Goal: Transaction & Acquisition: Purchase product/service

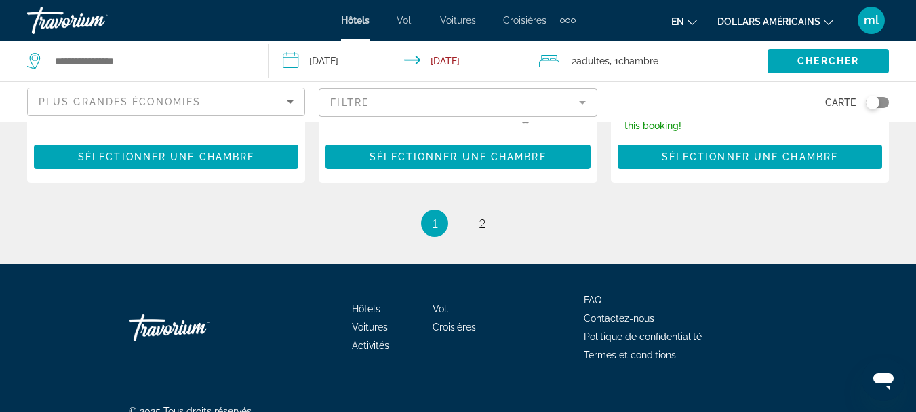
scroll to position [2088, 0]
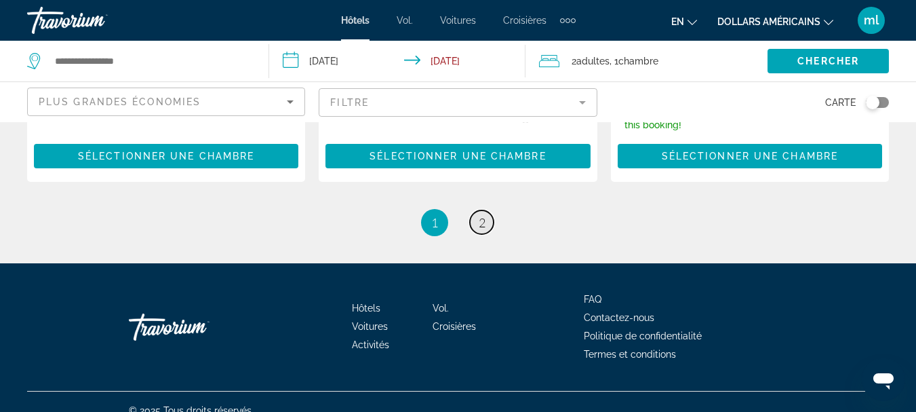
click at [480, 215] on span "2" at bounding box center [482, 222] width 7 height 15
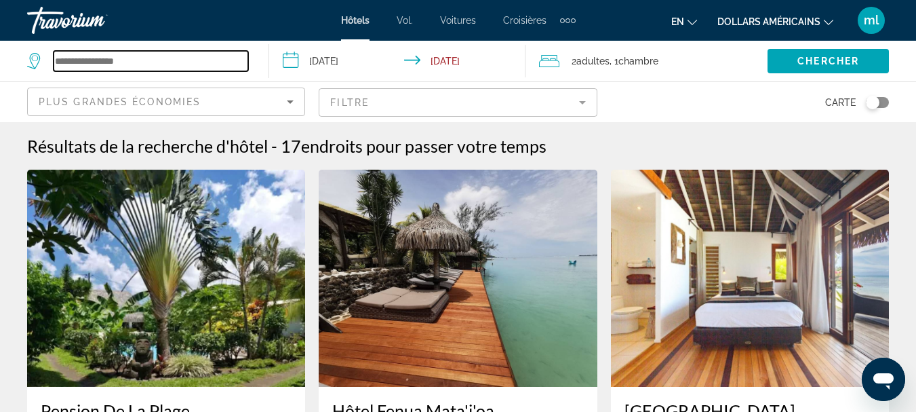
click at [217, 65] on input "Search widget" at bounding box center [151, 61] width 195 height 20
click at [119, 64] on input "Search widget" at bounding box center [151, 61] width 195 height 20
click at [140, 66] on input "Search widget" at bounding box center [151, 61] width 195 height 20
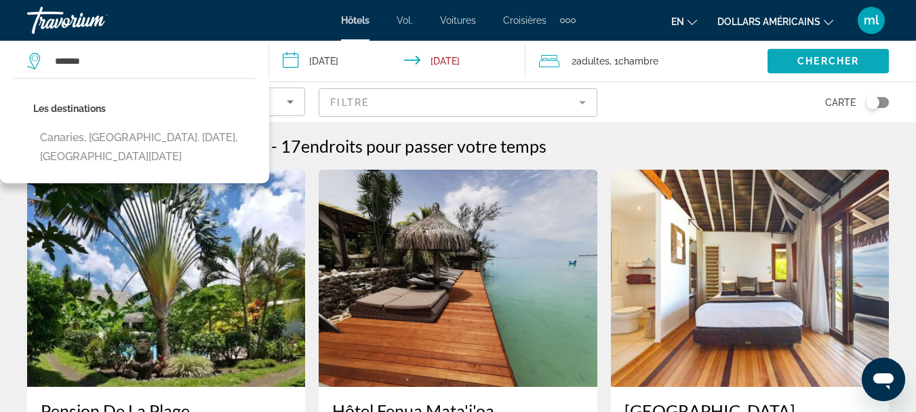
click at [783, 62] on span "Search widget" at bounding box center [828, 61] width 121 height 33
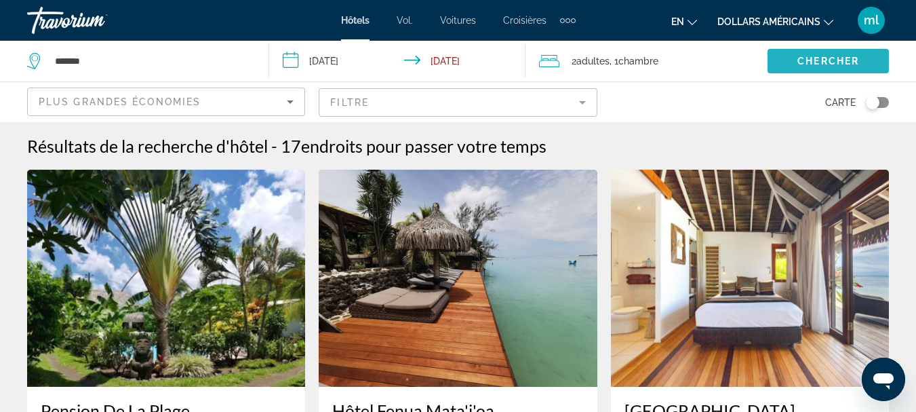
click at [795, 60] on span "Search widget" at bounding box center [828, 61] width 121 height 33
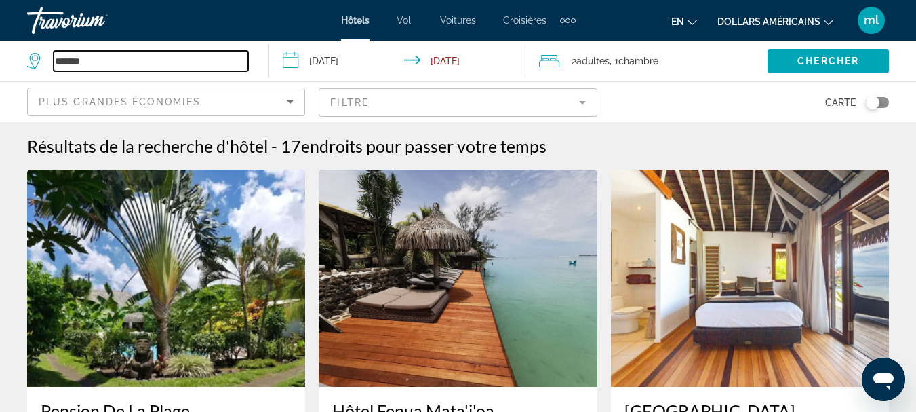
click at [88, 62] on input "*******" at bounding box center [151, 61] width 195 height 20
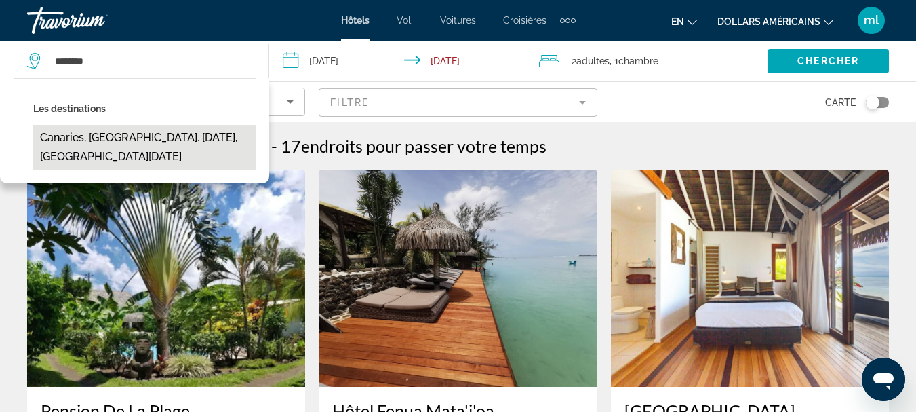
click at [115, 137] on button "Canaries, [GEOGRAPHIC_DATA]. [DATE], [GEOGRAPHIC_DATA][DATE]" at bounding box center [144, 147] width 222 height 45
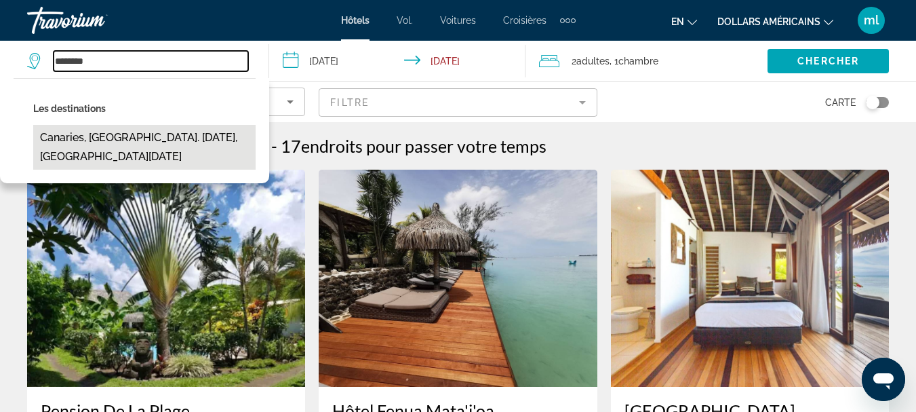
type input "**********"
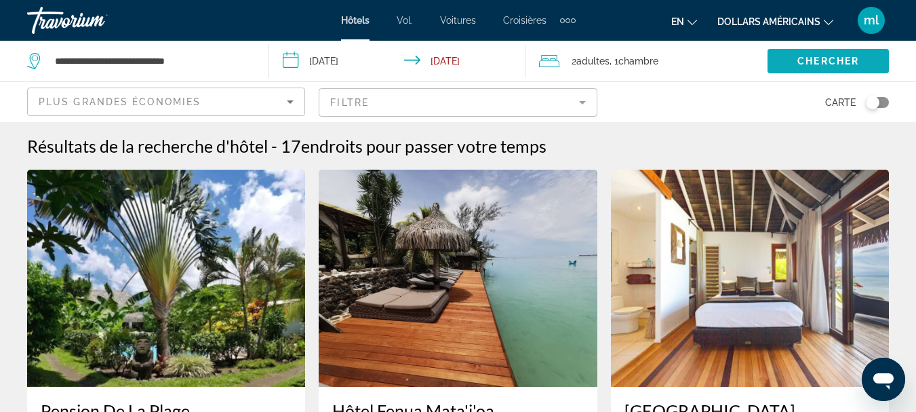
click at [855, 57] on span "Chercher" at bounding box center [829, 61] width 62 height 11
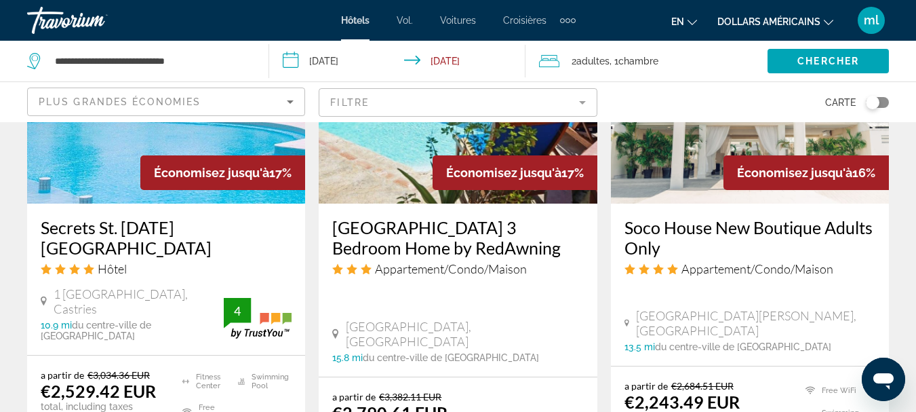
scroll to position [1289, 0]
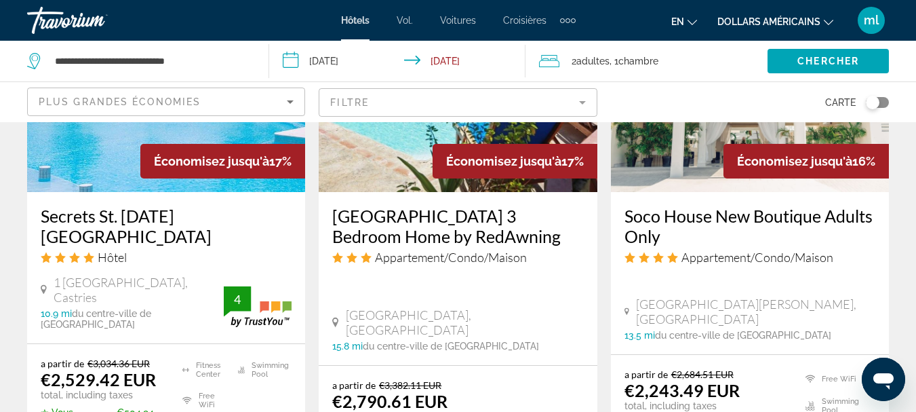
click at [800, 22] on font "dollars américains" at bounding box center [769, 21] width 103 height 11
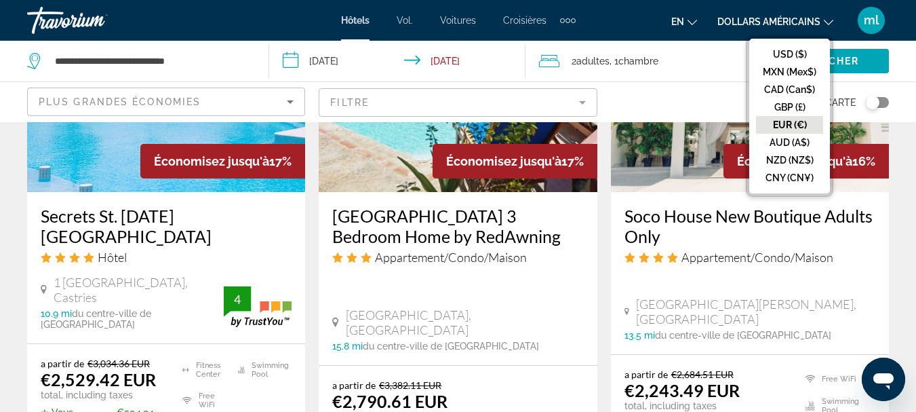
click at [791, 125] on button "EUR (€)" at bounding box center [789, 125] width 67 height 18
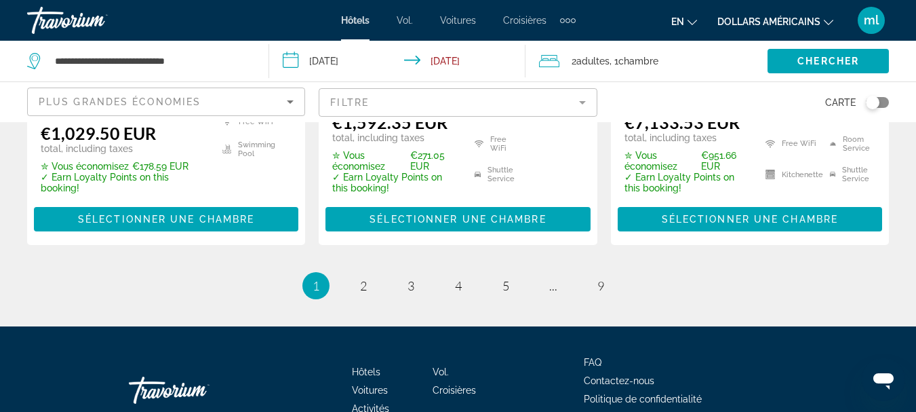
scroll to position [2096, 0]
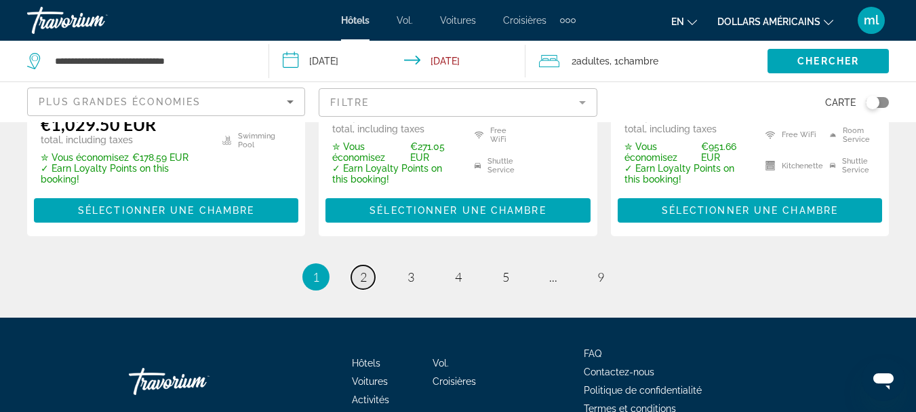
click at [366, 269] on span "2" at bounding box center [363, 276] width 7 height 15
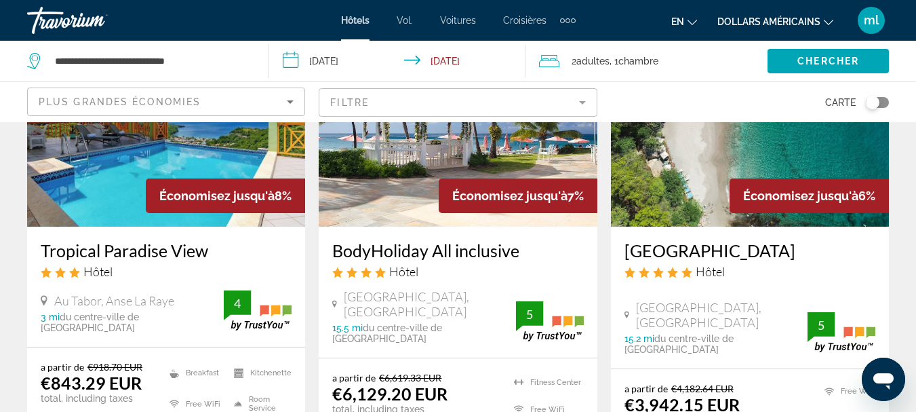
scroll to position [1085, 0]
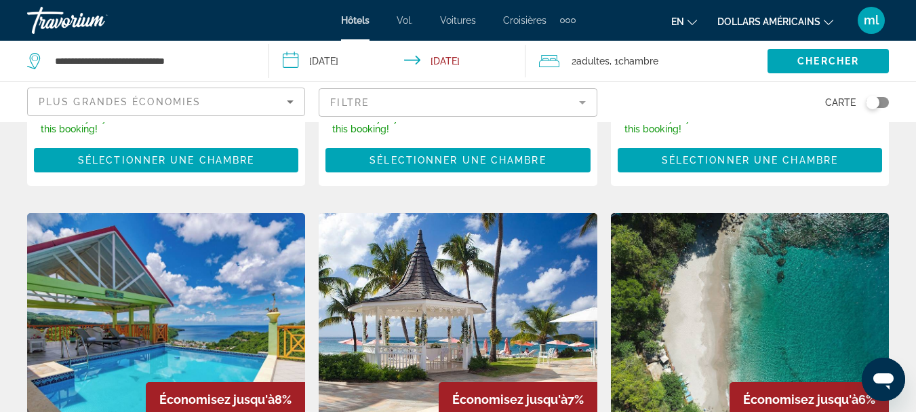
click at [119, 237] on img "Contenu principal" at bounding box center [166, 321] width 278 height 217
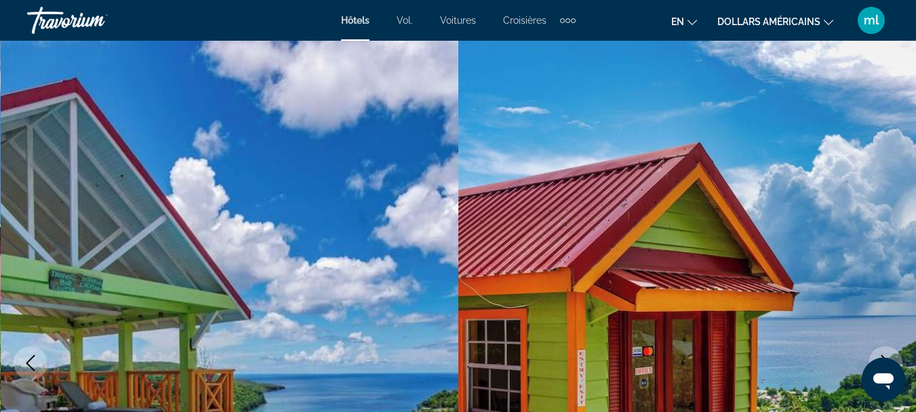
scroll to position [136, 0]
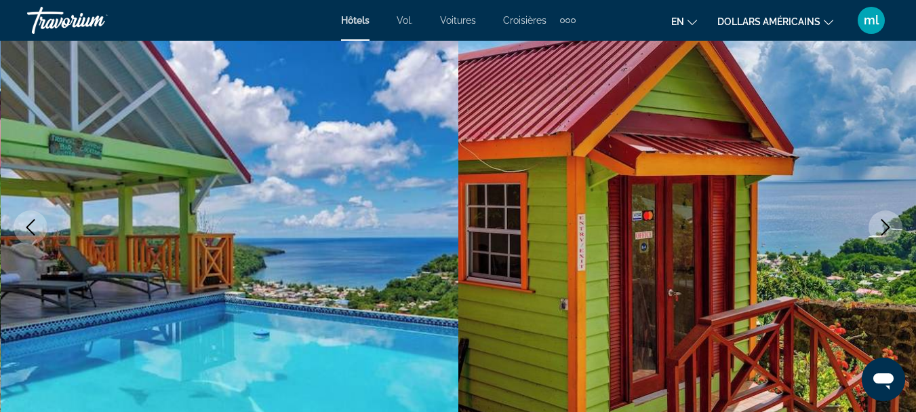
click at [882, 228] on icon "Next image" at bounding box center [886, 227] width 16 height 16
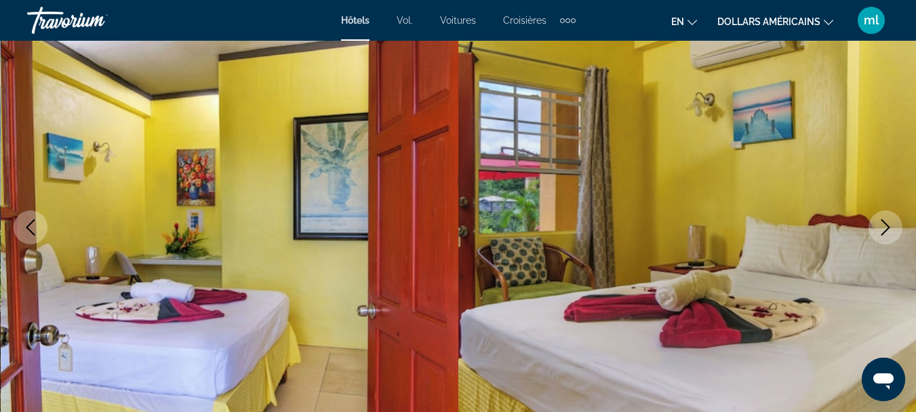
click at [882, 228] on icon "Next image" at bounding box center [886, 227] width 16 height 16
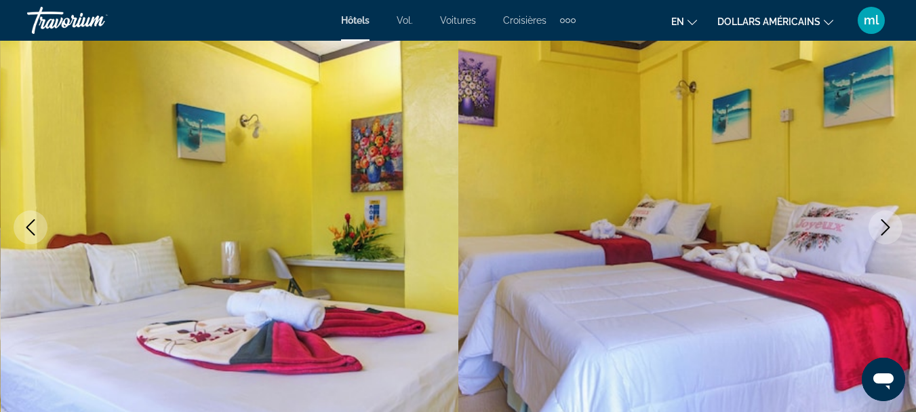
click at [882, 228] on icon "Next image" at bounding box center [886, 227] width 16 height 16
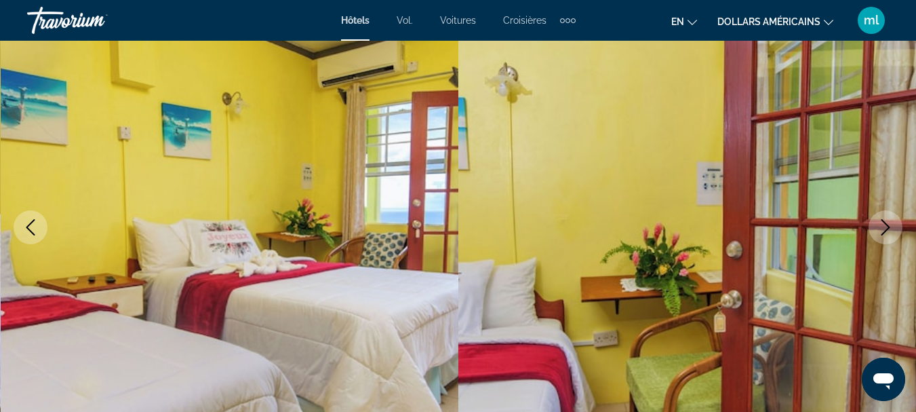
click at [882, 228] on icon "Next image" at bounding box center [886, 227] width 16 height 16
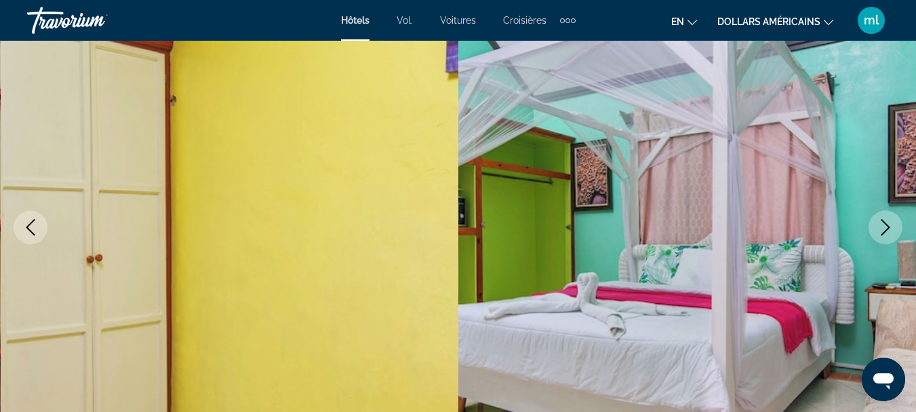
click at [882, 228] on icon "Next image" at bounding box center [886, 227] width 16 height 16
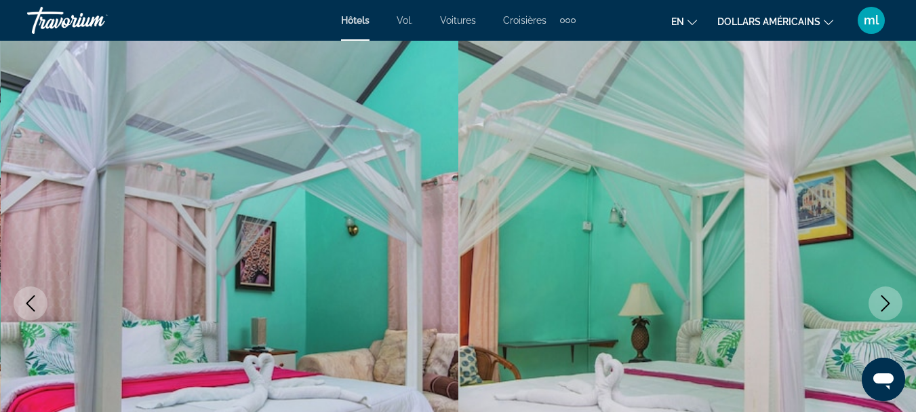
scroll to position [0, 0]
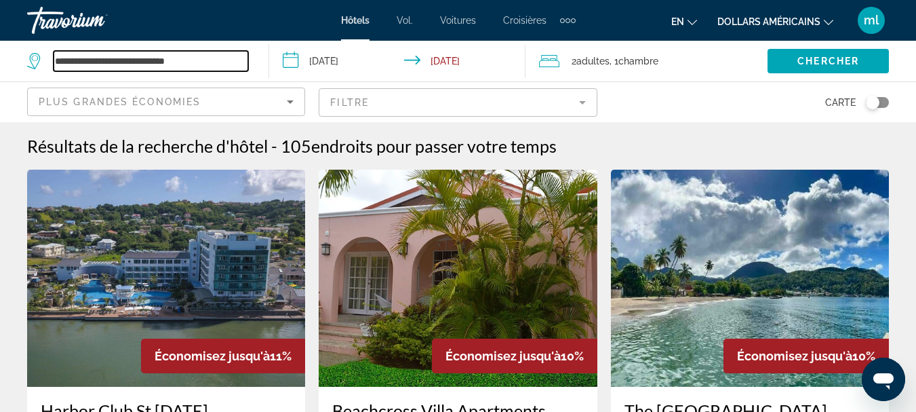
click at [190, 63] on input "**********" at bounding box center [151, 61] width 195 height 20
type input "*"
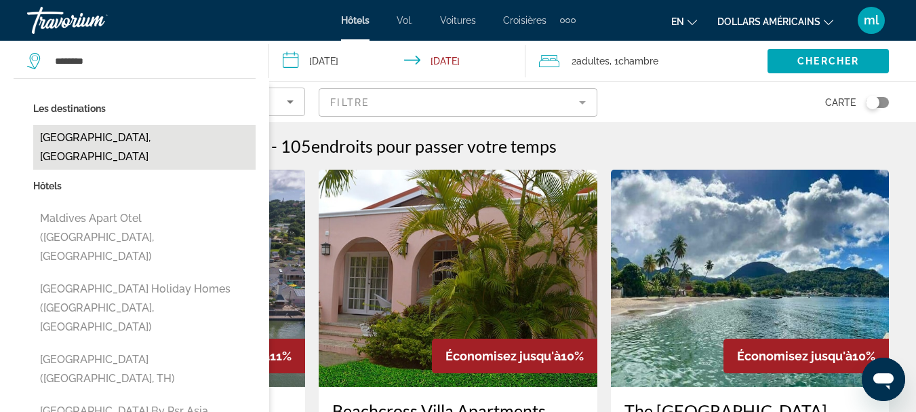
click at [153, 138] on button "[GEOGRAPHIC_DATA], [GEOGRAPHIC_DATA]" at bounding box center [144, 147] width 222 height 45
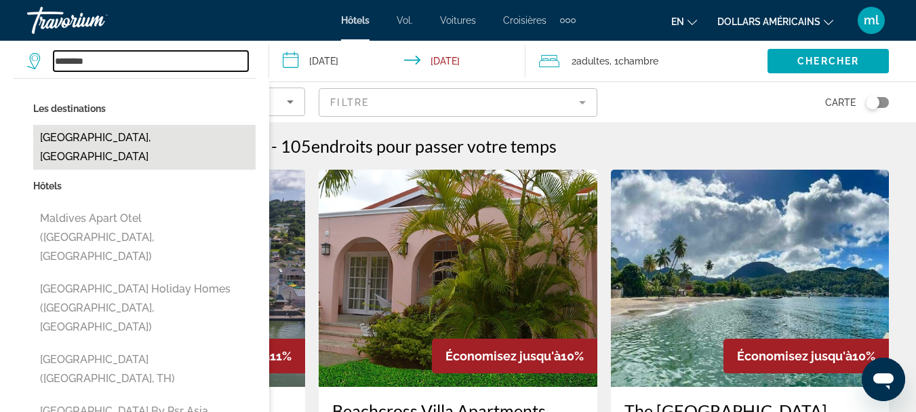
type input "**********"
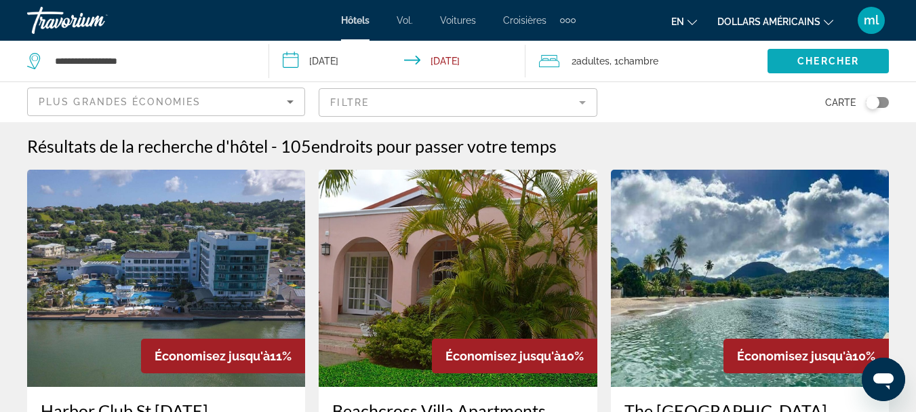
click at [825, 59] on span "Chercher" at bounding box center [829, 61] width 62 height 11
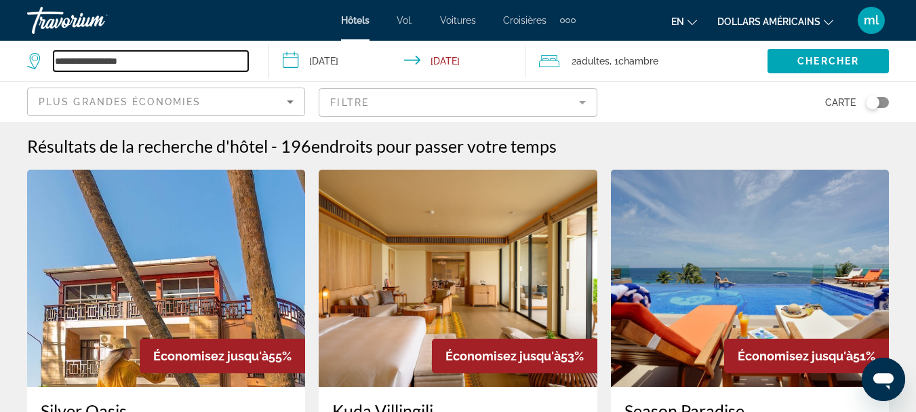
click at [145, 56] on input "**********" at bounding box center [151, 61] width 195 height 20
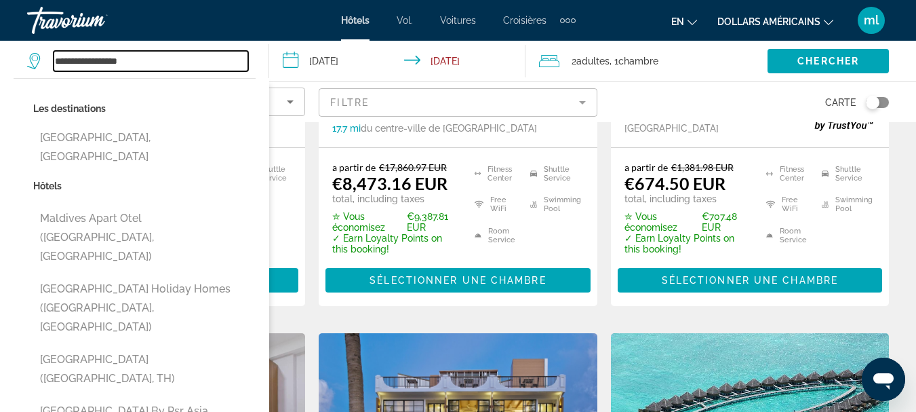
scroll to position [407, 0]
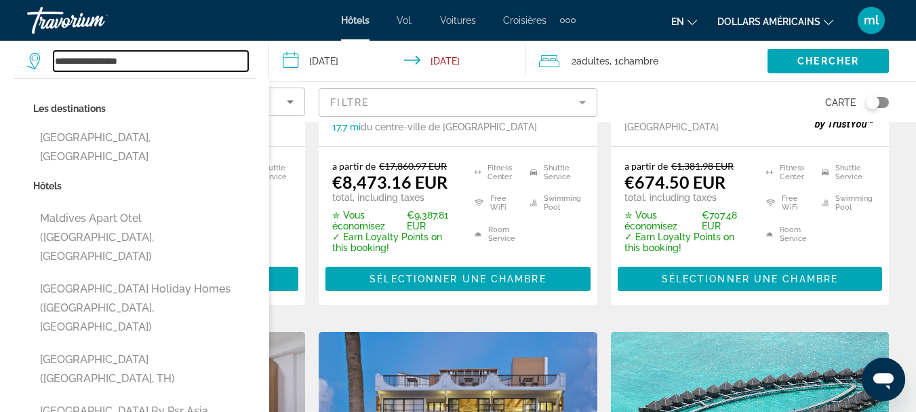
click at [238, 58] on input "**********" at bounding box center [151, 61] width 195 height 20
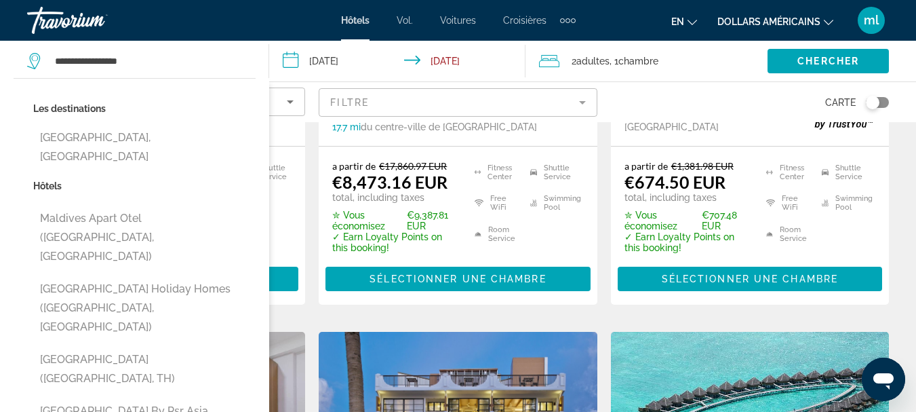
click at [718, 50] on div "2 Adulte Adultes , 1 Chambre pièces" at bounding box center [653, 61] width 229 height 41
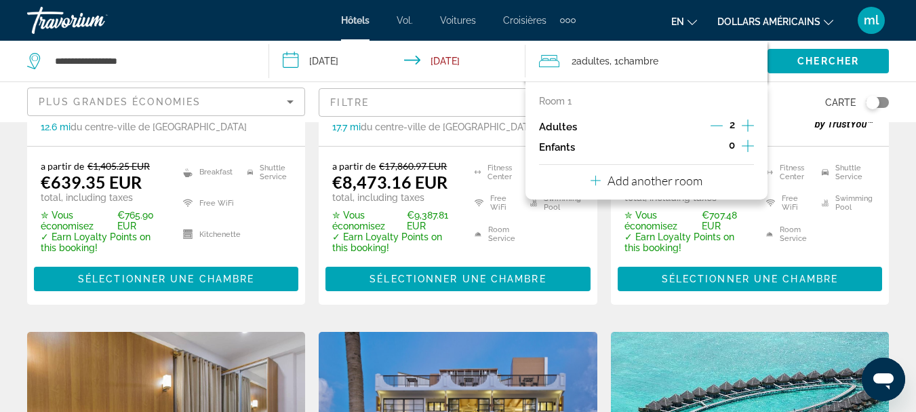
click at [719, 59] on div "2 Adulte Adultes , 1 Chambre pièces" at bounding box center [653, 61] width 229 height 19
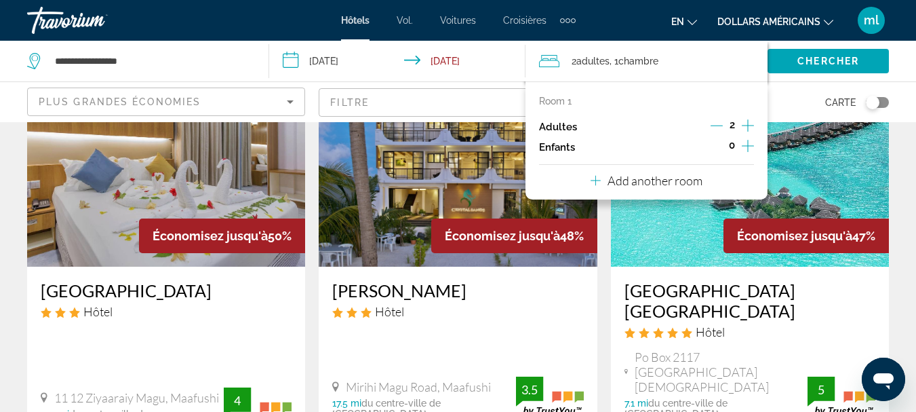
scroll to position [814, 0]
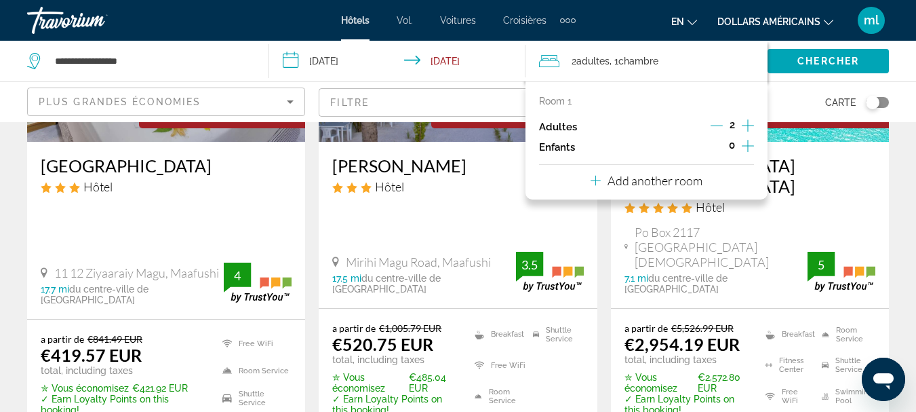
click at [635, 58] on span "Chambre" at bounding box center [639, 61] width 40 height 11
click at [619, 64] on span ", 1 Chambre pièces" at bounding box center [634, 61] width 49 height 19
click at [507, 69] on input "**********" at bounding box center [399, 63] width 261 height 45
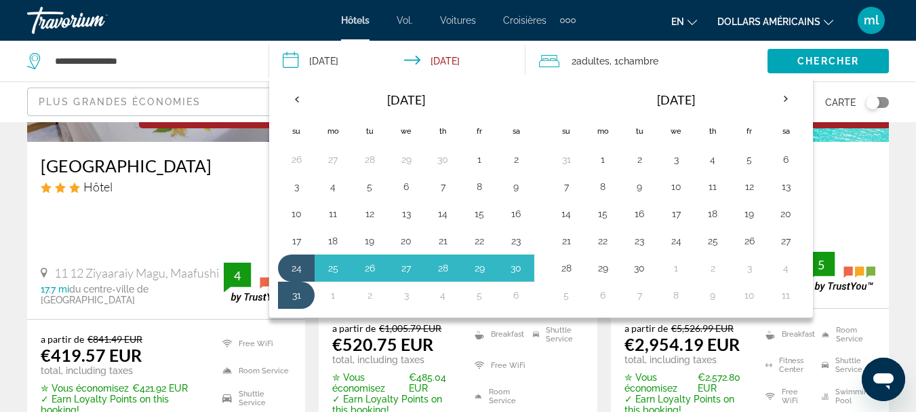
click at [902, 61] on div "Chercher" at bounding box center [842, 61] width 149 height 41
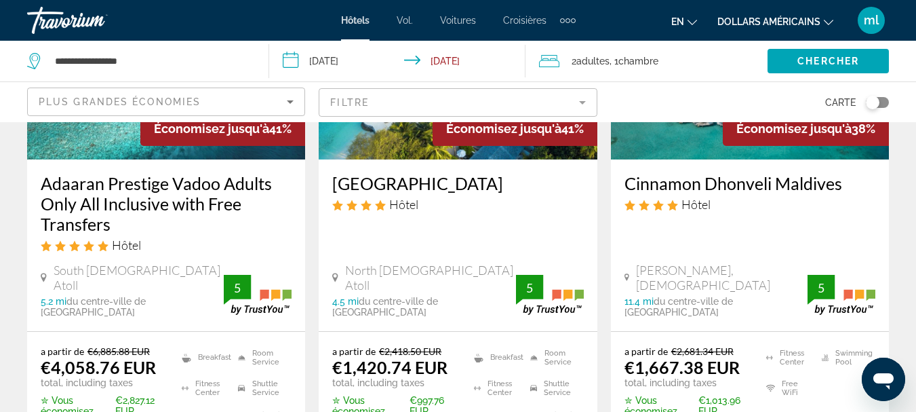
scroll to position [2103, 0]
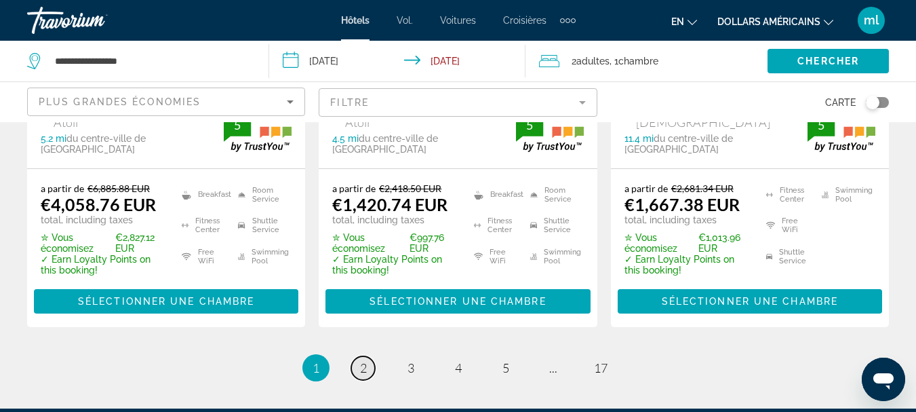
click at [362, 360] on span "2" at bounding box center [363, 367] width 7 height 15
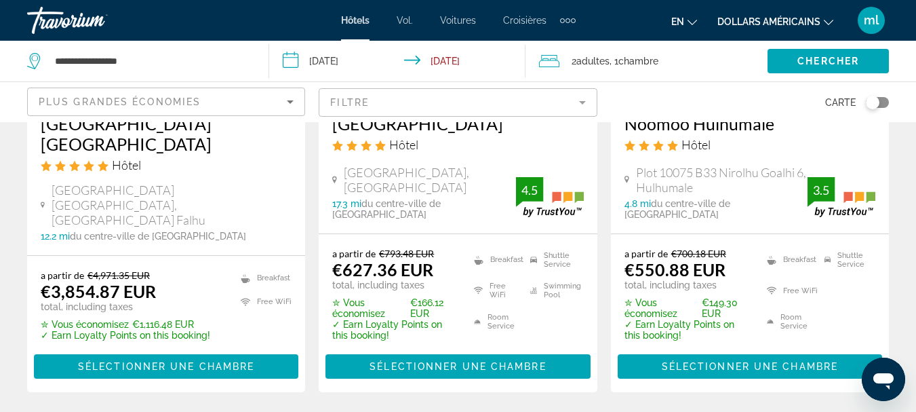
scroll to position [2103, 0]
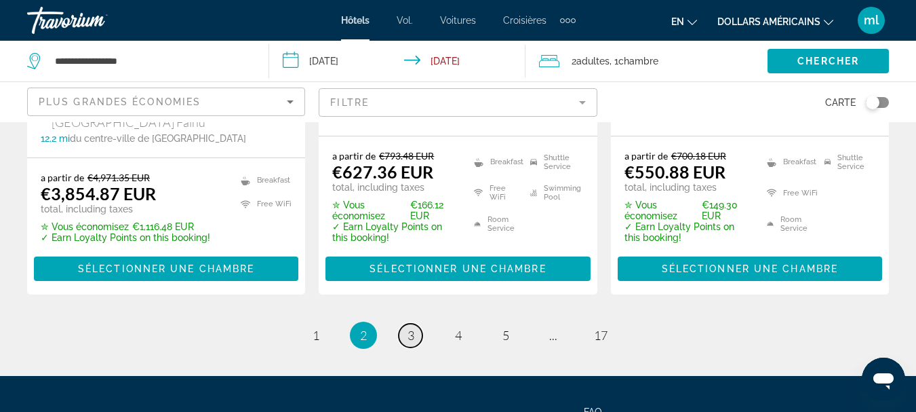
click at [406, 324] on link "page 3" at bounding box center [411, 336] width 24 height 24
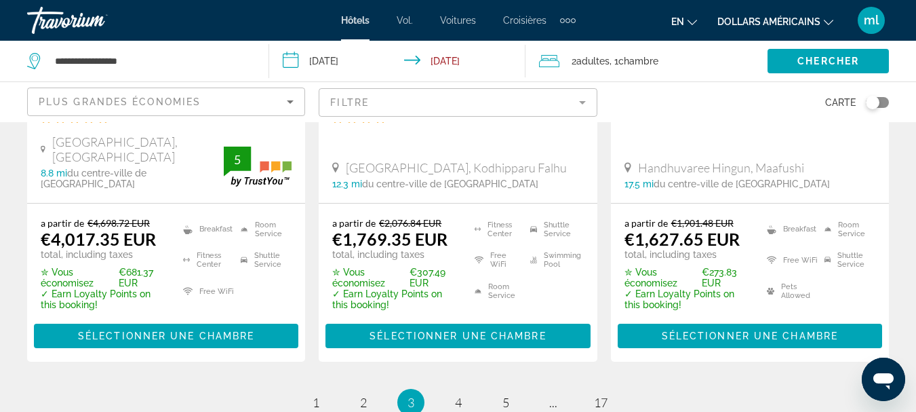
scroll to position [2035, 0]
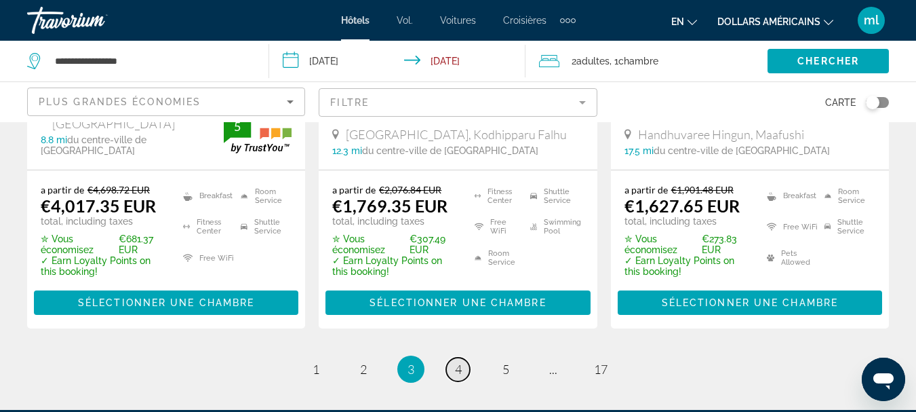
click at [455, 362] on span "4" at bounding box center [458, 369] width 7 height 15
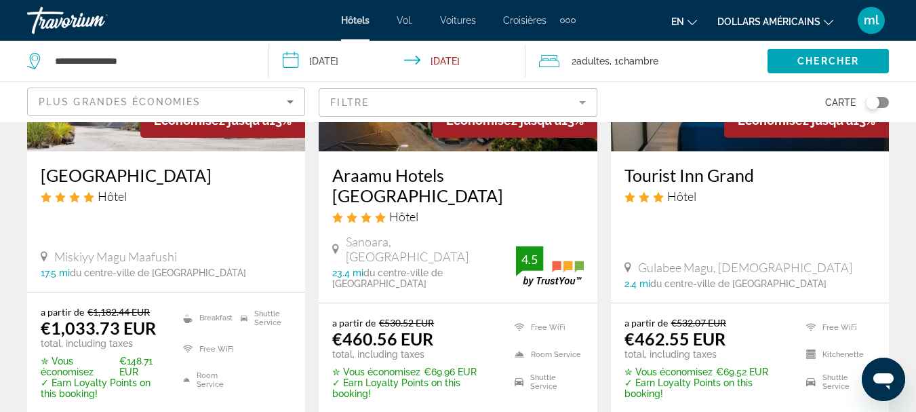
scroll to position [2035, 0]
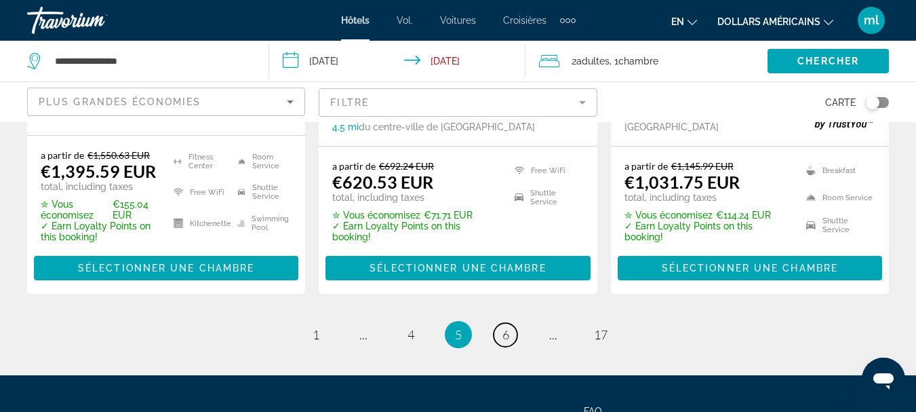
scroll to position [2087, 0]
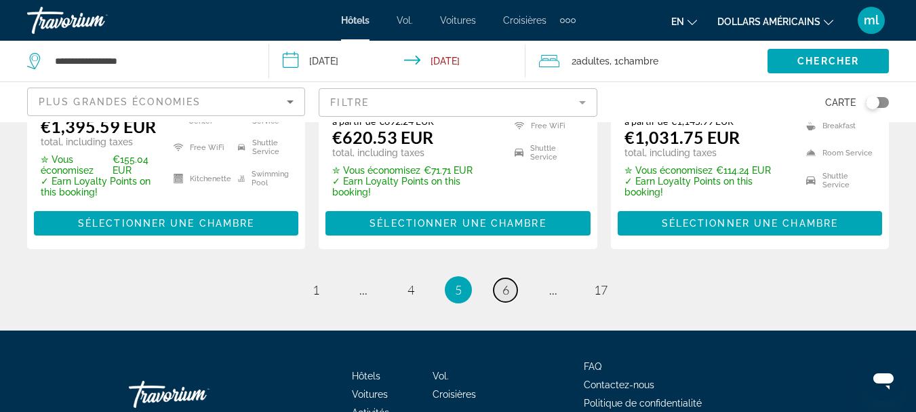
click at [508, 282] on span "6" at bounding box center [506, 289] width 7 height 15
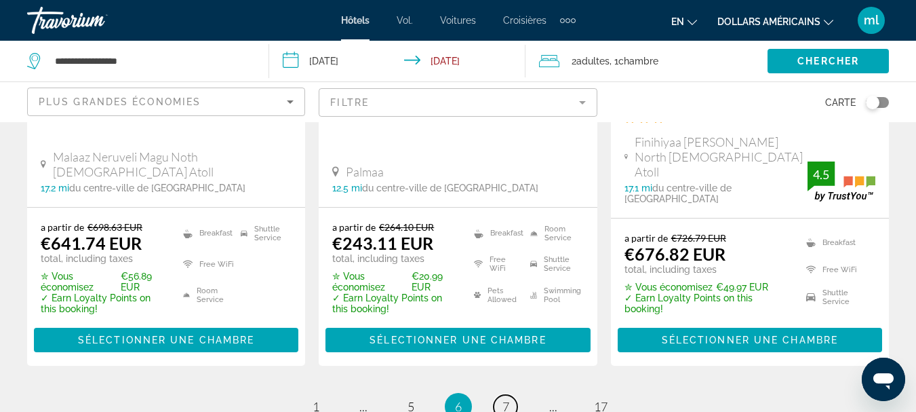
scroll to position [2035, 0]
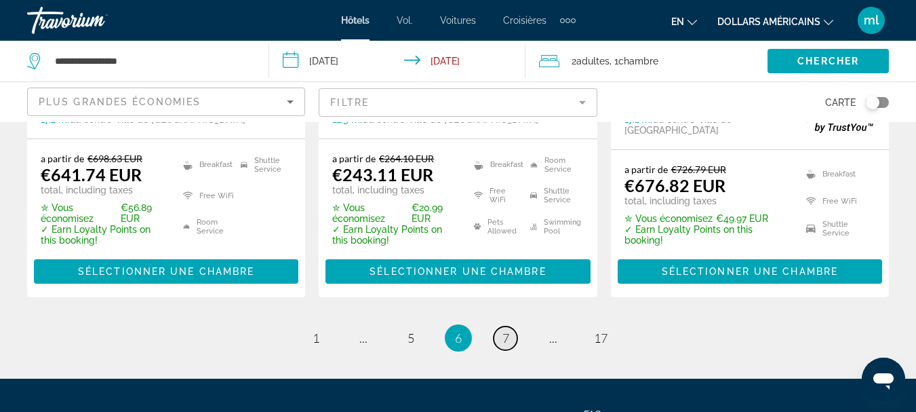
click at [506, 330] on span "7" at bounding box center [506, 337] width 7 height 15
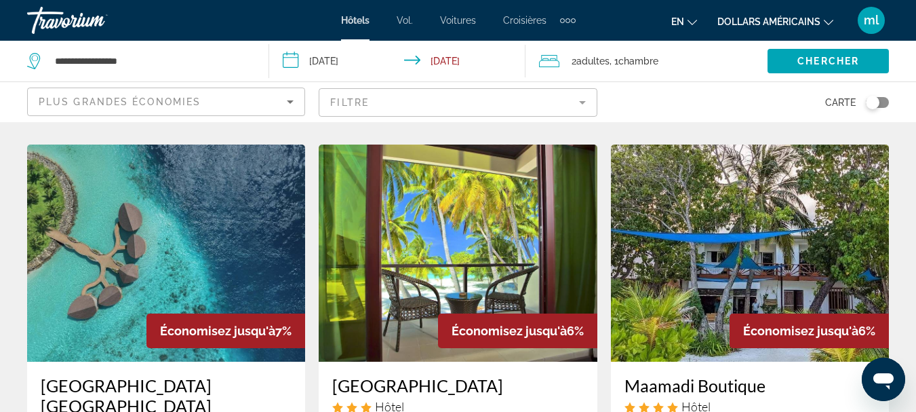
scroll to position [1085, 0]
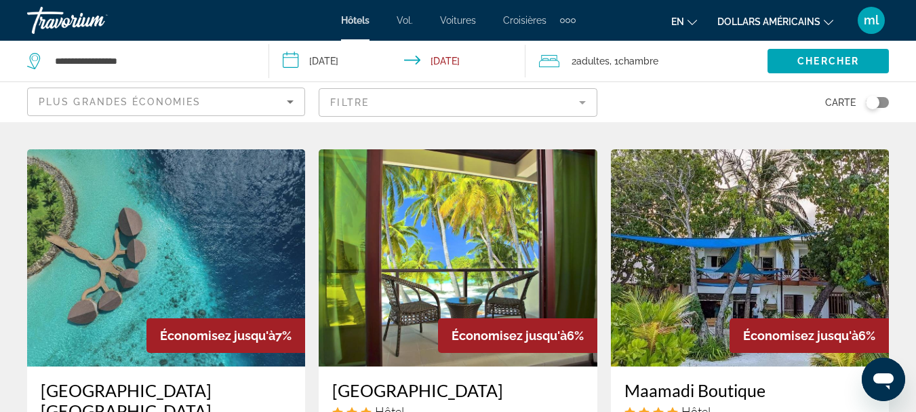
click at [463, 201] on img "Contenu principal" at bounding box center [458, 257] width 278 height 217
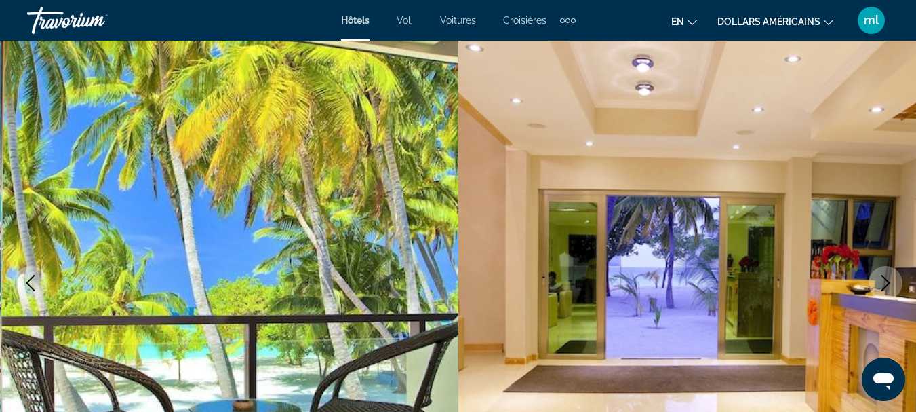
scroll to position [203, 0]
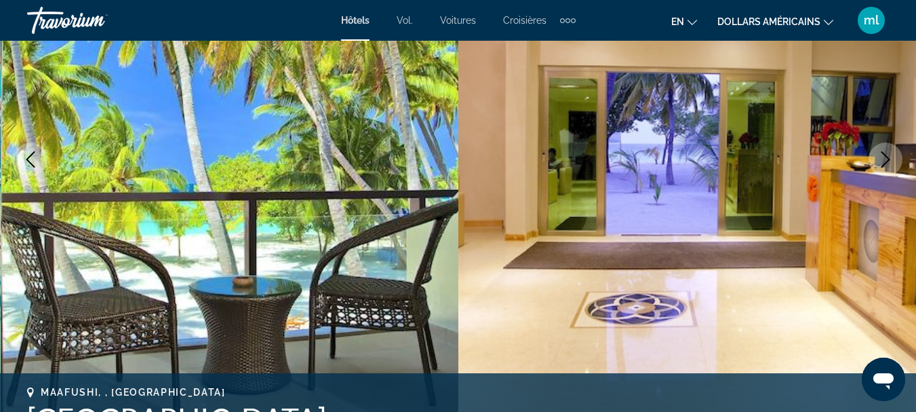
click at [881, 161] on icon "Next image" at bounding box center [886, 159] width 16 height 16
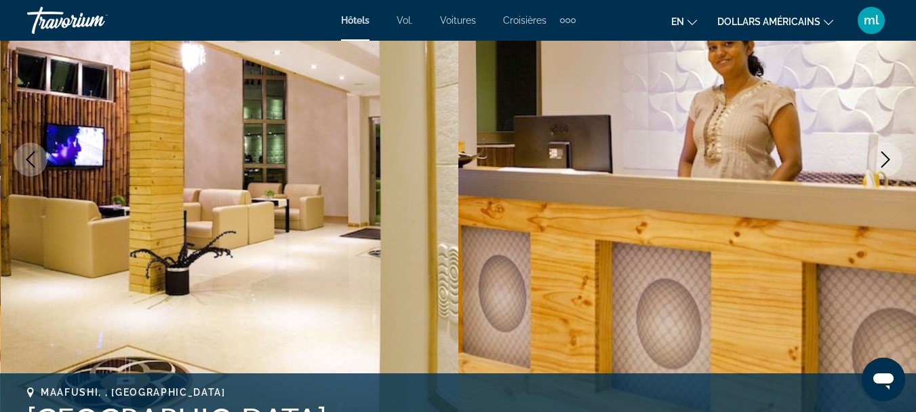
click at [881, 161] on icon "Next image" at bounding box center [886, 159] width 16 height 16
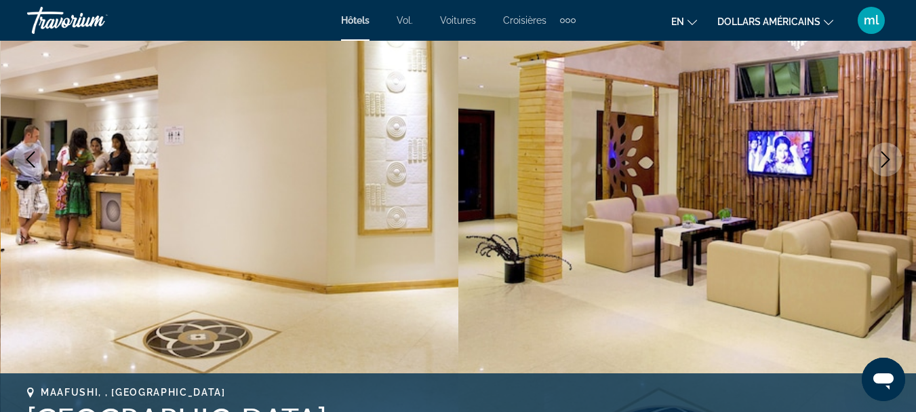
click at [880, 161] on icon "Next image" at bounding box center [886, 159] width 16 height 16
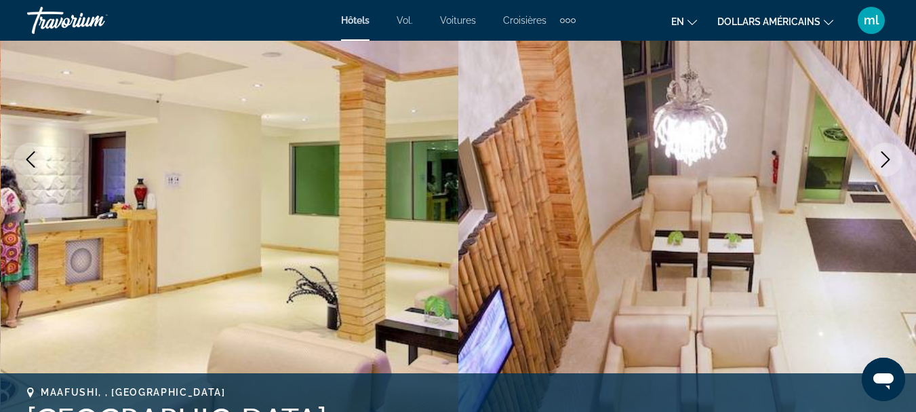
click at [880, 161] on icon "Next image" at bounding box center [886, 159] width 16 height 16
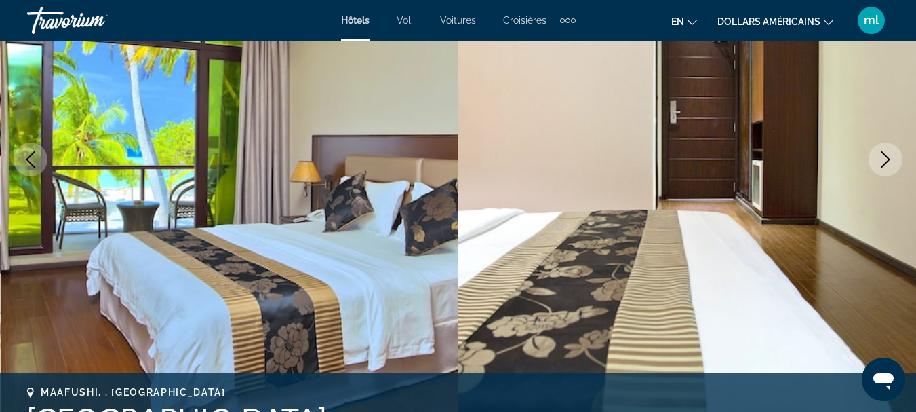
click at [876, 165] on button "Next image" at bounding box center [886, 159] width 34 height 34
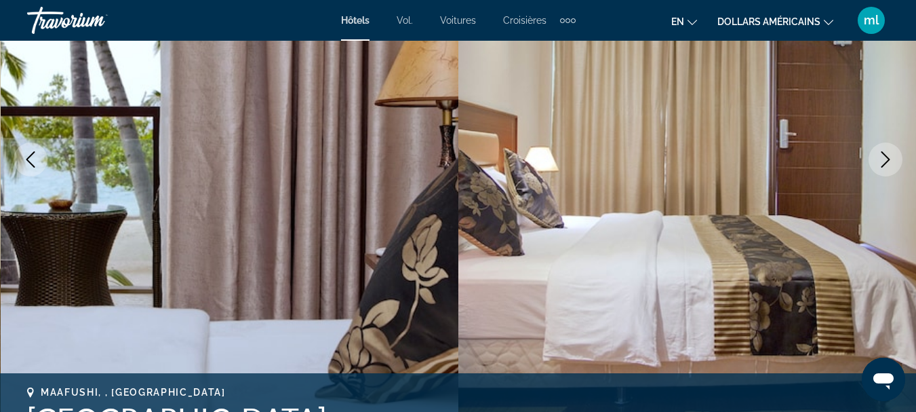
click at [876, 165] on button "Next image" at bounding box center [886, 159] width 34 height 34
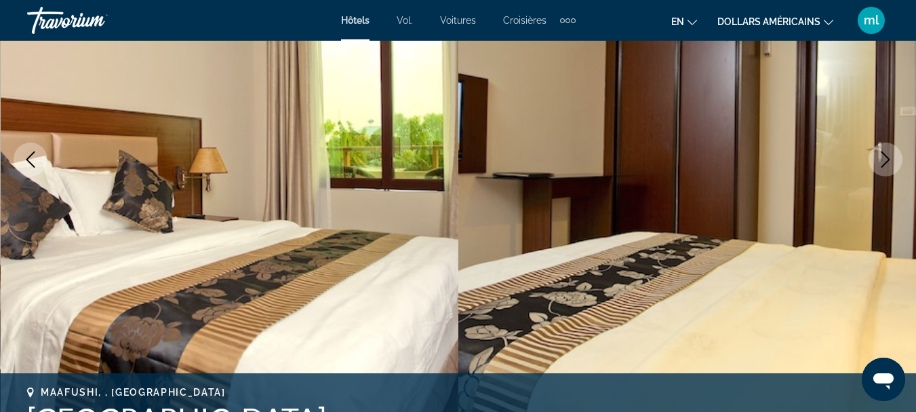
click at [876, 165] on button "Next image" at bounding box center [886, 159] width 34 height 34
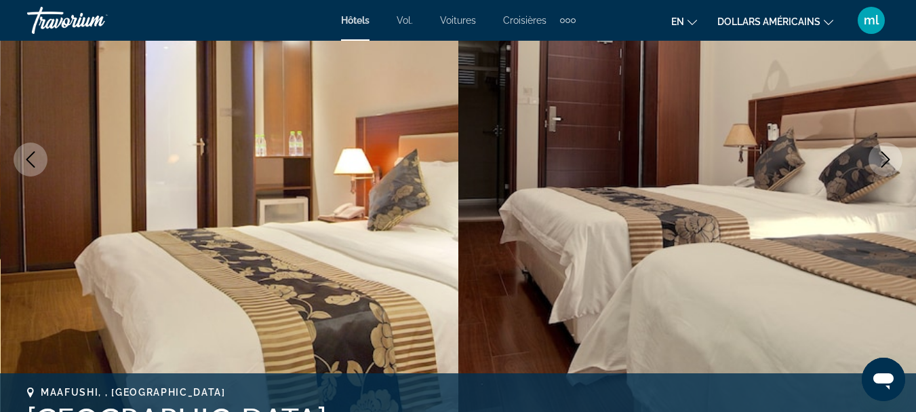
click at [876, 165] on button "Next image" at bounding box center [886, 159] width 34 height 34
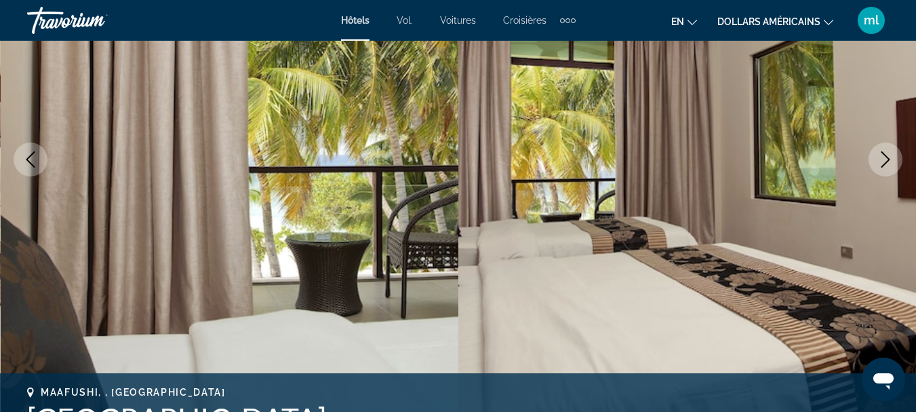
click at [876, 165] on button "Next image" at bounding box center [886, 159] width 34 height 34
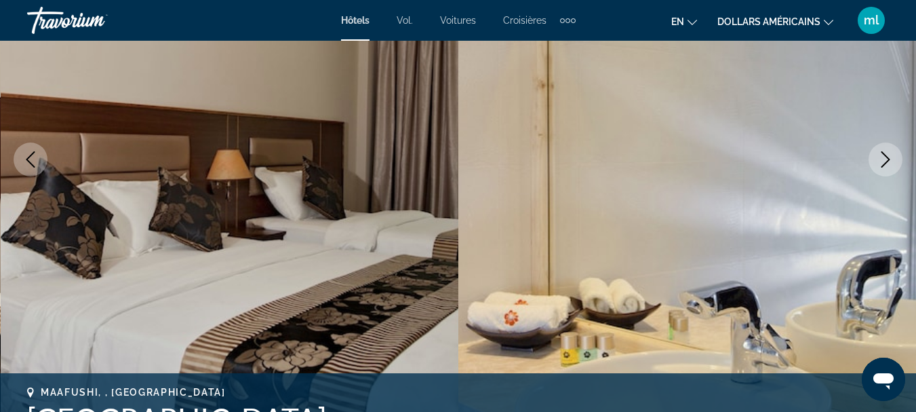
click at [876, 165] on button "Next image" at bounding box center [886, 159] width 34 height 34
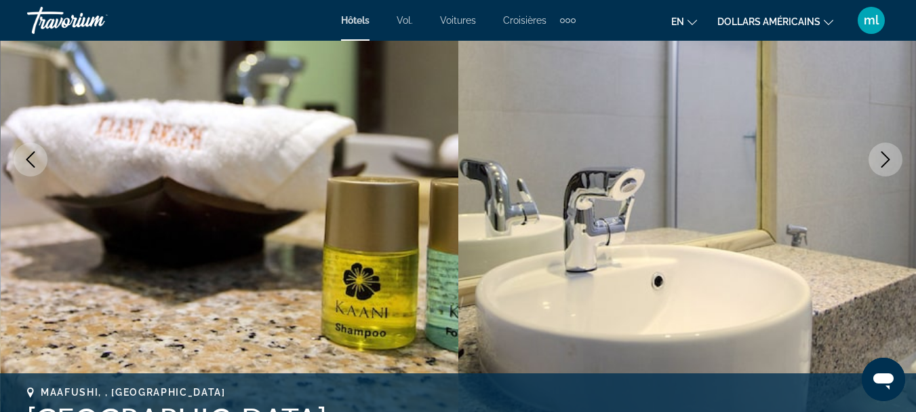
click at [876, 165] on button "Next image" at bounding box center [886, 159] width 34 height 34
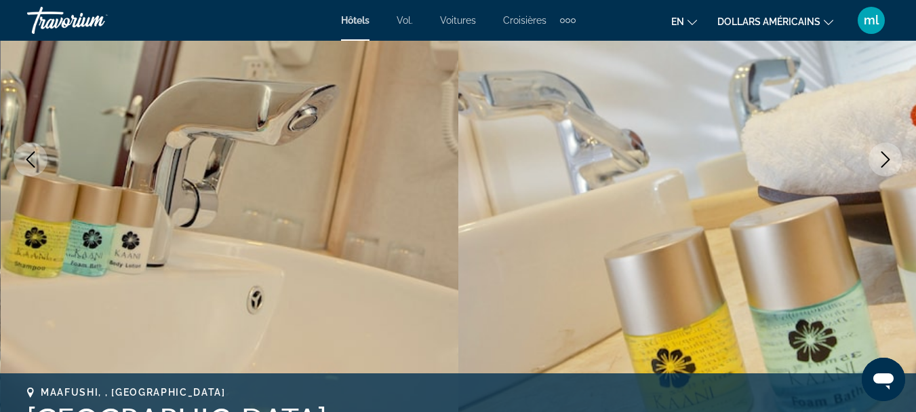
click at [876, 165] on button "Next image" at bounding box center [886, 159] width 34 height 34
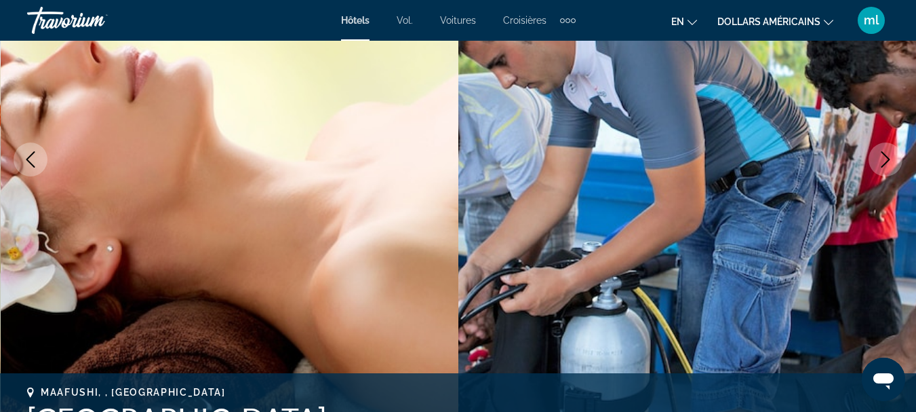
click at [876, 165] on button "Next image" at bounding box center [886, 159] width 34 height 34
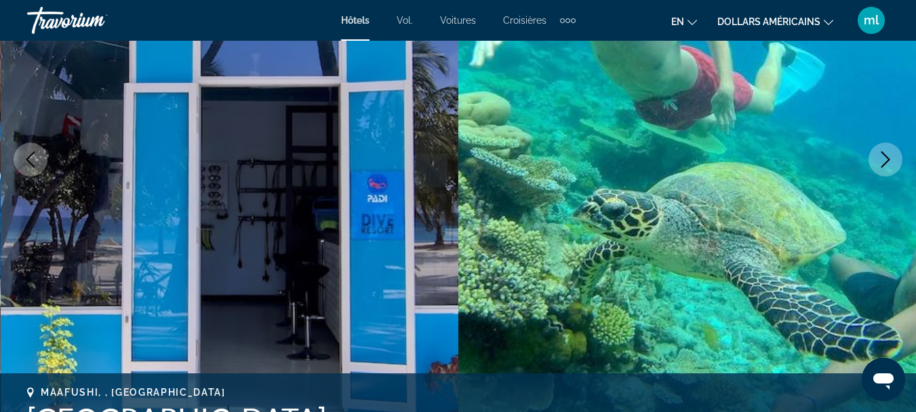
click at [876, 165] on button "Next image" at bounding box center [886, 159] width 34 height 34
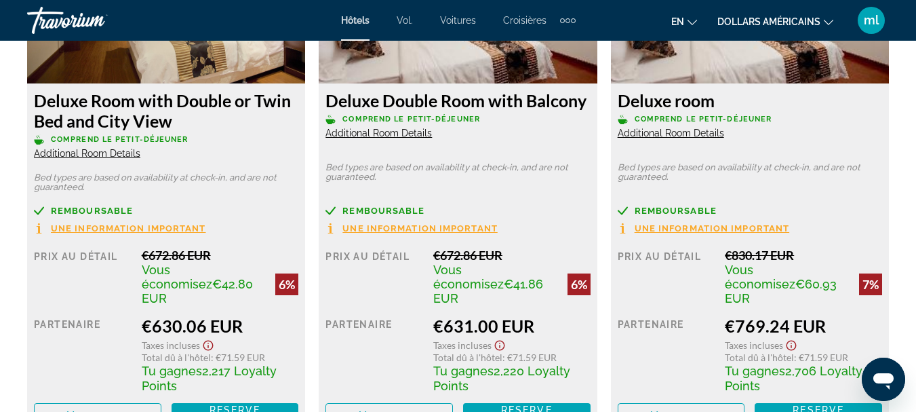
scroll to position [2306, 0]
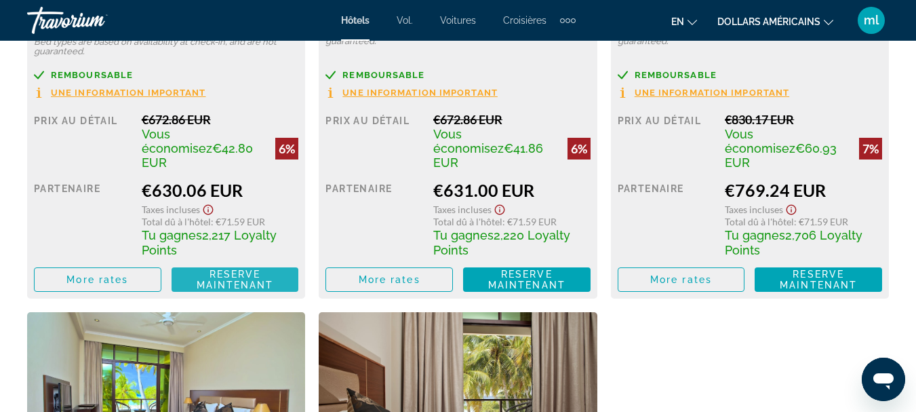
click at [222, 269] on span "Reserve maintenant" at bounding box center [235, 280] width 77 height 22
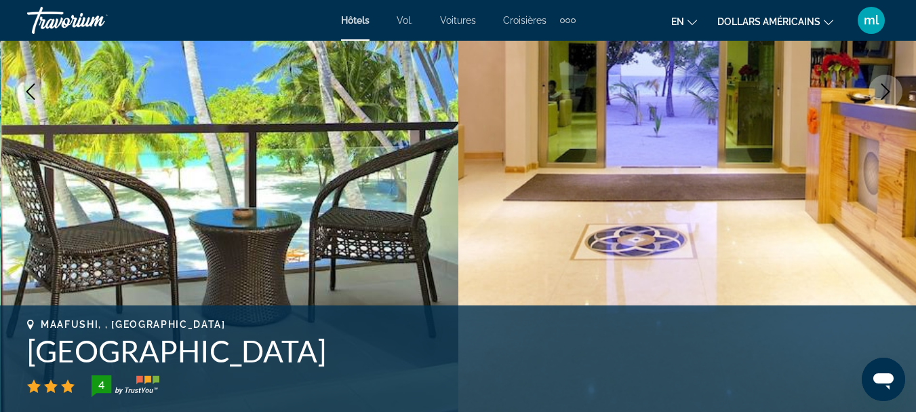
scroll to position [610, 0]
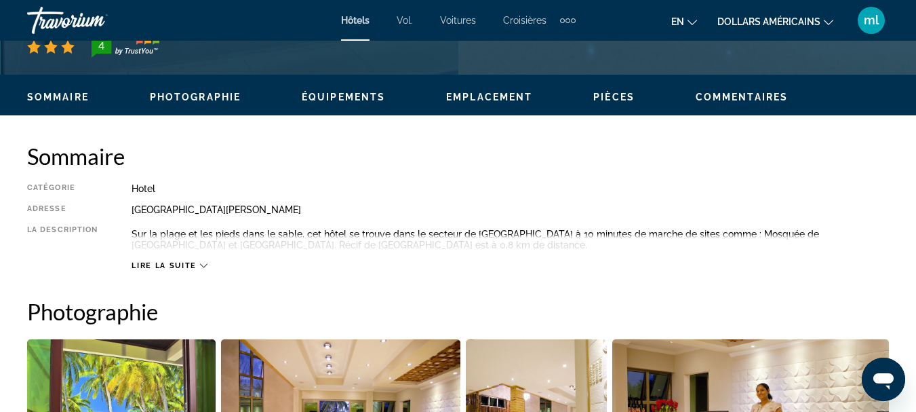
click at [180, 265] on span "Lire la suite" at bounding box center [164, 265] width 64 height 9
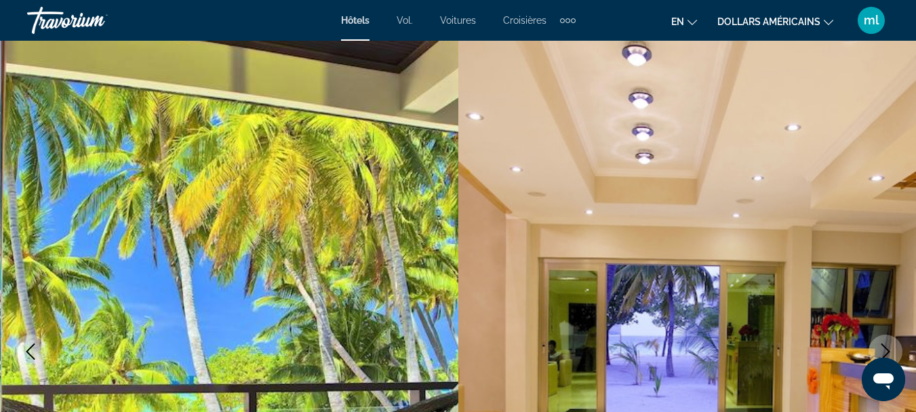
scroll to position [0, 0]
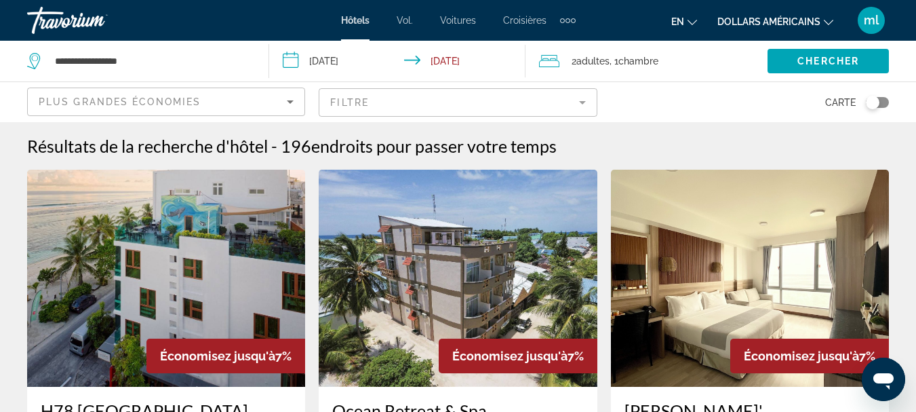
click at [205, 50] on div "**********" at bounding box center [141, 61] width 228 height 41
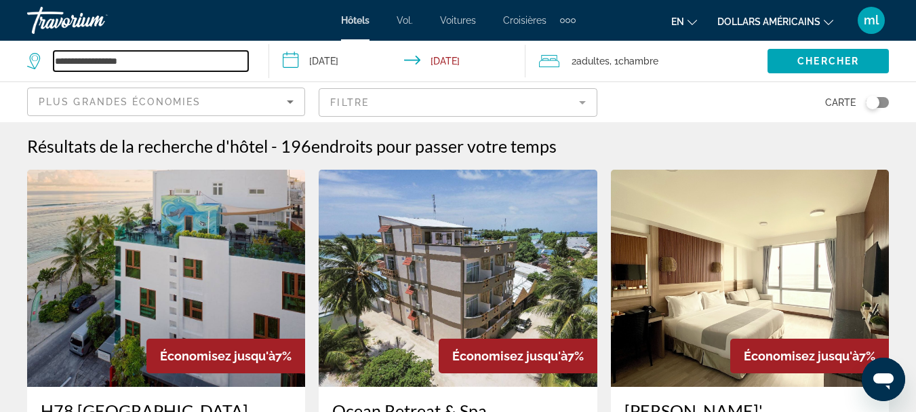
click at [204, 58] on input "**********" at bounding box center [151, 61] width 195 height 20
type input "*"
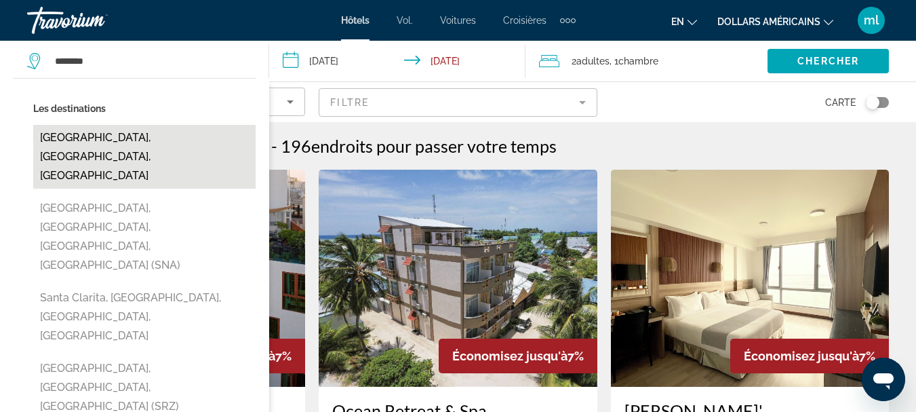
click at [195, 136] on button "[GEOGRAPHIC_DATA], [GEOGRAPHIC_DATA], [GEOGRAPHIC_DATA]" at bounding box center [144, 157] width 222 height 64
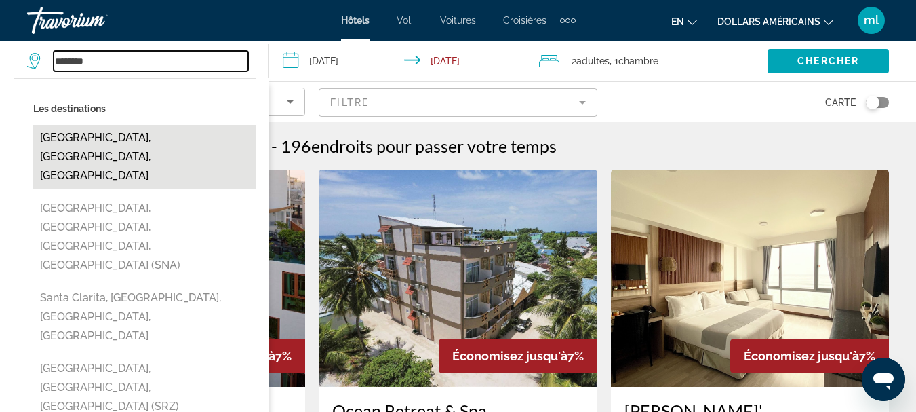
type input "**********"
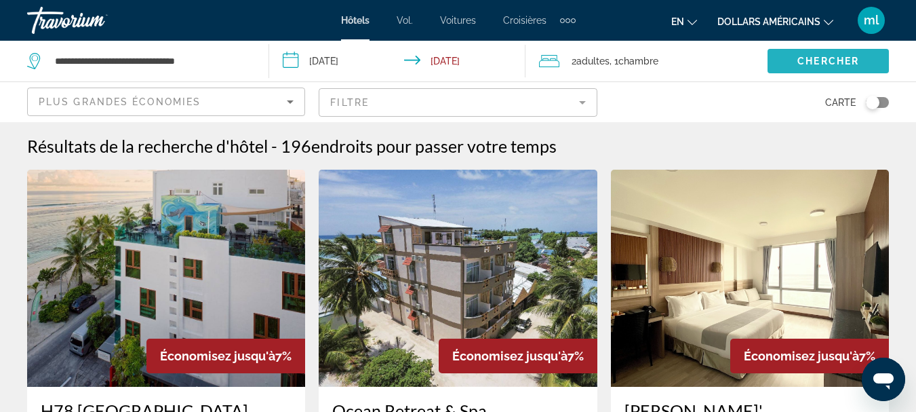
click at [810, 65] on span "Chercher" at bounding box center [829, 61] width 62 height 11
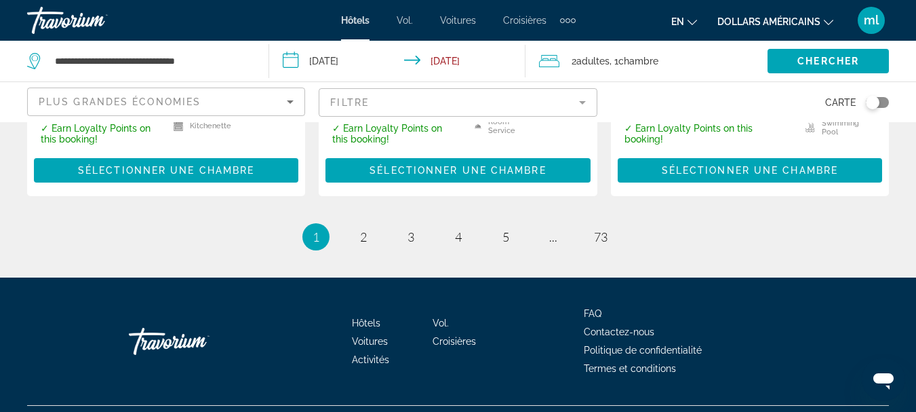
scroll to position [2054, 0]
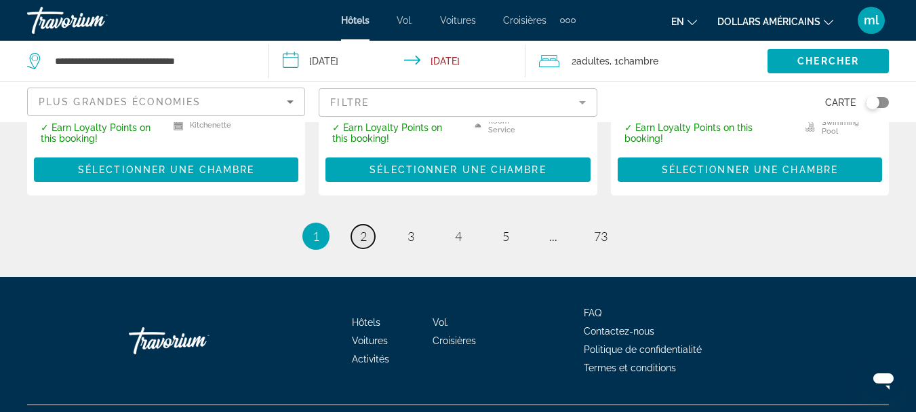
click at [364, 229] on span "2" at bounding box center [363, 236] width 7 height 15
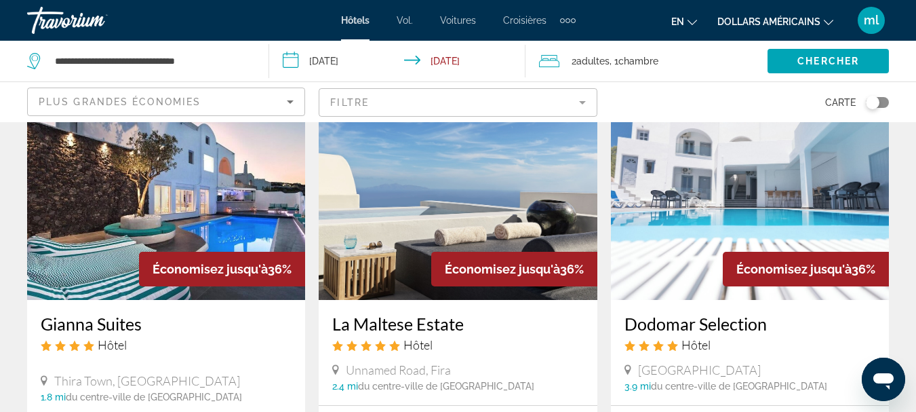
scroll to position [1153, 0]
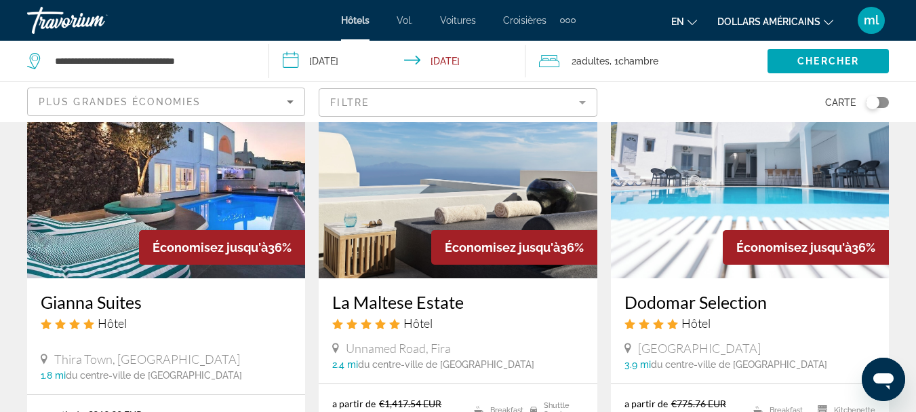
click at [701, 203] on img "Contenu principal" at bounding box center [750, 169] width 278 height 217
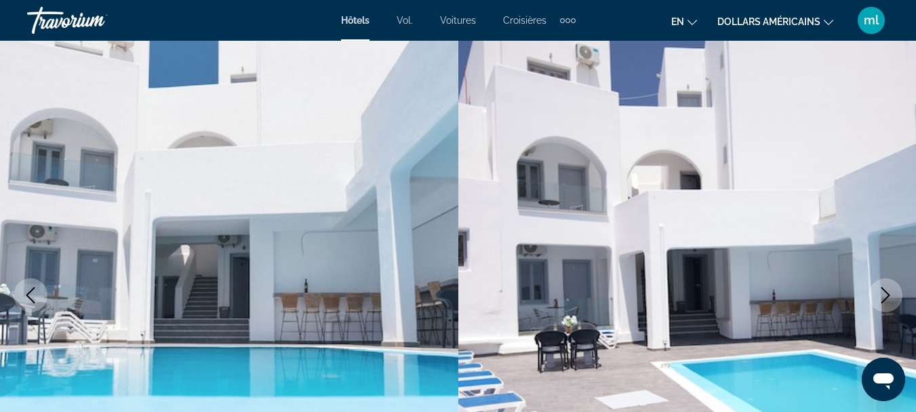
scroll to position [136, 0]
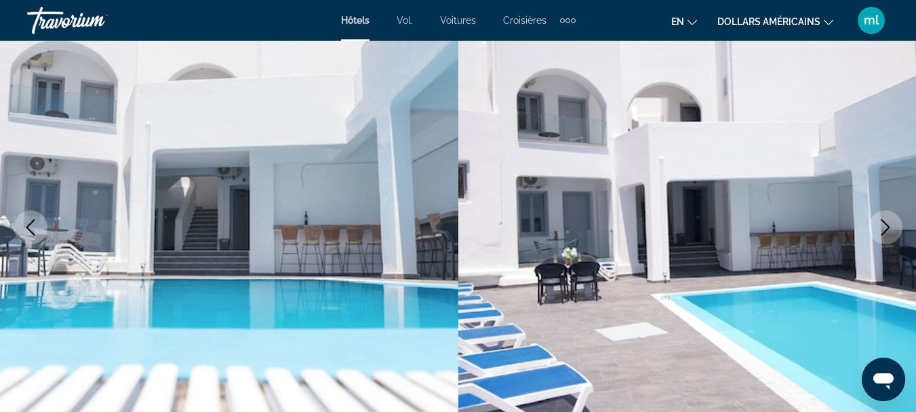
click at [886, 231] on icon "Next image" at bounding box center [886, 227] width 16 height 16
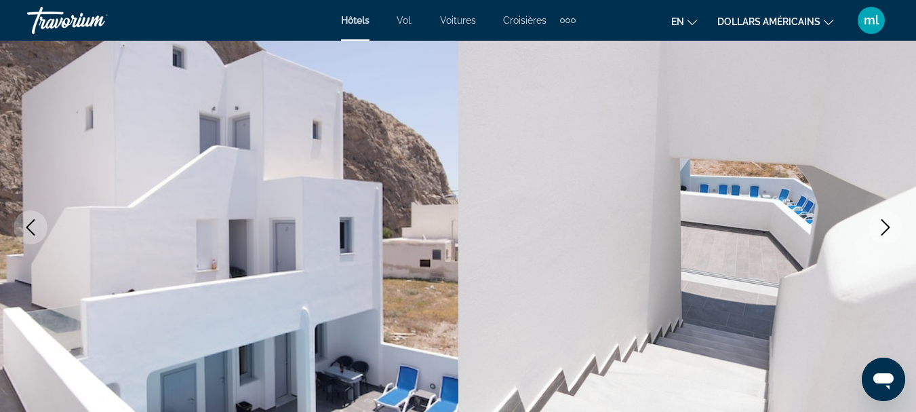
click at [886, 231] on icon "Next image" at bounding box center [886, 227] width 16 height 16
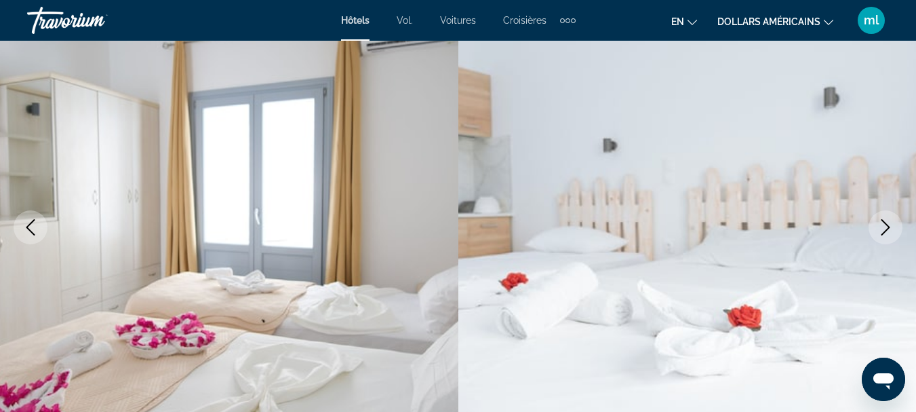
click at [886, 231] on icon "Next image" at bounding box center [886, 227] width 16 height 16
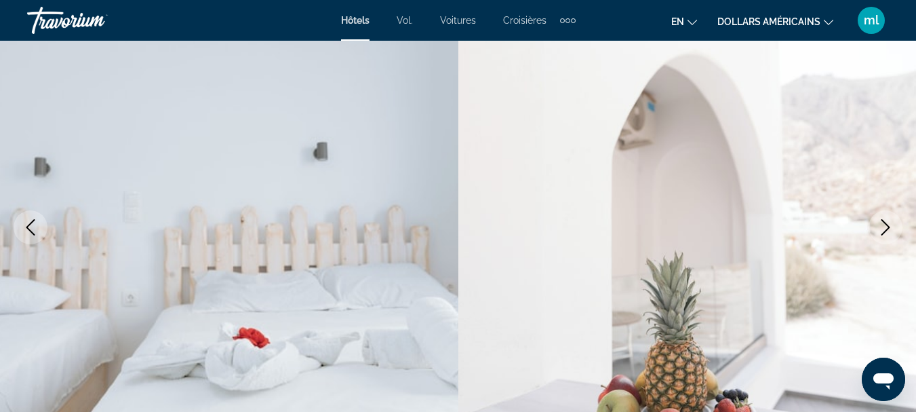
click at [886, 231] on icon "Next image" at bounding box center [886, 227] width 9 height 16
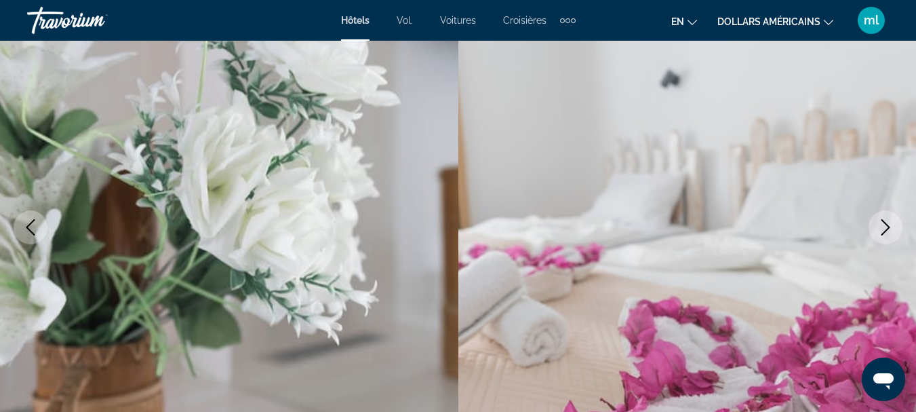
click at [886, 231] on icon "Next image" at bounding box center [886, 227] width 9 height 16
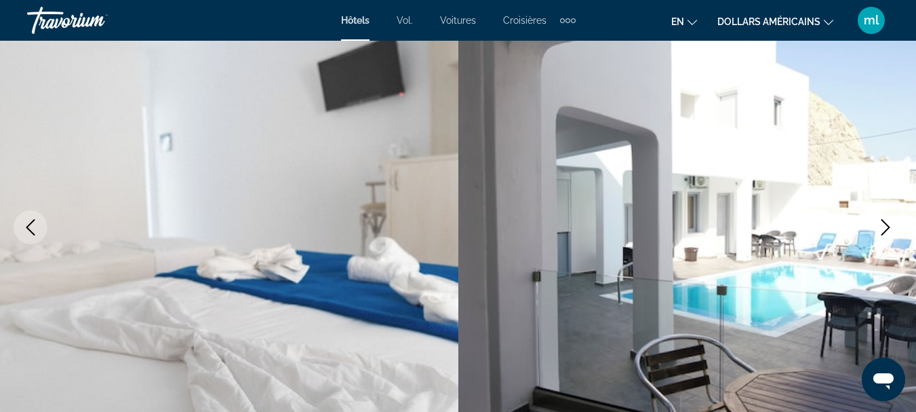
click at [886, 231] on icon "Next image" at bounding box center [886, 227] width 9 height 16
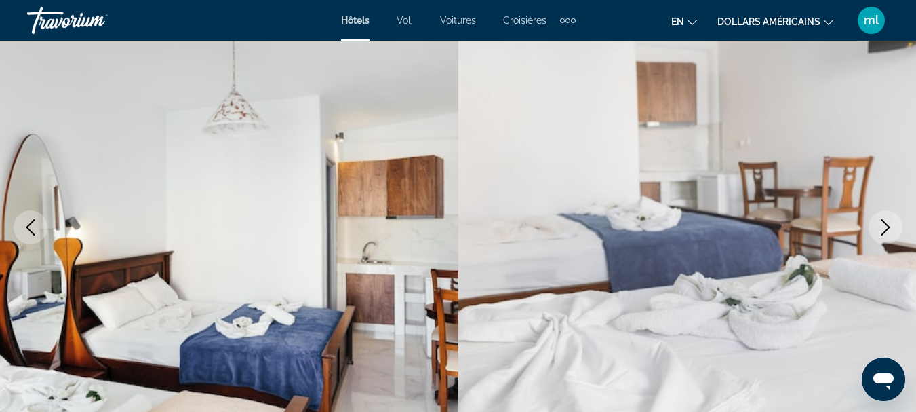
click at [886, 231] on icon "Next image" at bounding box center [886, 227] width 9 height 16
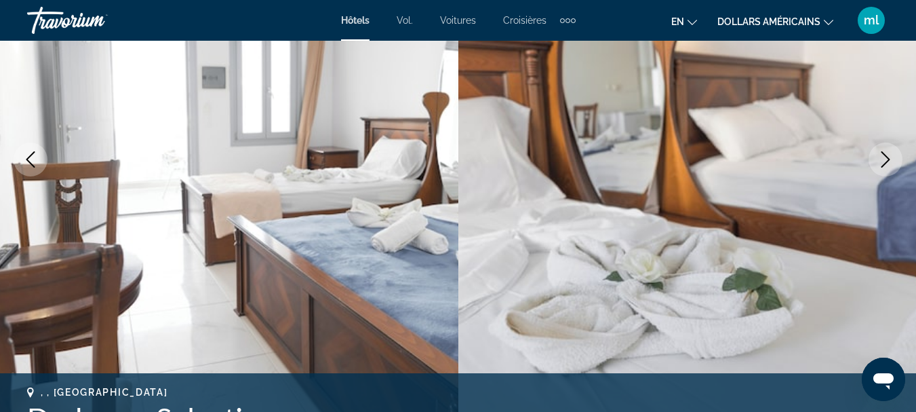
scroll to position [0, 0]
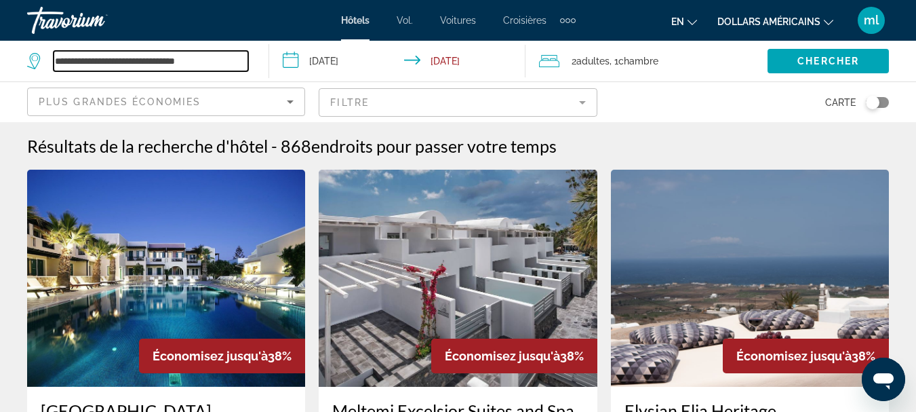
click at [155, 58] on input "**********" at bounding box center [151, 61] width 195 height 20
click at [212, 60] on input "**********" at bounding box center [151, 61] width 195 height 20
type input "*"
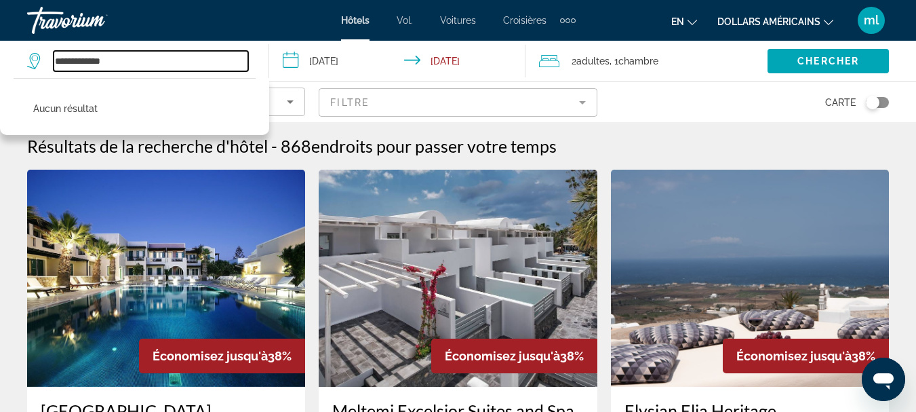
click at [212, 60] on input "**********" at bounding box center [151, 61] width 195 height 20
click at [122, 58] on input "**********" at bounding box center [151, 61] width 195 height 20
click at [151, 62] on input "**********" at bounding box center [151, 61] width 195 height 20
click at [54, 58] on input "**********" at bounding box center [151, 61] width 195 height 20
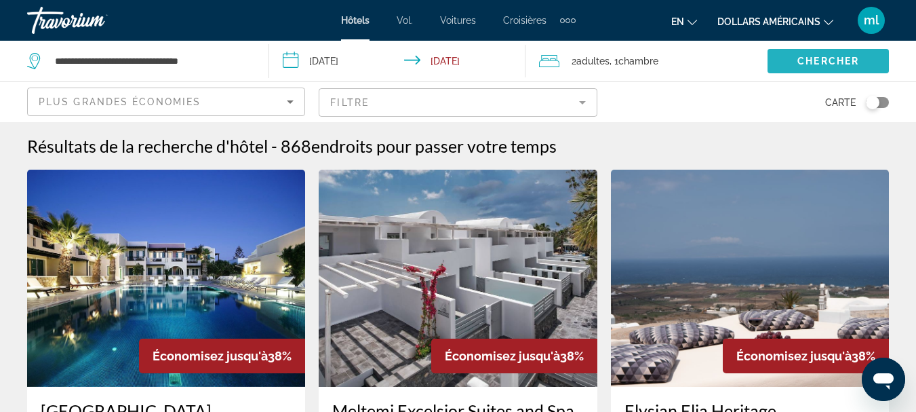
click at [836, 58] on span "Chercher" at bounding box center [829, 61] width 62 height 11
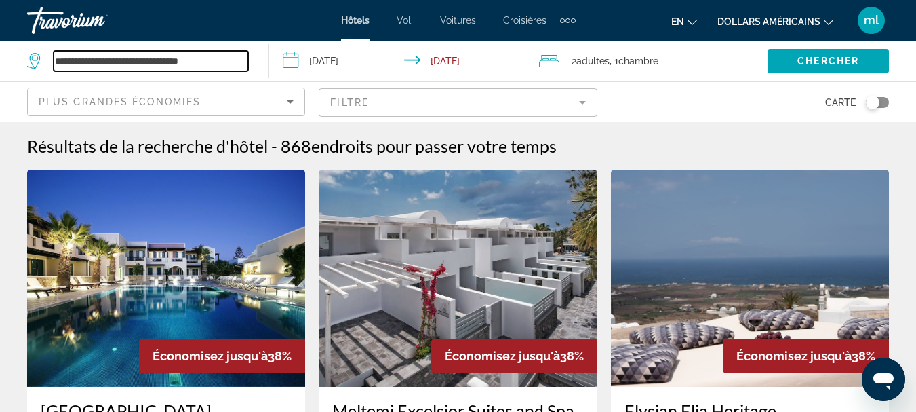
click at [217, 62] on input "**********" at bounding box center [151, 61] width 195 height 20
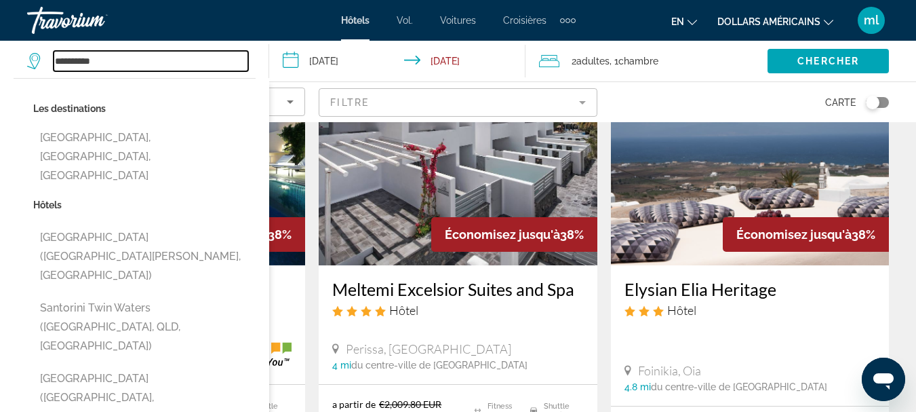
scroll to position [136, 0]
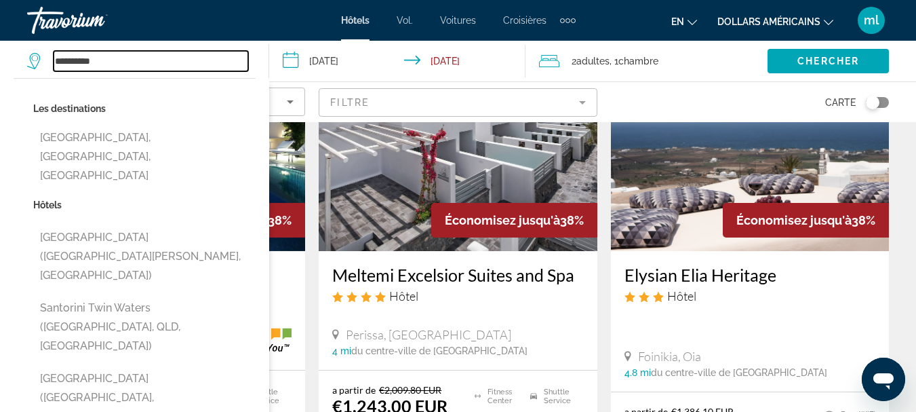
type input "**********"
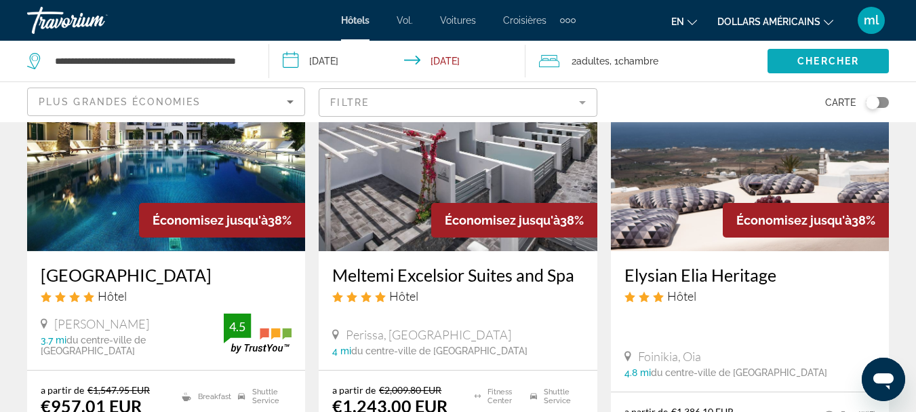
click at [857, 55] on span "Search widget" at bounding box center [828, 61] width 121 height 33
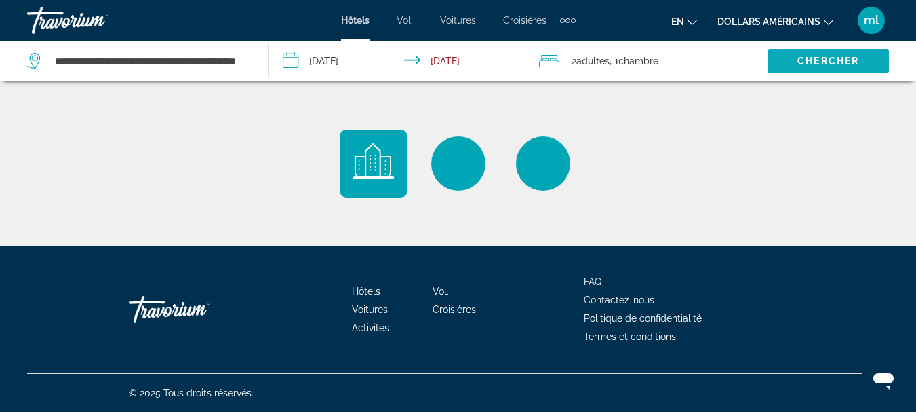
scroll to position [0, 0]
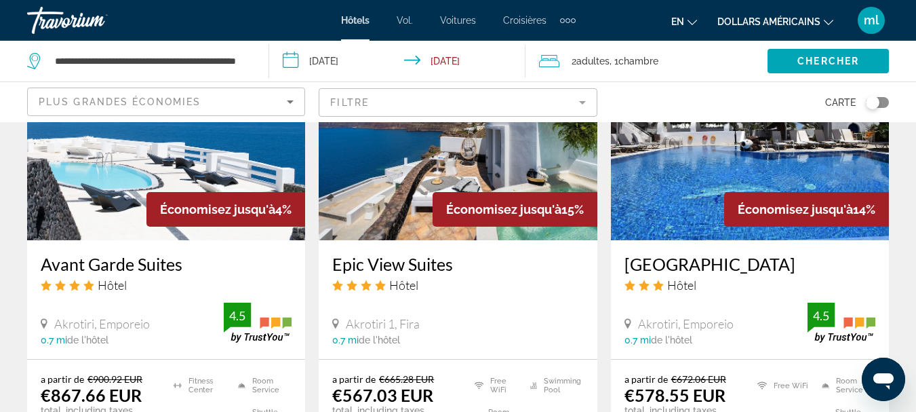
scroll to position [1153, 0]
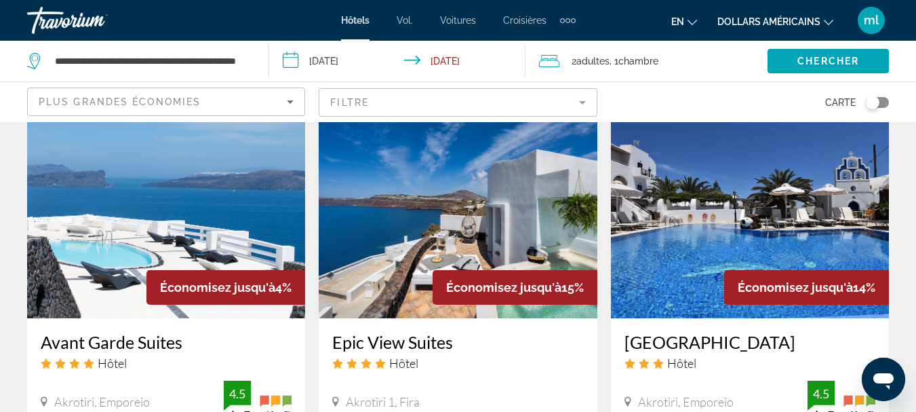
click at [490, 218] on img "Contenu principal" at bounding box center [458, 209] width 278 height 217
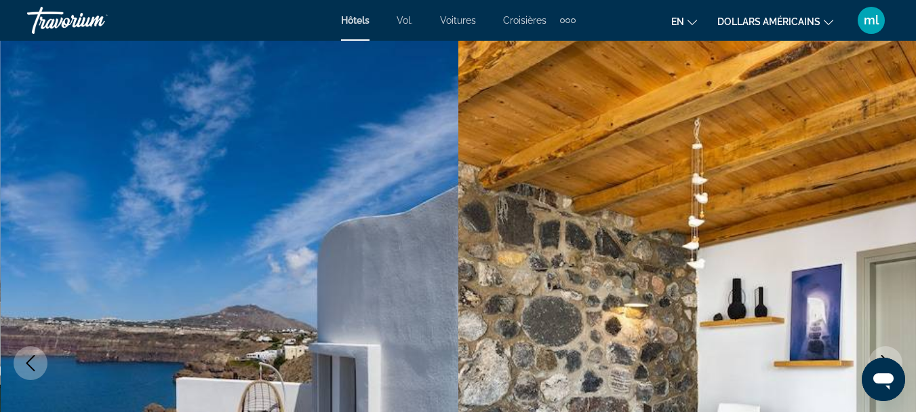
scroll to position [68, 0]
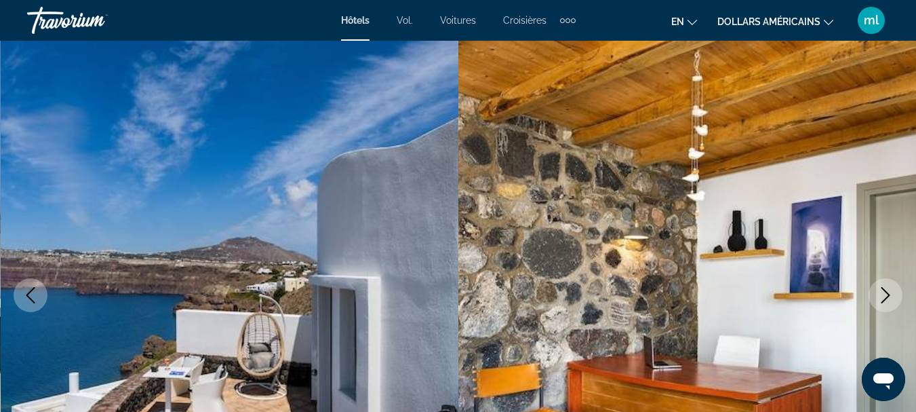
click at [886, 294] on icon "Next image" at bounding box center [886, 295] width 16 height 16
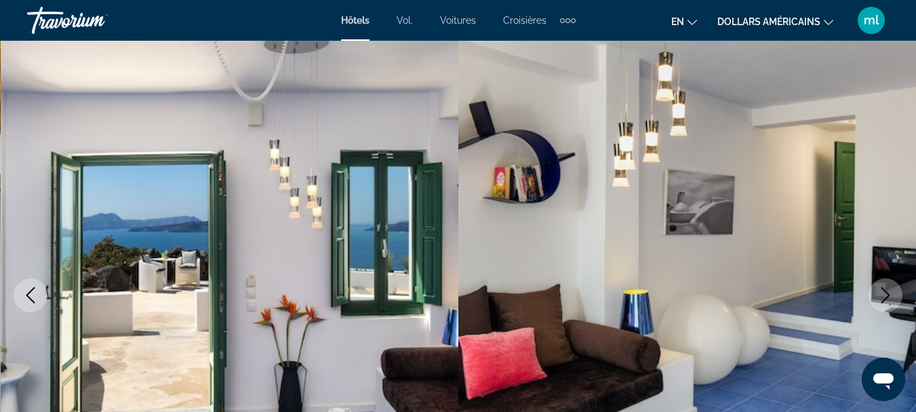
click at [886, 294] on icon "Next image" at bounding box center [886, 295] width 16 height 16
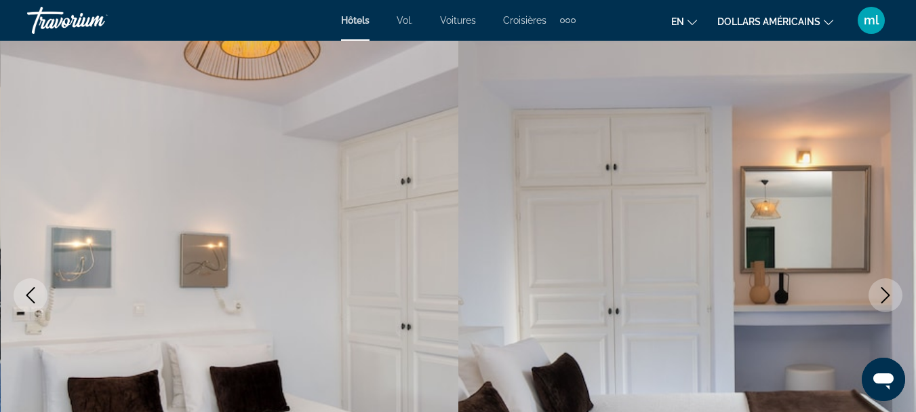
click at [886, 294] on icon "Next image" at bounding box center [886, 295] width 16 height 16
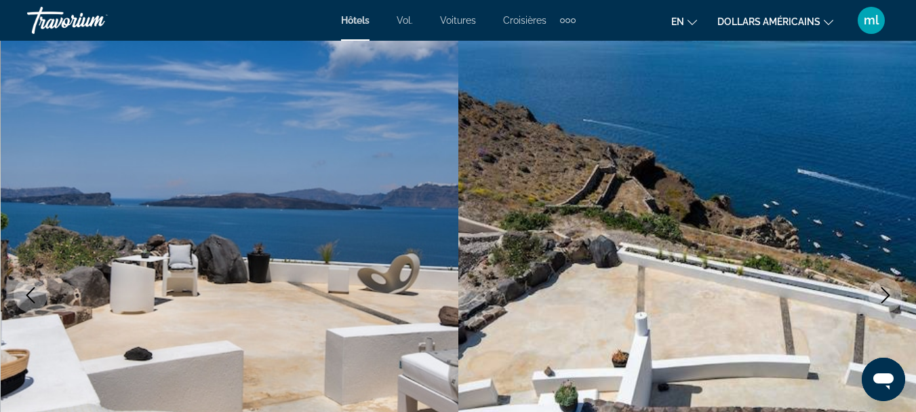
click at [886, 294] on icon "Next image" at bounding box center [886, 295] width 16 height 16
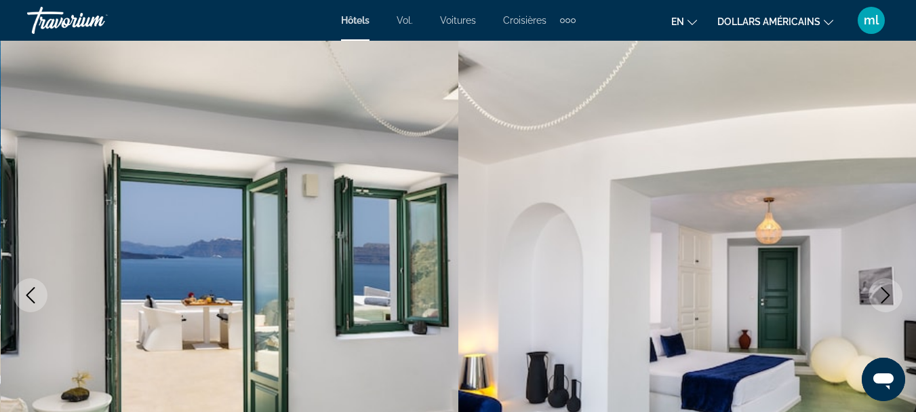
click at [886, 294] on icon "Next image" at bounding box center [886, 295] width 16 height 16
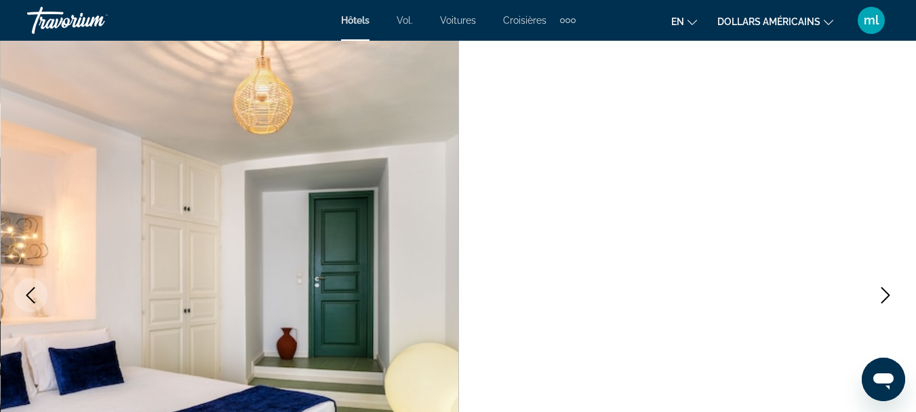
click at [886, 294] on icon "Next image" at bounding box center [886, 295] width 16 height 16
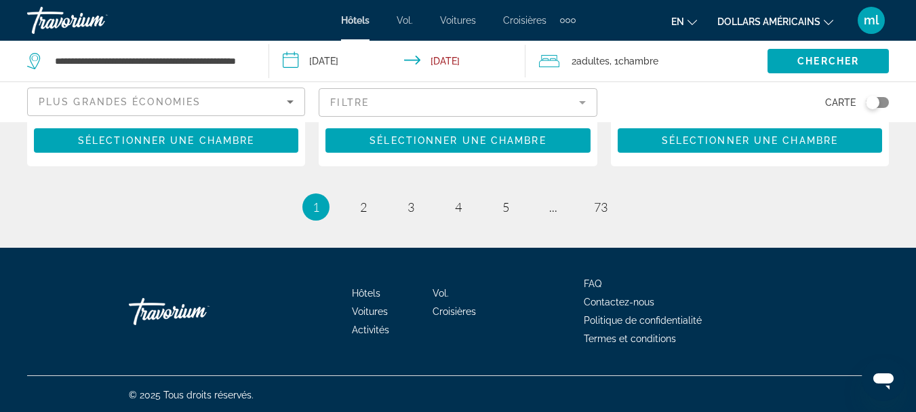
scroll to position [2107, 0]
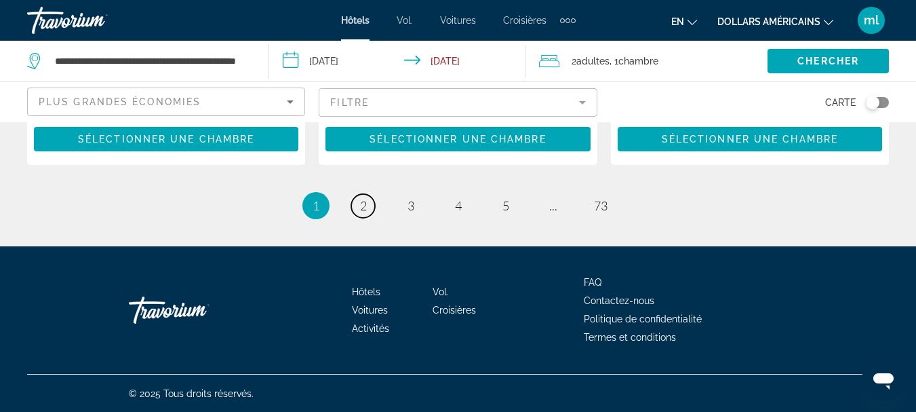
click at [360, 208] on span "2" at bounding box center [363, 205] width 7 height 15
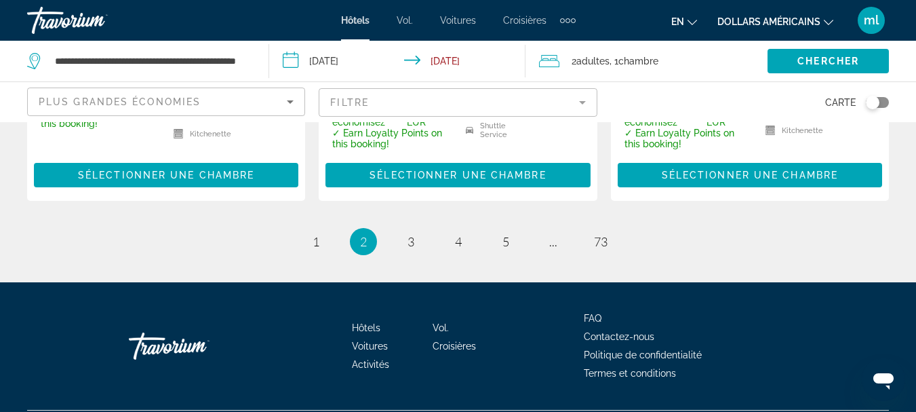
scroll to position [2030, 0]
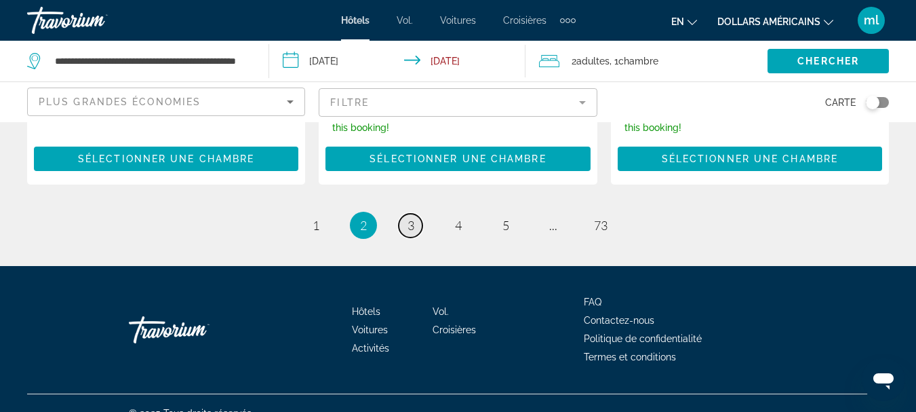
click at [410, 218] on span "3" at bounding box center [411, 225] width 7 height 15
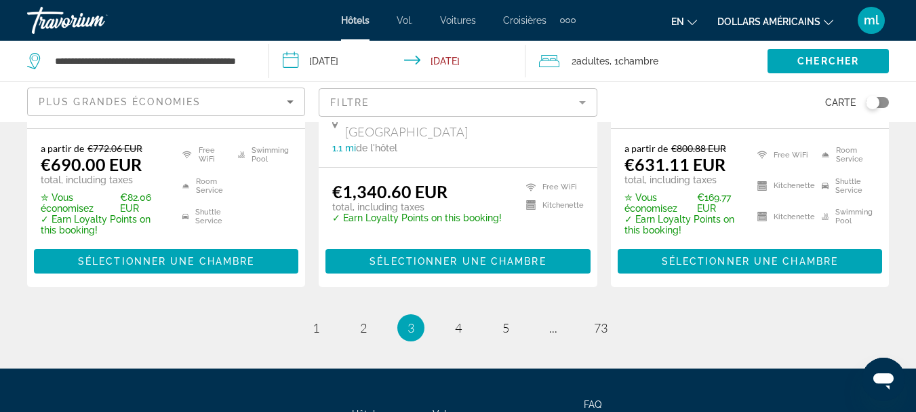
scroll to position [1967, 0]
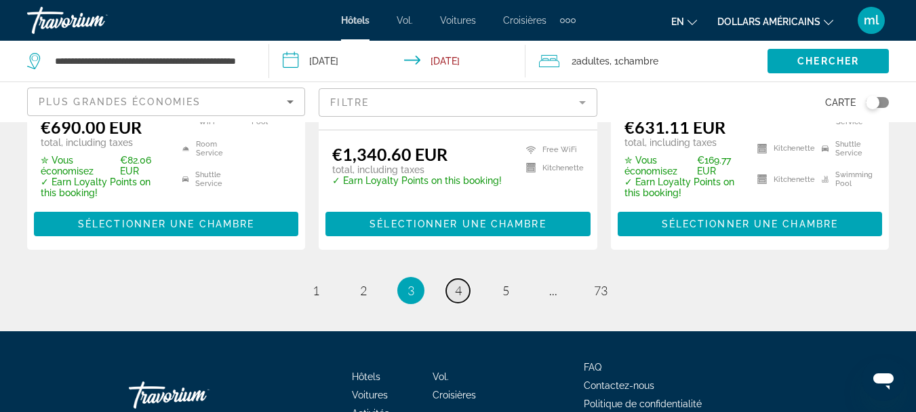
click at [457, 283] on span "4" at bounding box center [458, 290] width 7 height 15
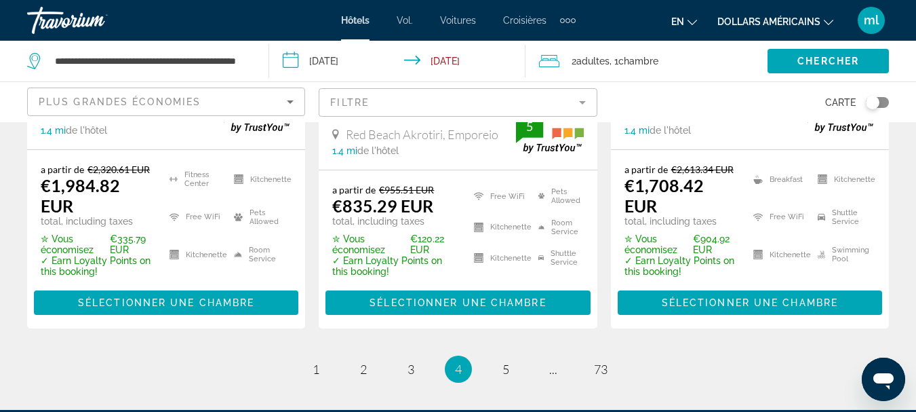
scroll to position [1967, 0]
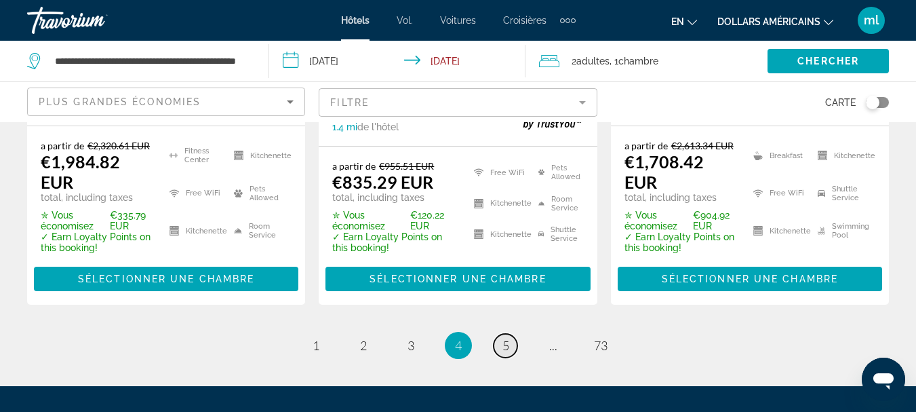
click at [505, 338] on span "5" at bounding box center [506, 345] width 7 height 15
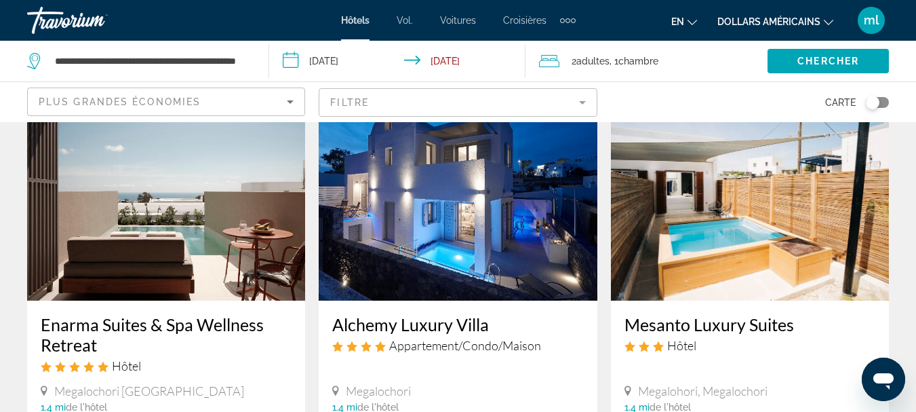
scroll to position [610, 0]
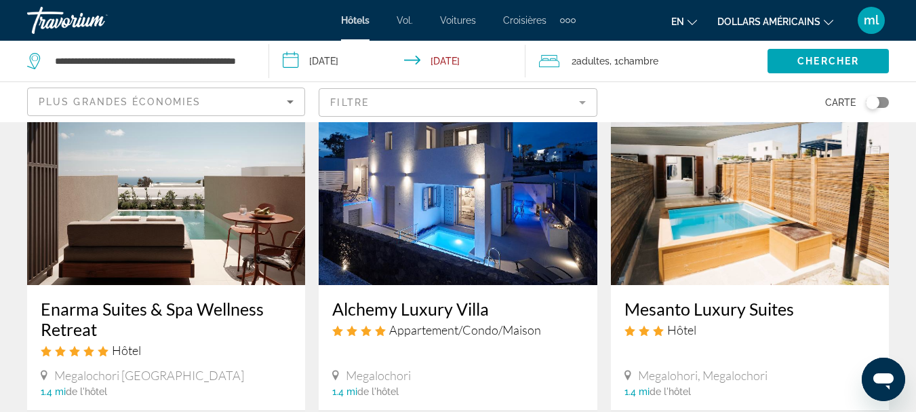
click at [438, 235] on img "Contenu principal" at bounding box center [458, 176] width 278 height 217
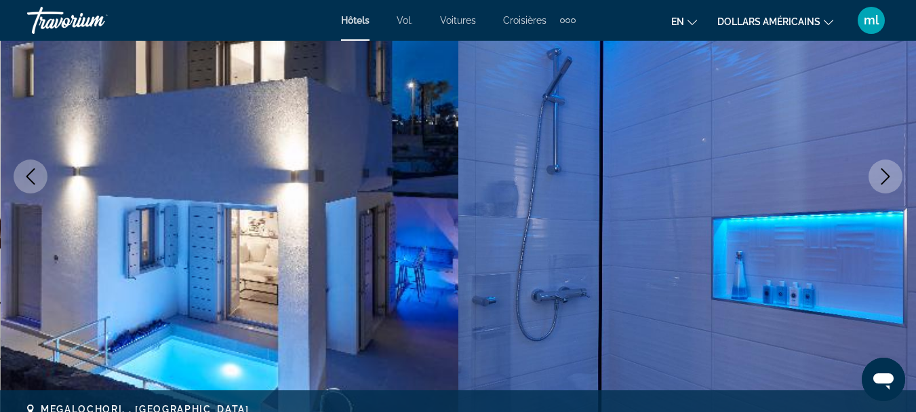
scroll to position [136, 0]
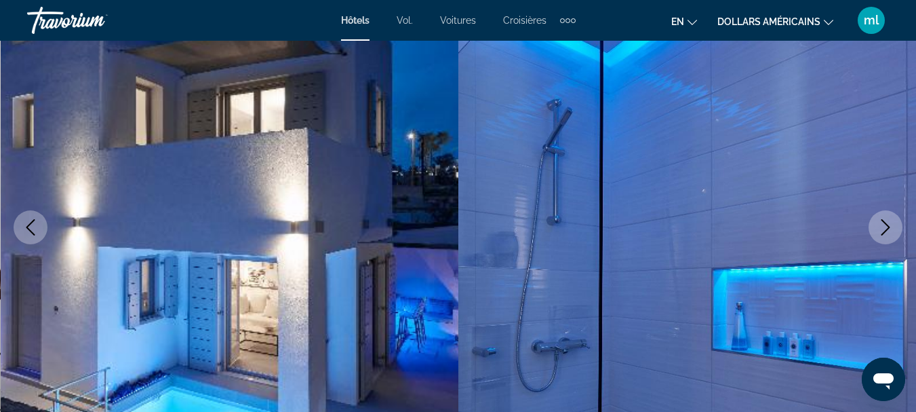
click at [882, 225] on icon "Next image" at bounding box center [886, 227] width 16 height 16
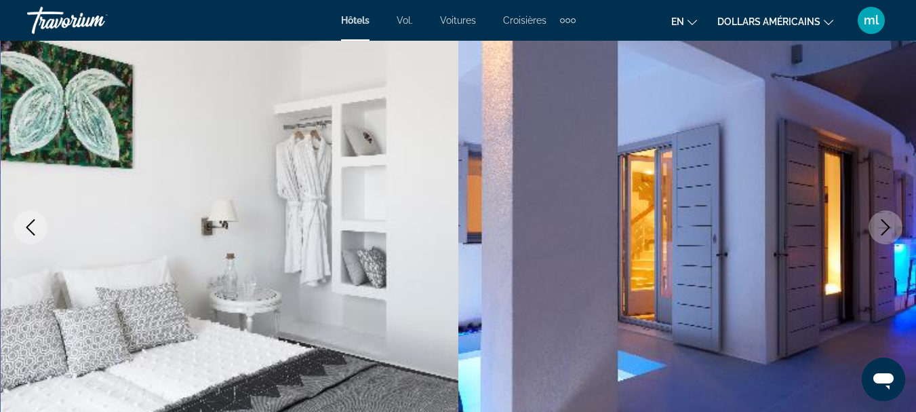
click at [882, 225] on icon "Next image" at bounding box center [886, 227] width 16 height 16
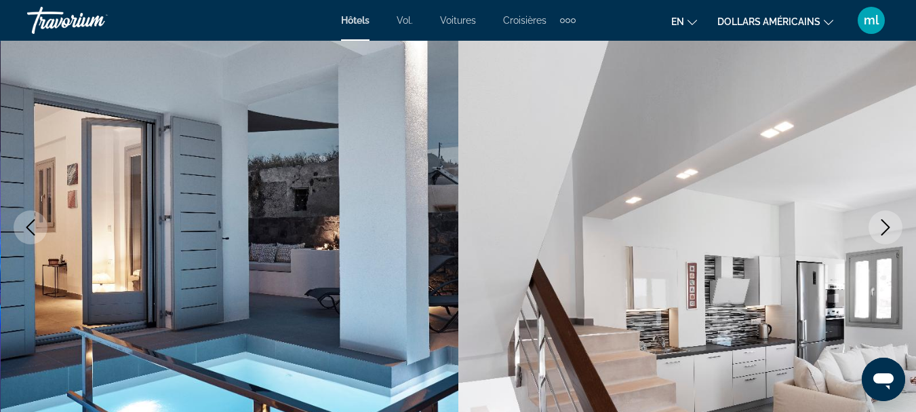
click at [882, 225] on icon "Next image" at bounding box center [886, 227] width 16 height 16
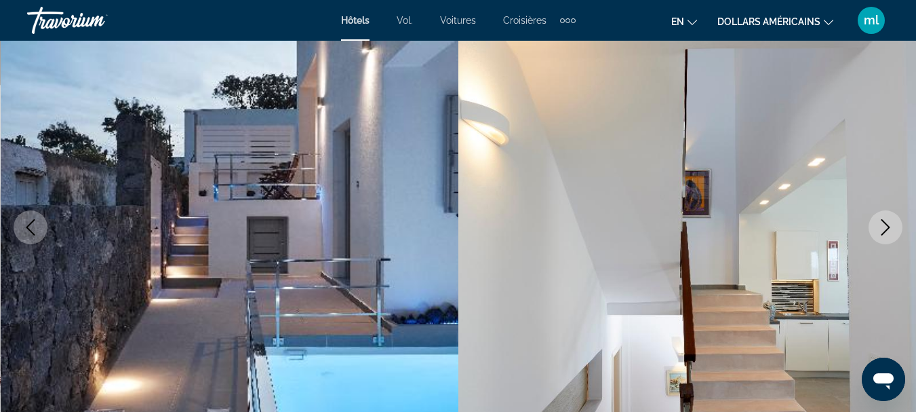
click at [882, 225] on icon "Next image" at bounding box center [886, 227] width 16 height 16
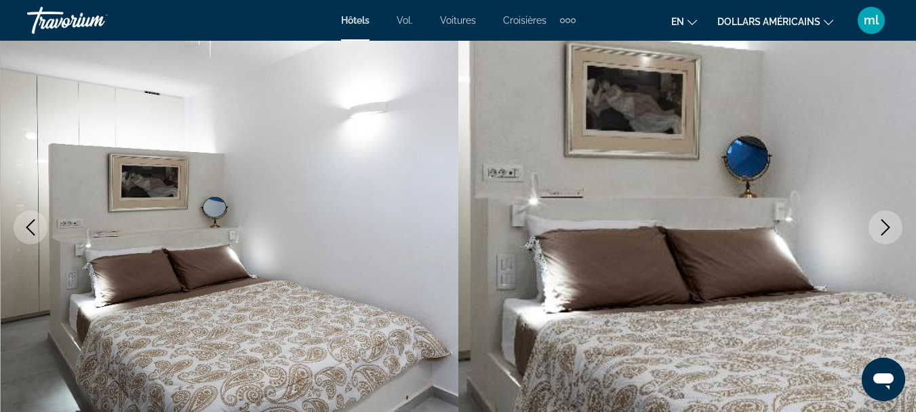
click at [882, 225] on icon "Next image" at bounding box center [886, 227] width 16 height 16
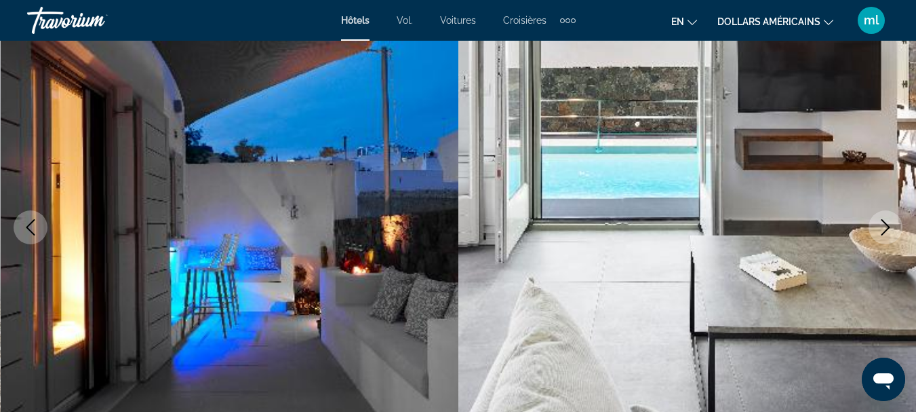
click at [882, 225] on icon "Next image" at bounding box center [886, 227] width 16 height 16
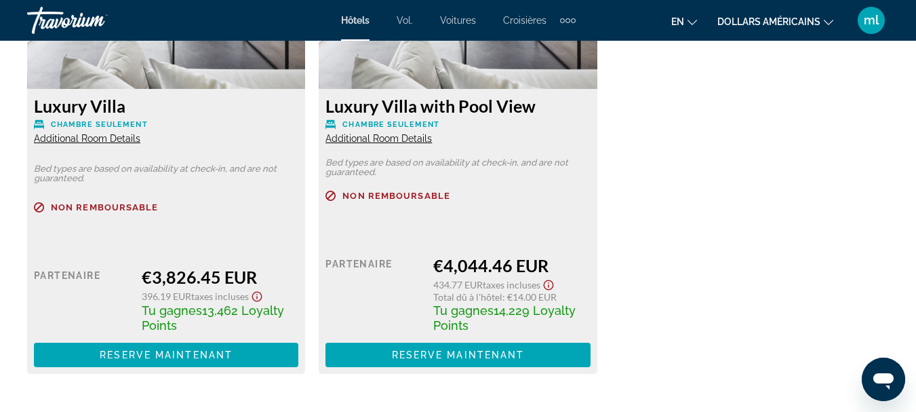
scroll to position [2035, 0]
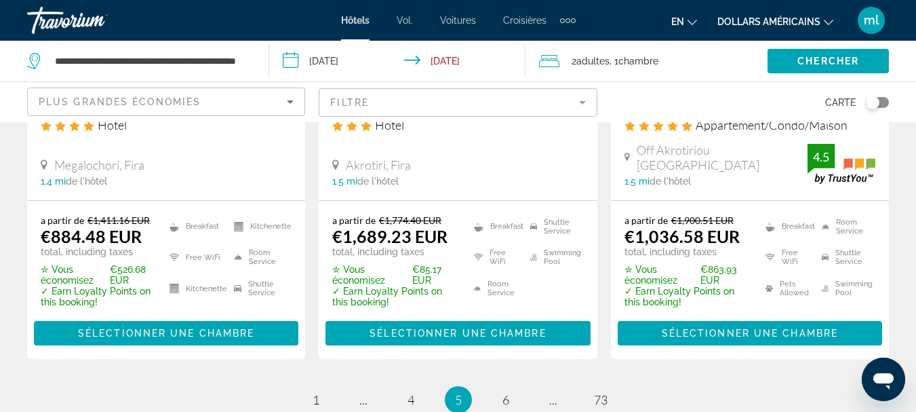
scroll to position [1967, 0]
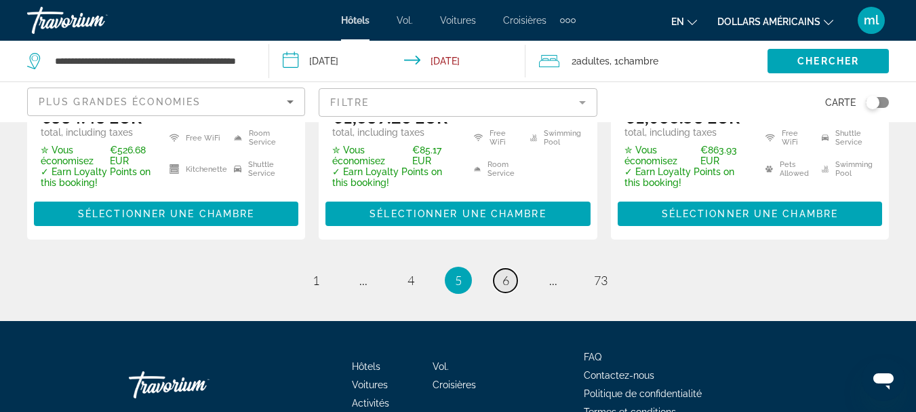
click at [505, 273] on span "6" at bounding box center [506, 280] width 7 height 15
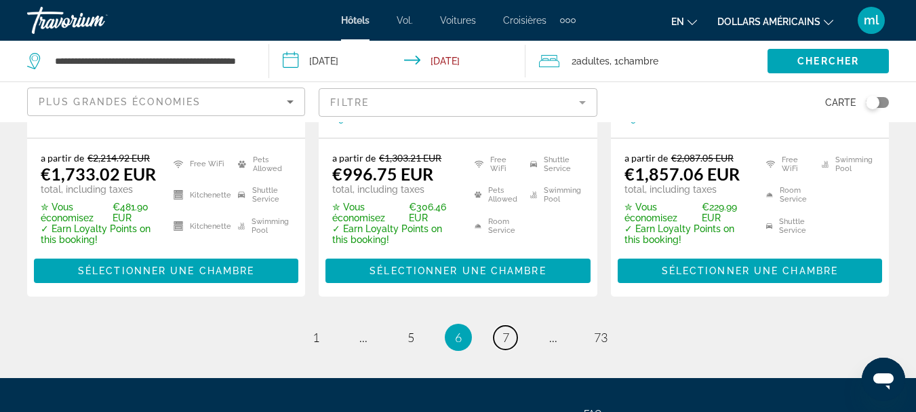
scroll to position [2035, 0]
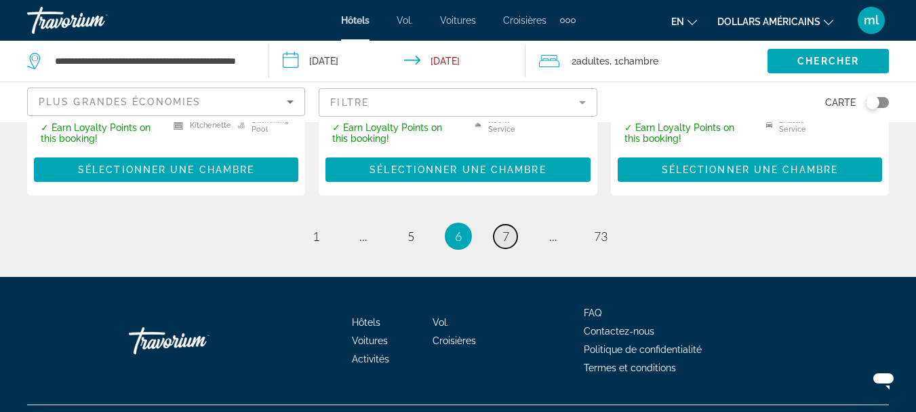
click at [507, 236] on span "7" at bounding box center [506, 236] width 7 height 15
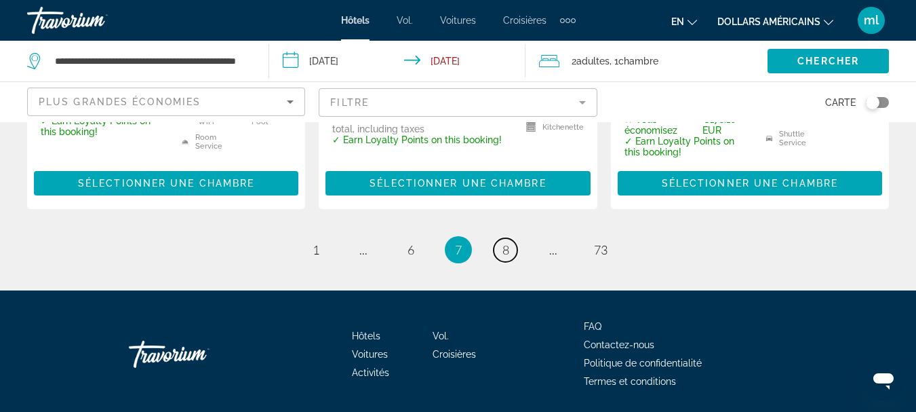
scroll to position [2052, 0]
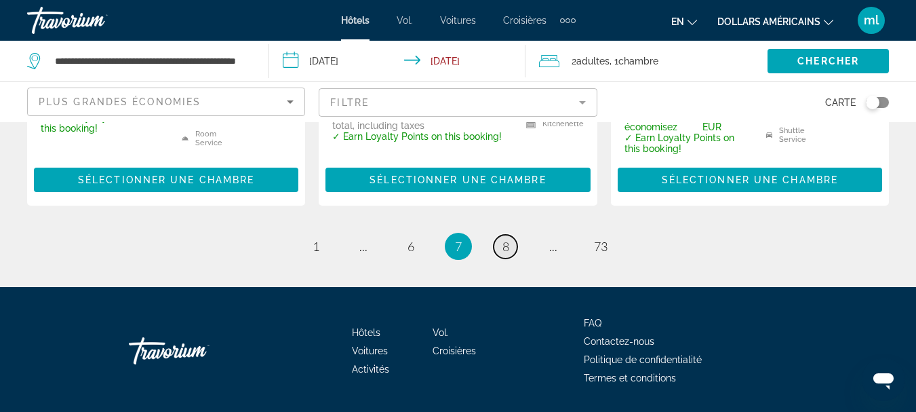
click at [509, 235] on link "page 8" at bounding box center [506, 247] width 24 height 24
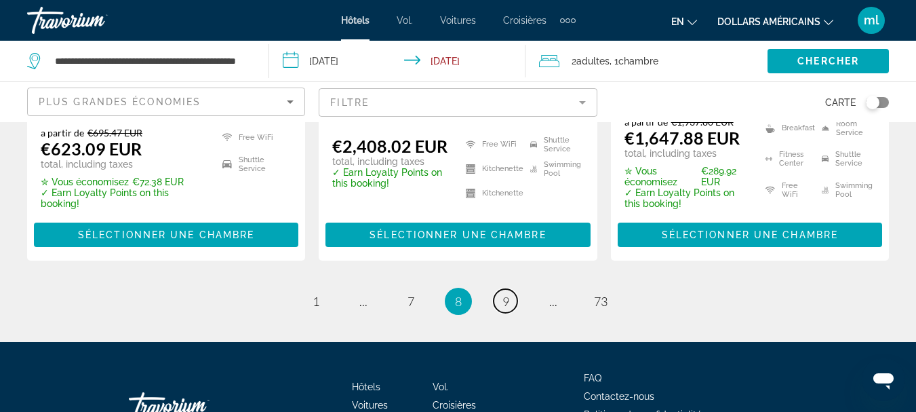
scroll to position [2035, 0]
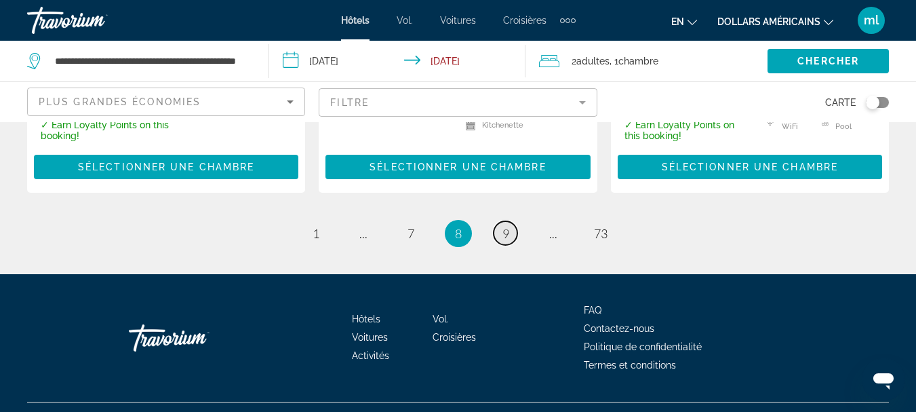
click at [509, 221] on link "page 9" at bounding box center [506, 233] width 24 height 24
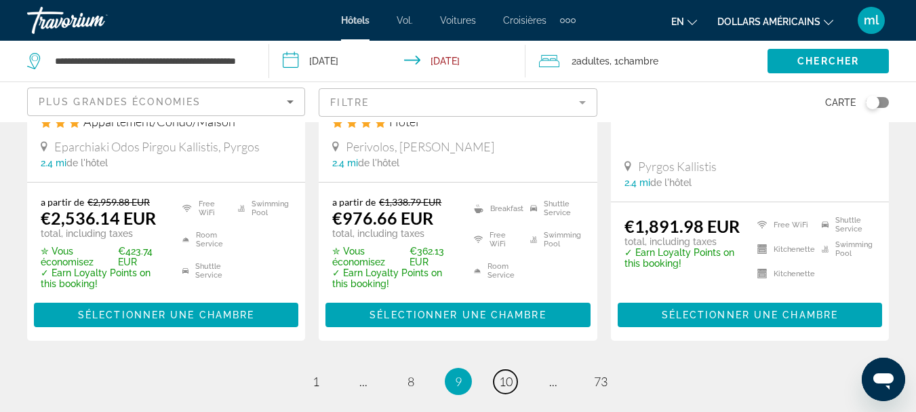
scroll to position [1967, 0]
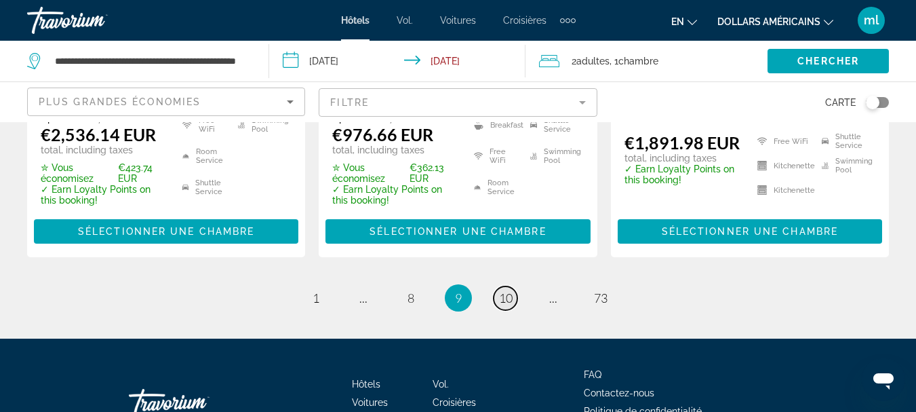
click at [505, 290] on span "10" at bounding box center [506, 297] width 14 height 15
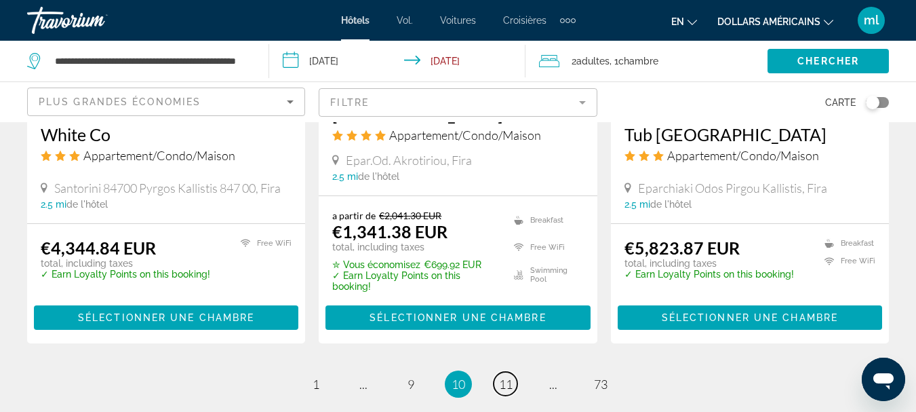
scroll to position [1899, 0]
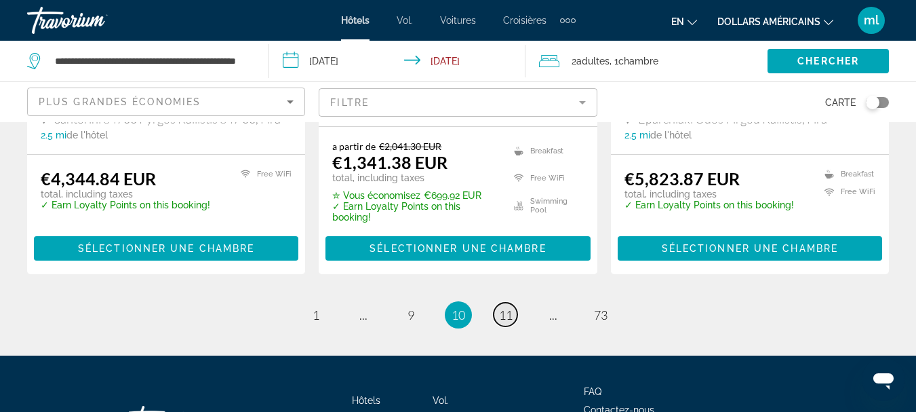
click at [513, 314] on link "page 11" at bounding box center [506, 314] width 24 height 24
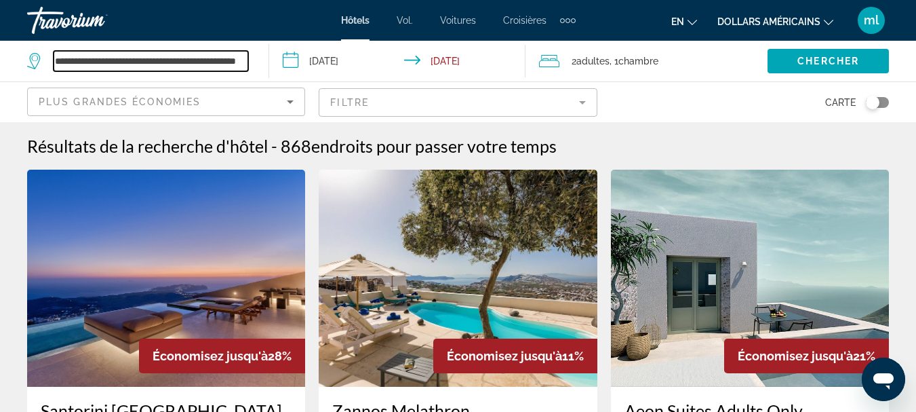
click at [231, 66] on input "**********" at bounding box center [151, 61] width 195 height 20
click at [243, 60] on input "**********" at bounding box center [151, 61] width 195 height 20
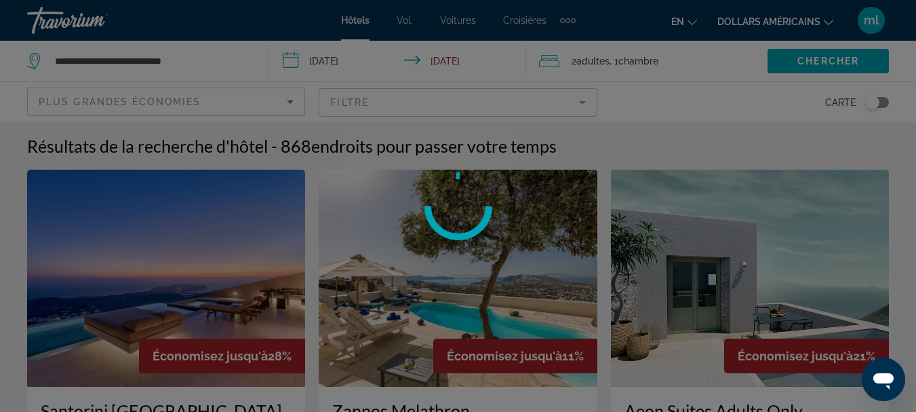
click at [219, 62] on div at bounding box center [458, 206] width 916 height 412
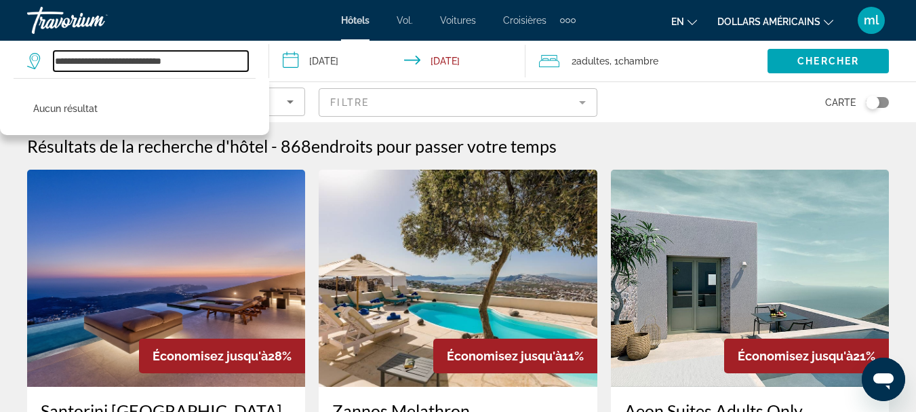
click at [209, 60] on input "**********" at bounding box center [151, 61] width 195 height 20
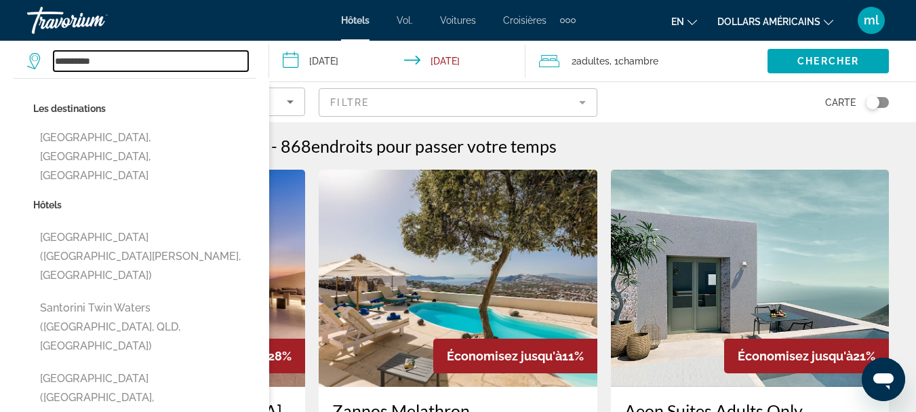
click at [193, 59] on input "*********" at bounding box center [151, 61] width 195 height 20
type input "*"
click at [210, 62] on input "Search widget" at bounding box center [151, 61] width 195 height 20
click at [168, 66] on input "Search widget" at bounding box center [151, 61] width 195 height 20
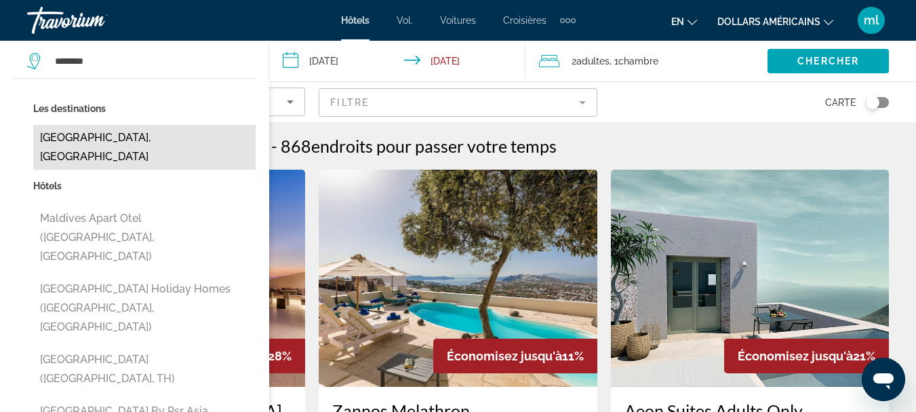
click at [123, 141] on button "[GEOGRAPHIC_DATA], [GEOGRAPHIC_DATA]" at bounding box center [144, 147] width 222 height 45
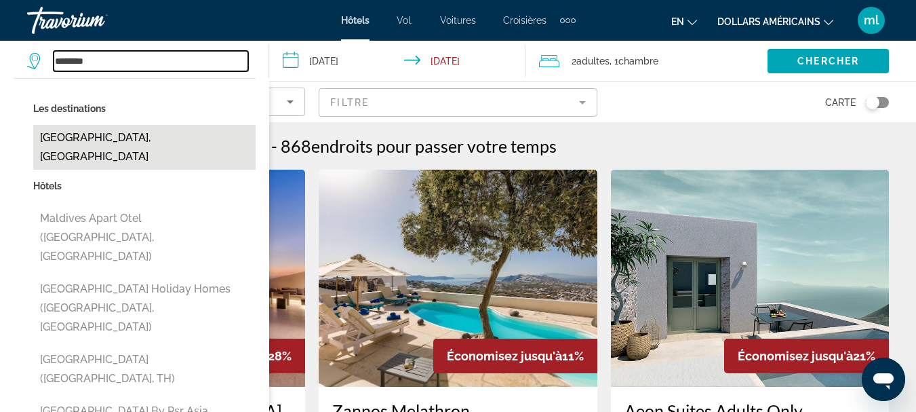
type input "**********"
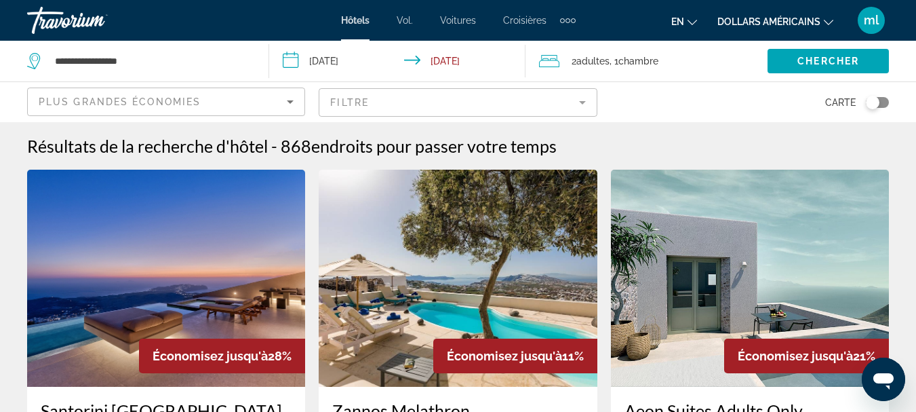
click at [339, 57] on input "**********" at bounding box center [399, 63] width 261 height 45
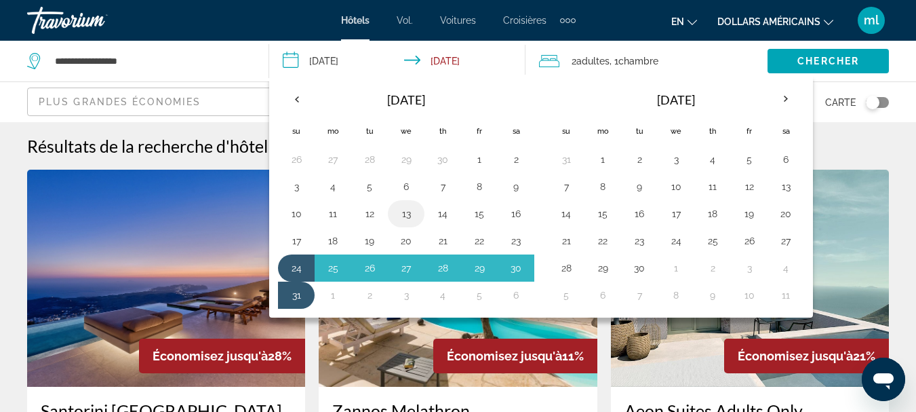
click at [404, 213] on button "13" at bounding box center [406, 213] width 22 height 19
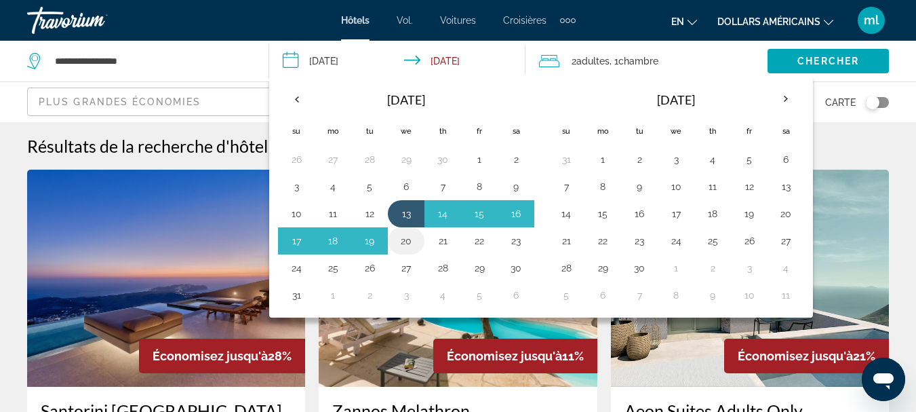
click at [412, 241] on button "20" at bounding box center [406, 240] width 22 height 19
type input "**********"
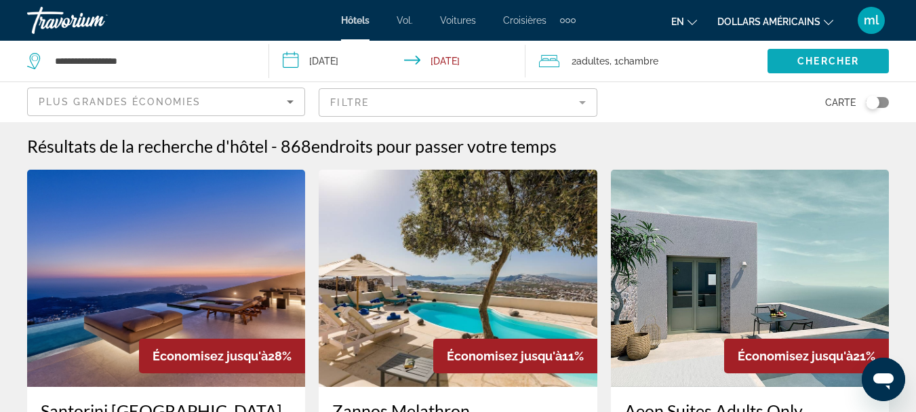
click at [838, 61] on span "Chercher" at bounding box center [829, 61] width 62 height 11
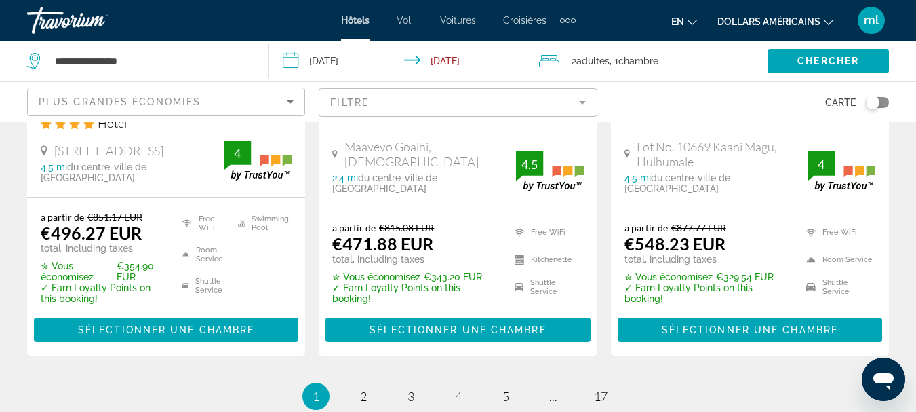
scroll to position [2103, 0]
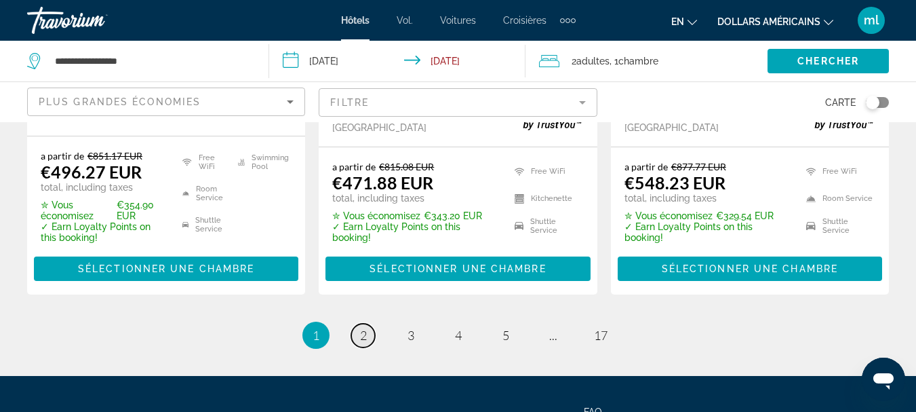
click at [364, 328] on span "2" at bounding box center [363, 335] width 7 height 15
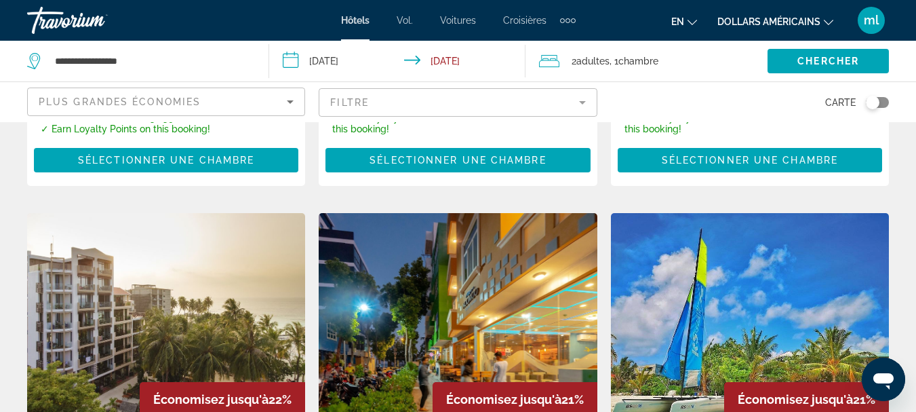
scroll to position [1763, 0]
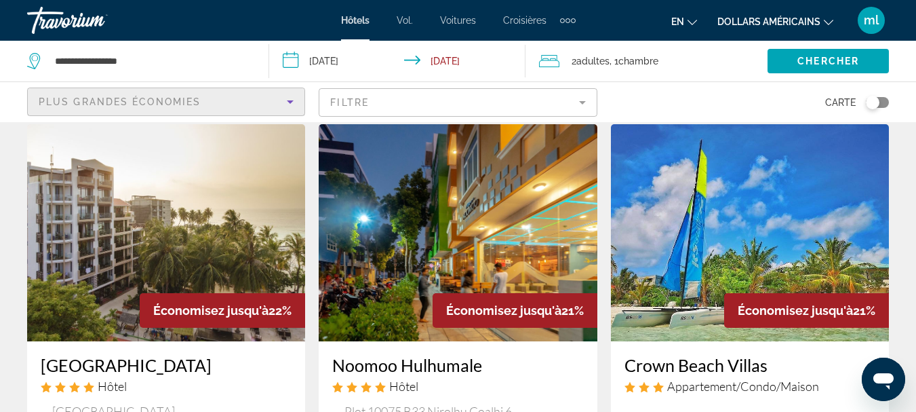
click at [229, 101] on div "Plus grandes économies" at bounding box center [163, 102] width 248 height 16
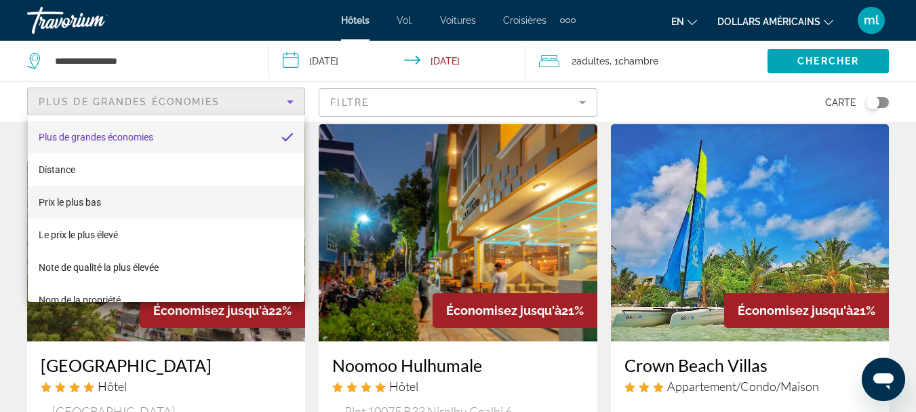
click at [214, 205] on mat-option "Prix ​​le plus bas" at bounding box center [166, 202] width 277 height 33
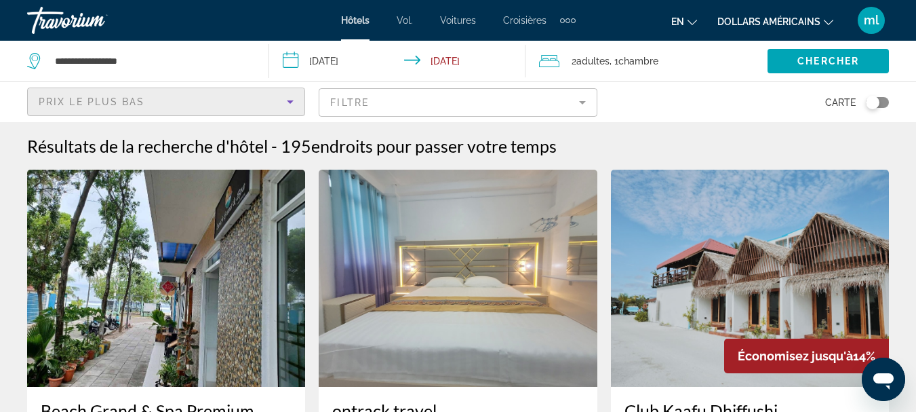
click at [288, 102] on icon "Sort by" at bounding box center [290, 102] width 16 height 16
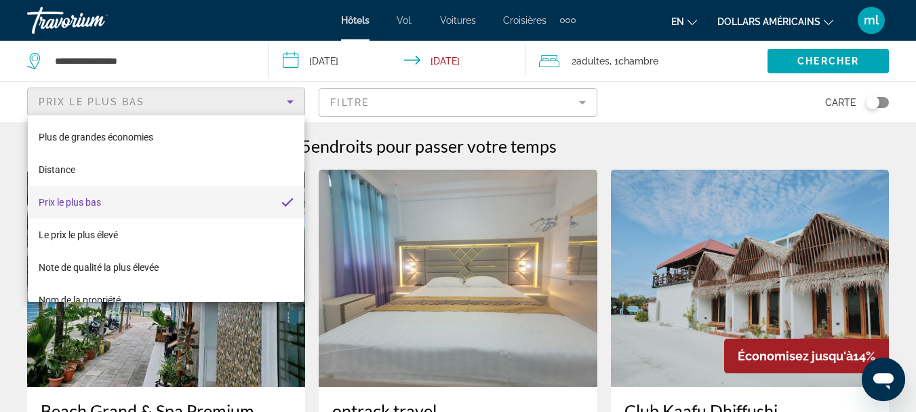
click at [288, 102] on div at bounding box center [458, 206] width 916 height 412
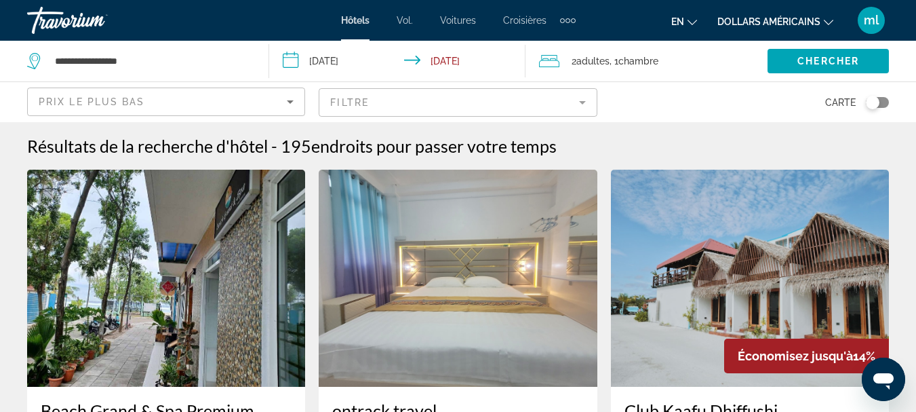
click at [340, 96] on mat-form-field "Filtre" at bounding box center [458, 102] width 278 height 28
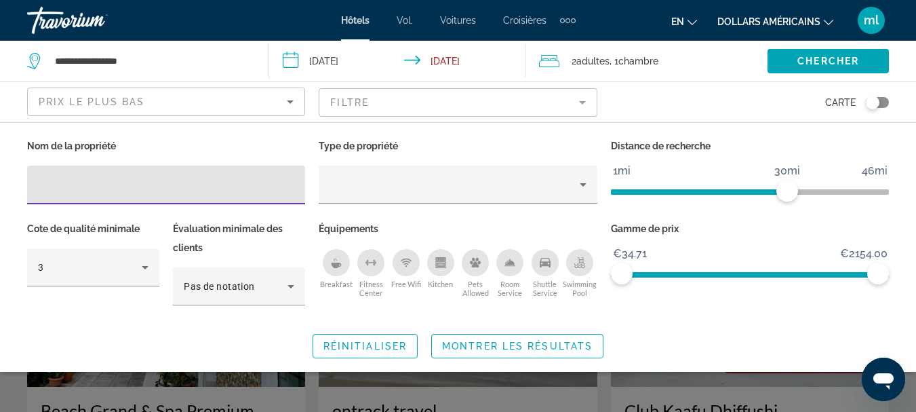
click at [285, 189] on input "Hotel Filters" at bounding box center [166, 185] width 256 height 16
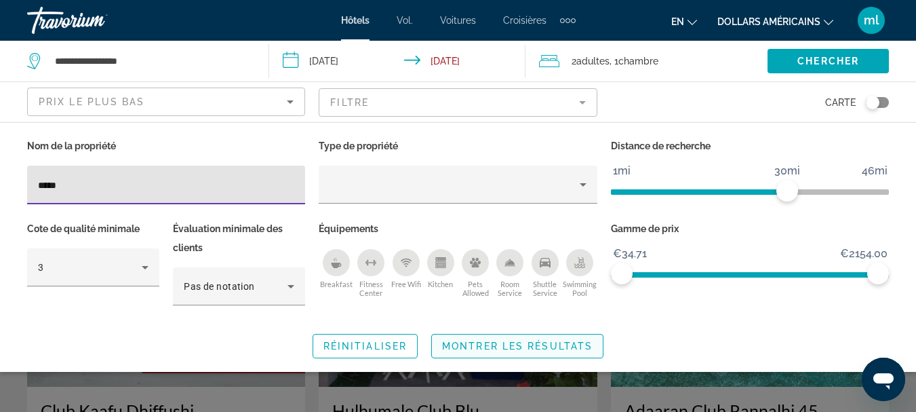
type input "****"
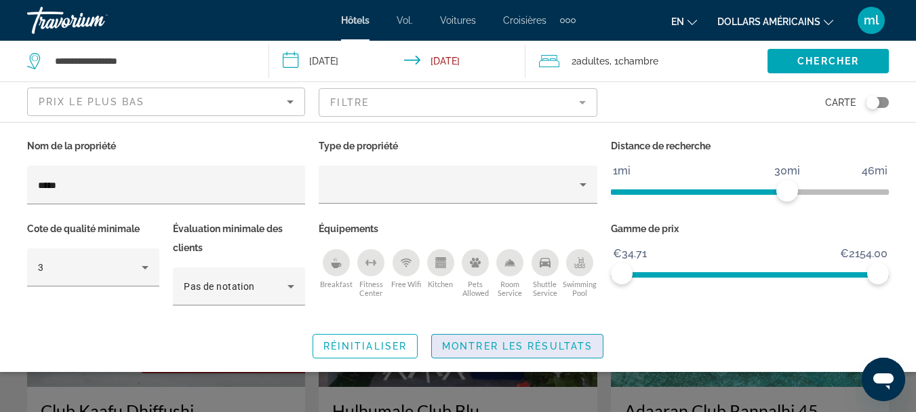
click at [477, 342] on span "Montrer les résultats" at bounding box center [517, 345] width 151 height 11
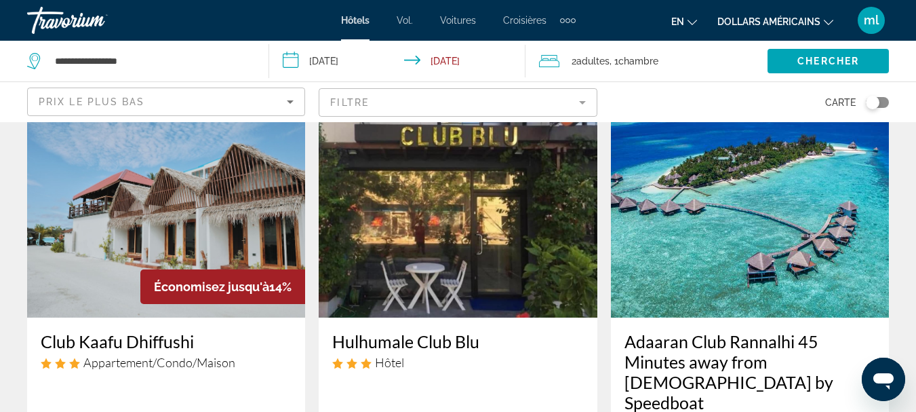
scroll to position [68, 0]
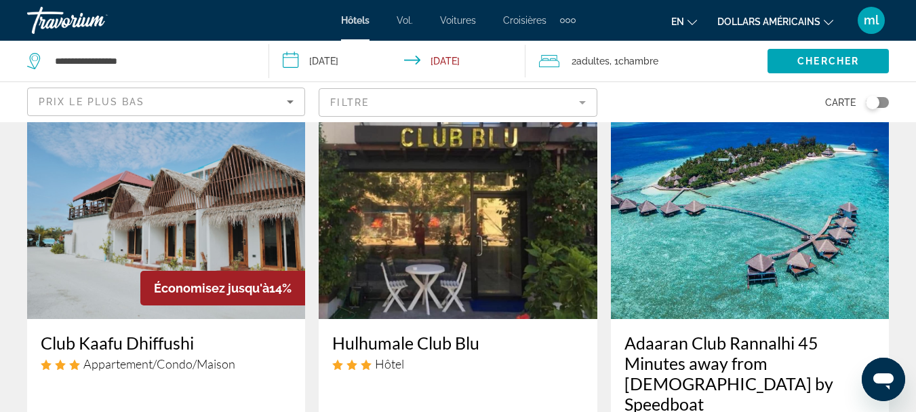
click at [248, 239] on img "Contenu principal" at bounding box center [166, 210] width 278 height 217
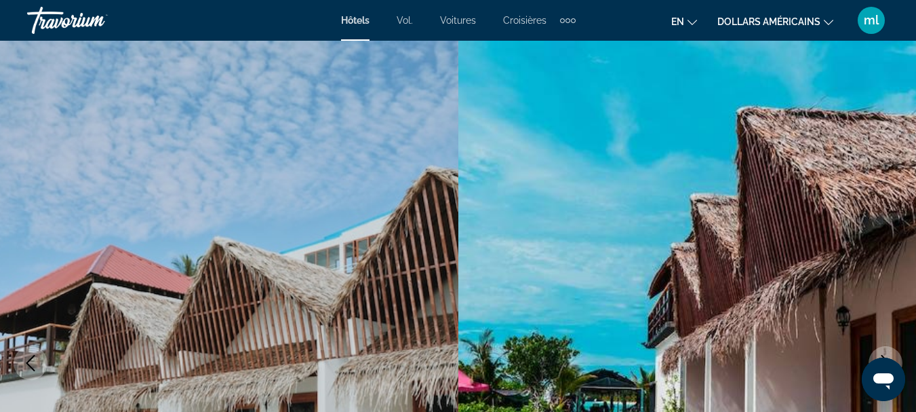
scroll to position [136, 0]
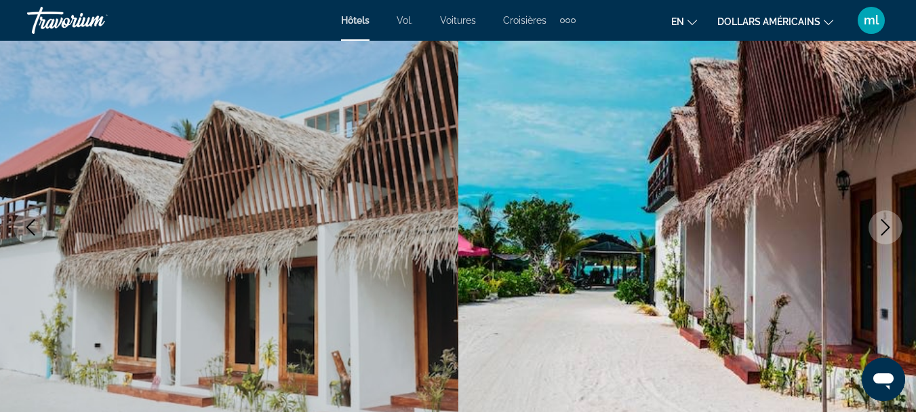
click at [885, 224] on icon "Next image" at bounding box center [886, 227] width 16 height 16
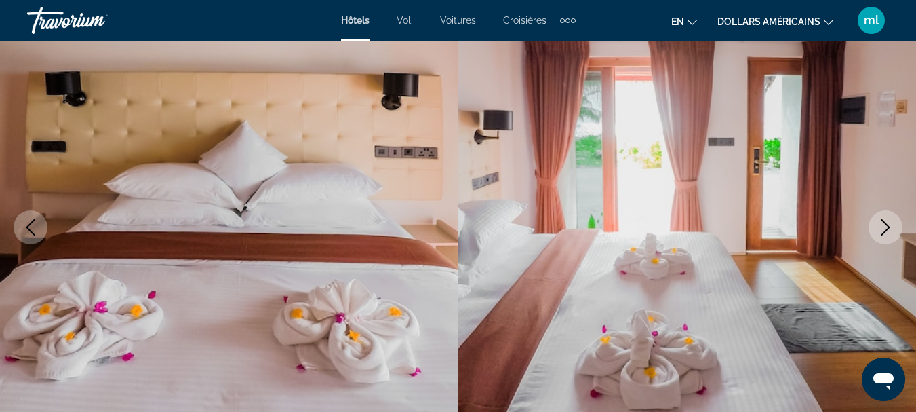
click at [885, 224] on icon "Next image" at bounding box center [886, 227] width 16 height 16
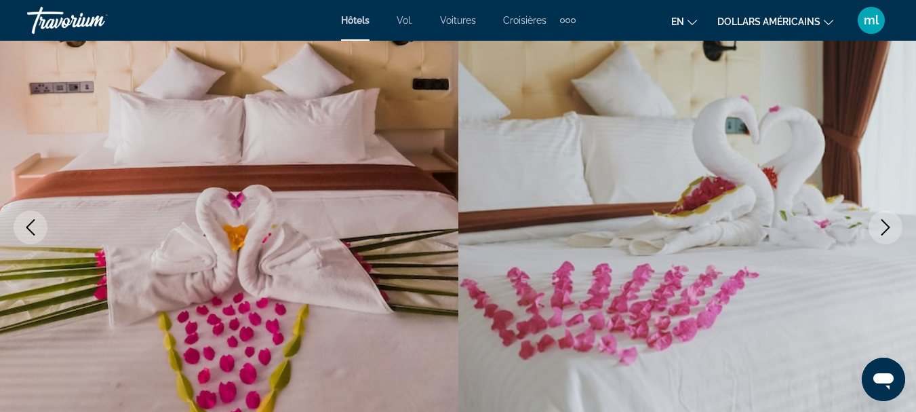
click at [885, 224] on icon "Next image" at bounding box center [886, 227] width 16 height 16
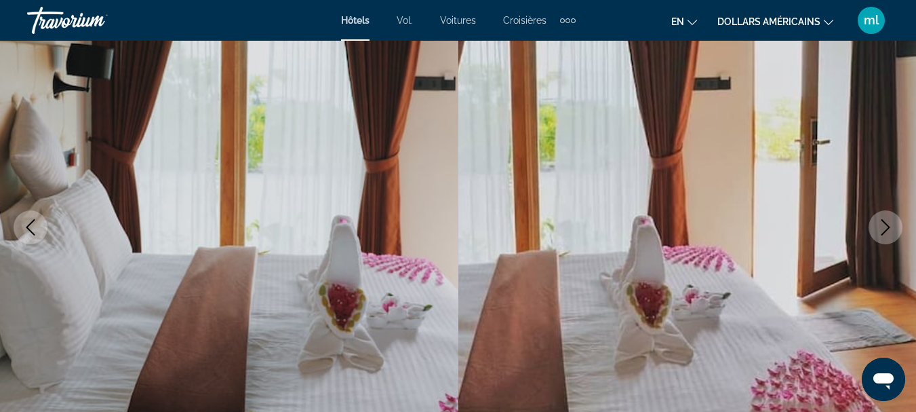
click at [885, 224] on icon "Next image" at bounding box center [886, 227] width 16 height 16
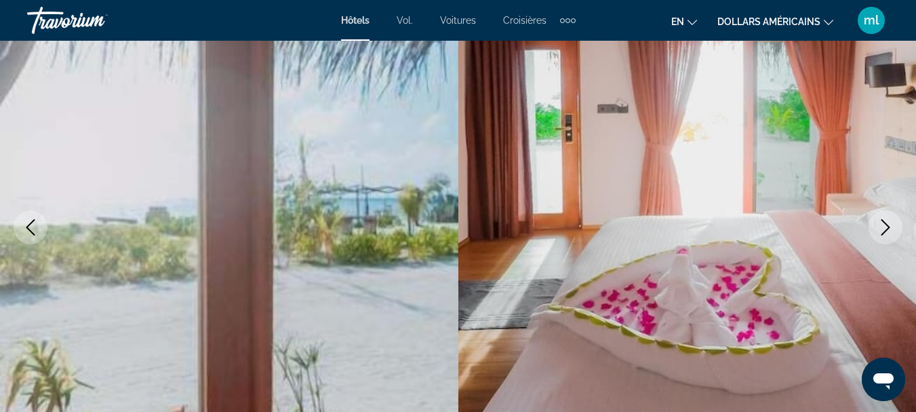
click at [885, 227] on icon "Next image" at bounding box center [886, 227] width 16 height 16
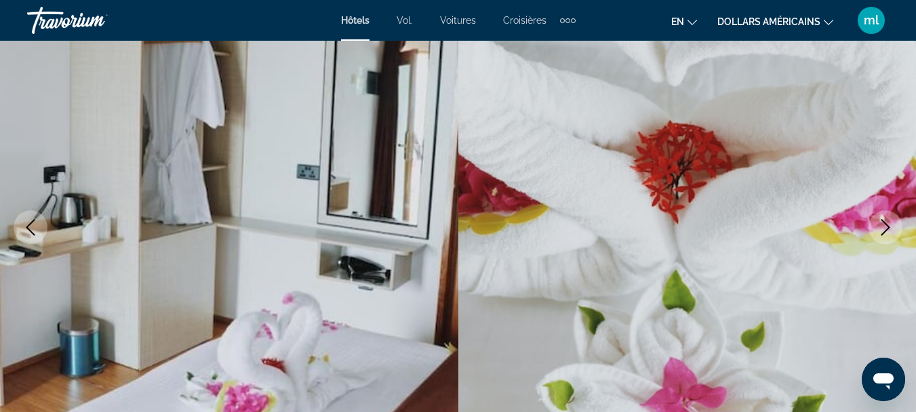
click at [885, 227] on icon "Next image" at bounding box center [886, 227] width 16 height 16
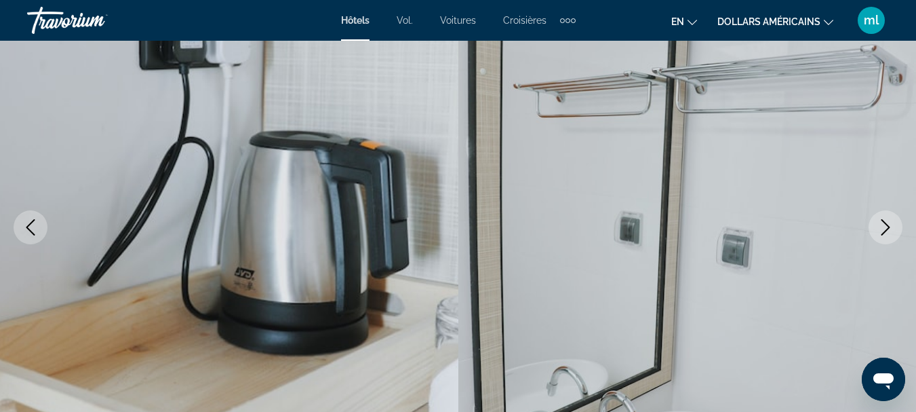
click at [885, 227] on icon "Next image" at bounding box center [886, 227] width 16 height 16
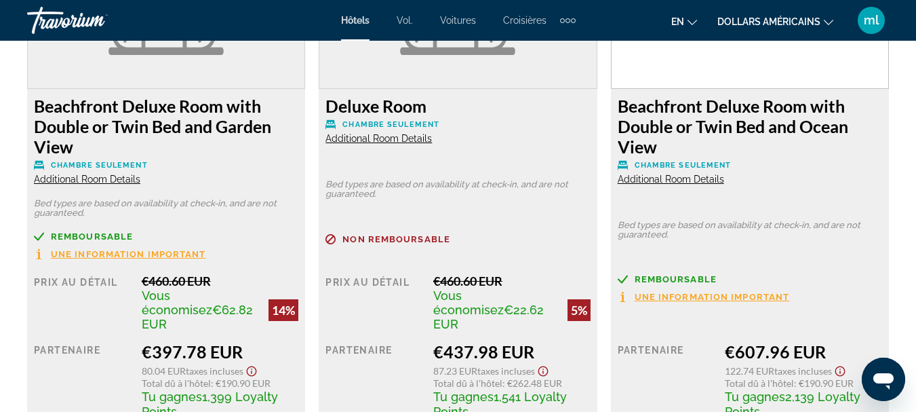
scroll to position [2306, 0]
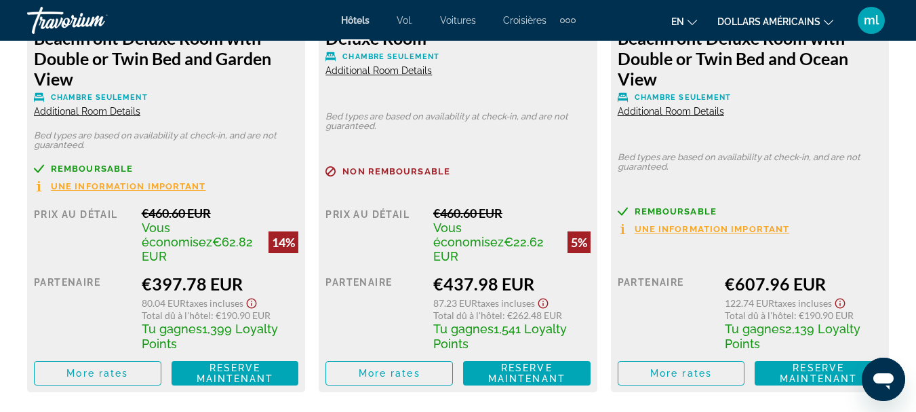
click at [251, 297] on icon "Show Taxes and Fees disclaimer" at bounding box center [251, 303] width 16 height 12
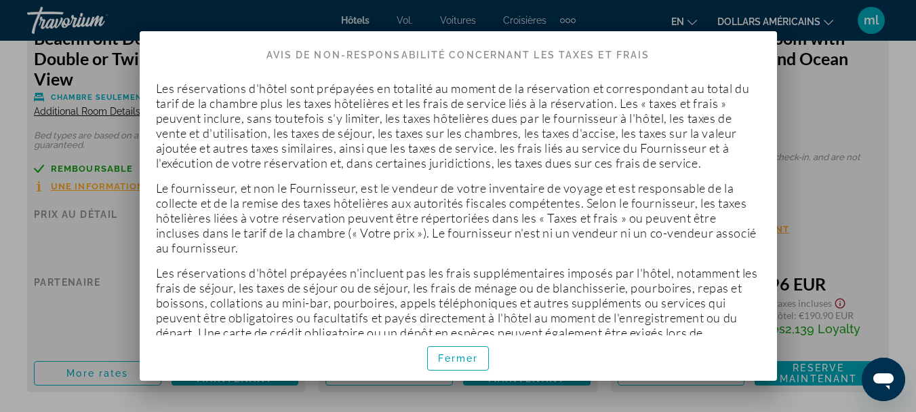
scroll to position [43, 0]
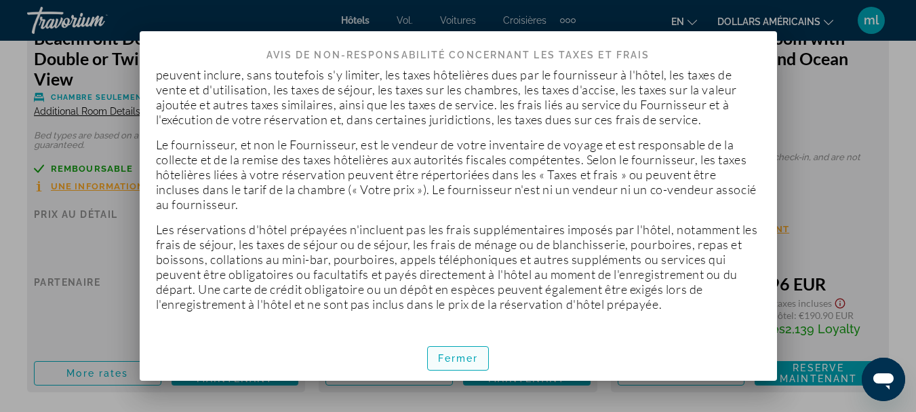
click at [458, 357] on font "Fermer" at bounding box center [458, 358] width 41 height 11
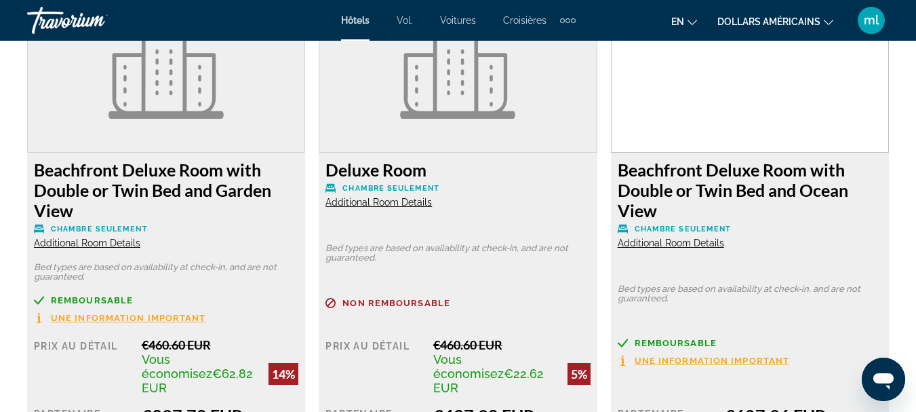
scroll to position [2374, 0]
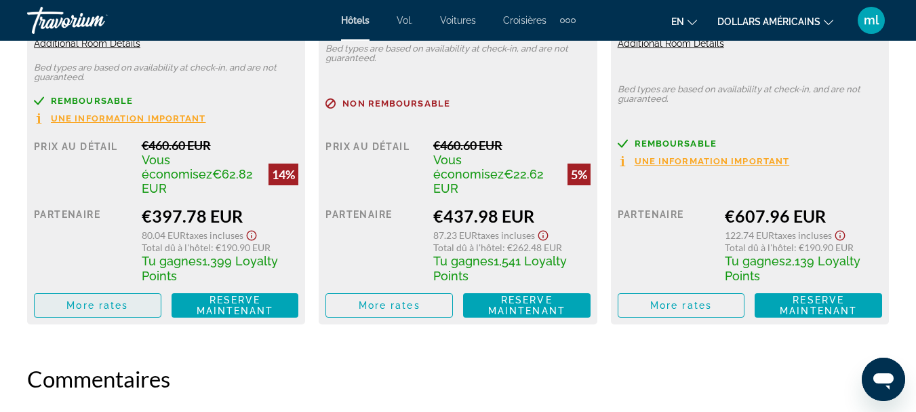
click at [103, 300] on span "More rates" at bounding box center [97, 305] width 62 height 11
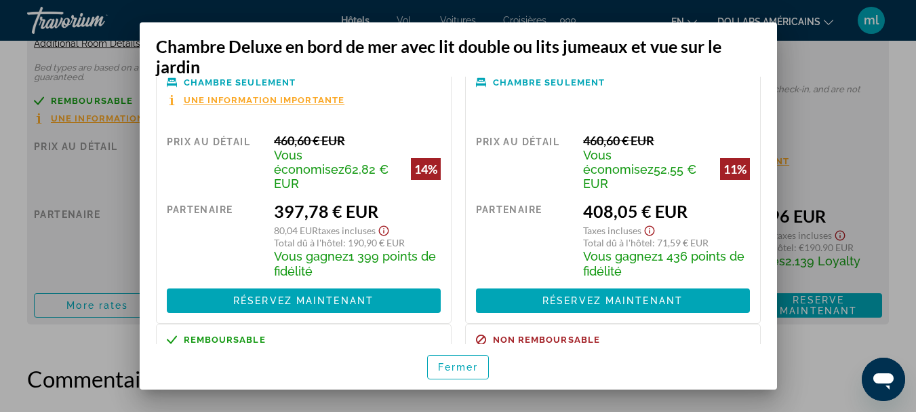
scroll to position [0, 0]
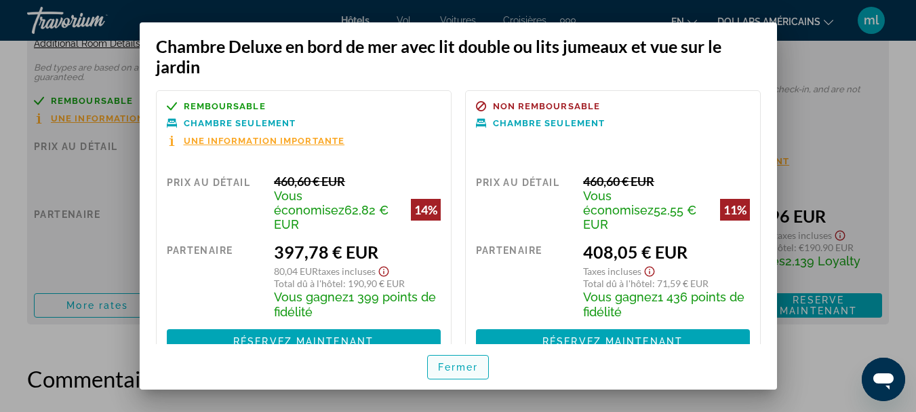
click at [478, 359] on span "button" at bounding box center [458, 367] width 61 height 33
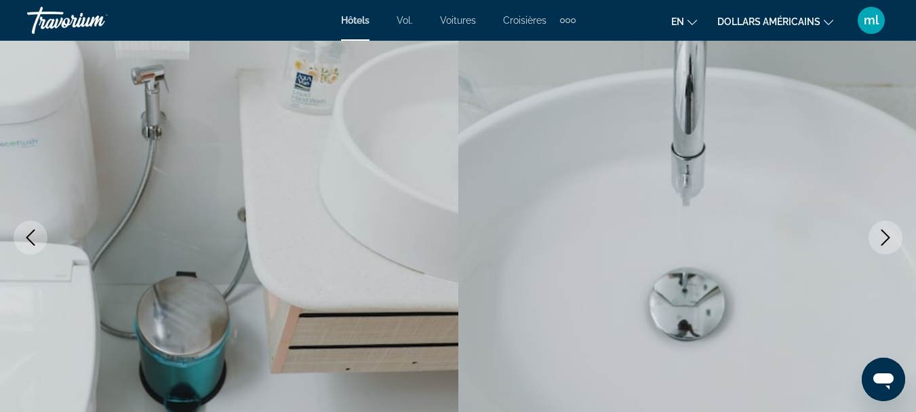
scroll to position [68, 0]
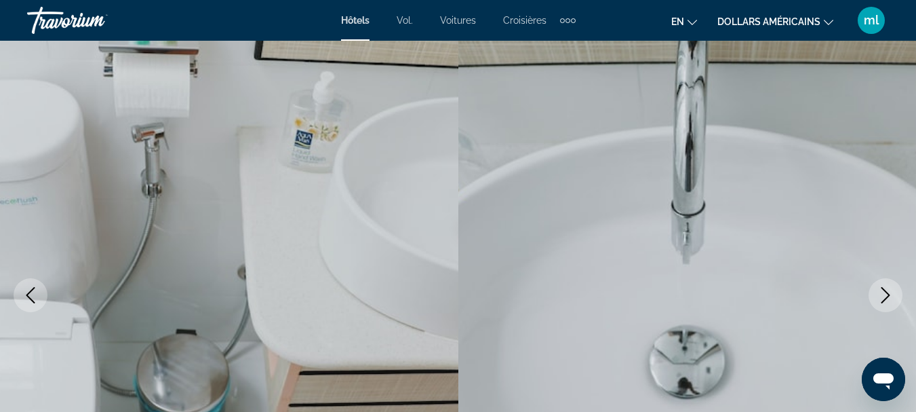
click at [884, 293] on icon "Next image" at bounding box center [886, 295] width 16 height 16
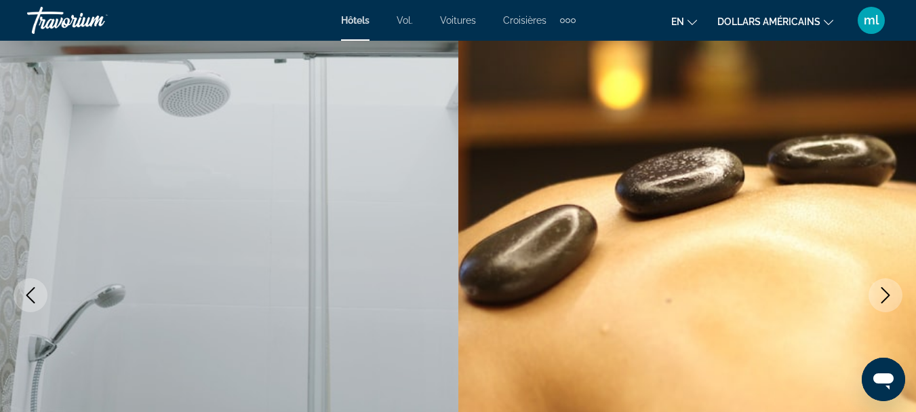
click at [884, 293] on icon "Next image" at bounding box center [886, 295] width 16 height 16
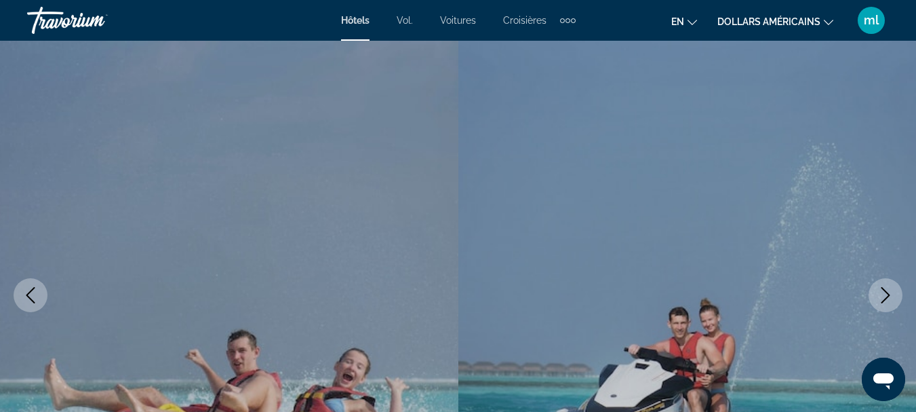
click at [884, 293] on icon "Next image" at bounding box center [886, 295] width 16 height 16
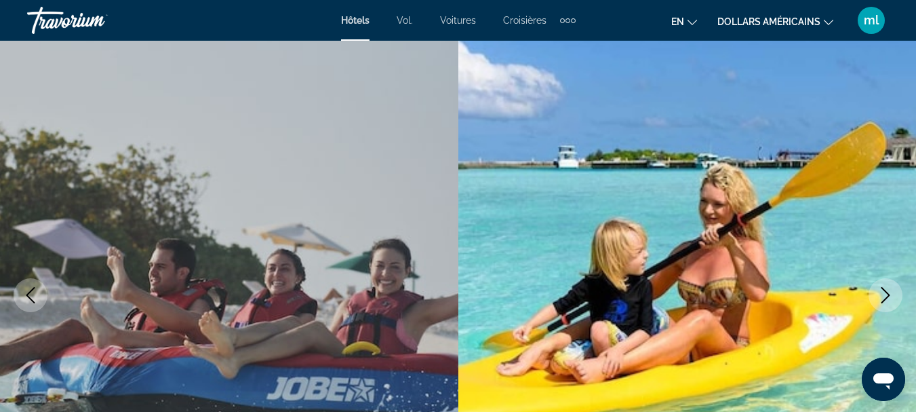
click at [884, 293] on icon "Next image" at bounding box center [886, 295] width 16 height 16
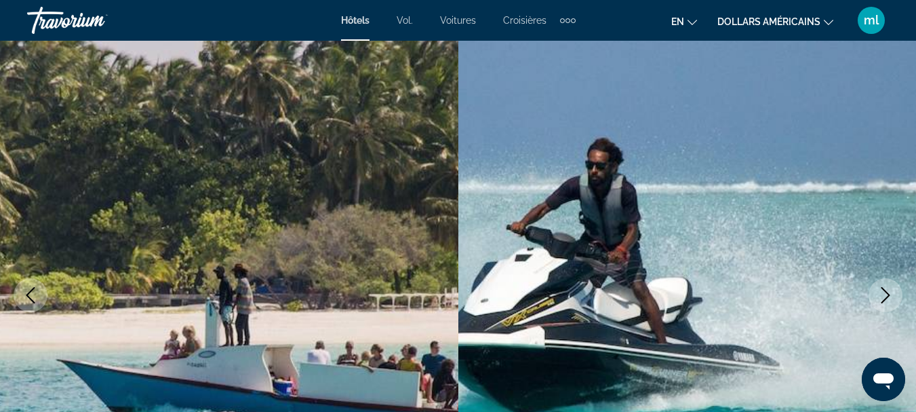
click at [884, 293] on icon "Next image" at bounding box center [886, 295] width 16 height 16
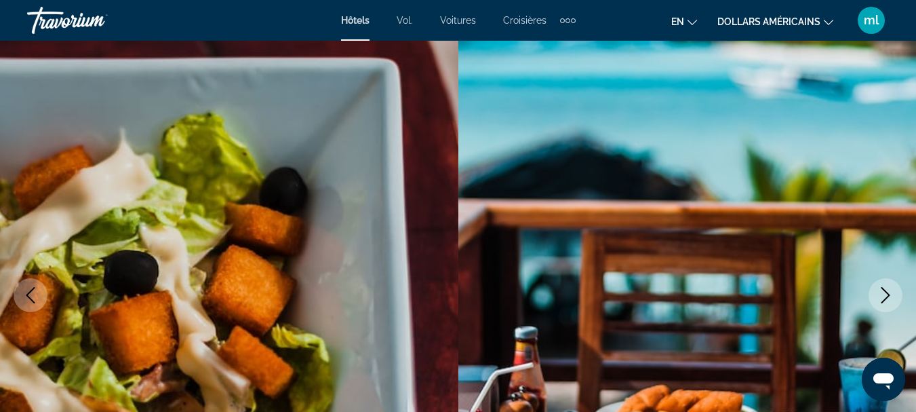
click at [884, 293] on icon "Next image" at bounding box center [886, 295] width 16 height 16
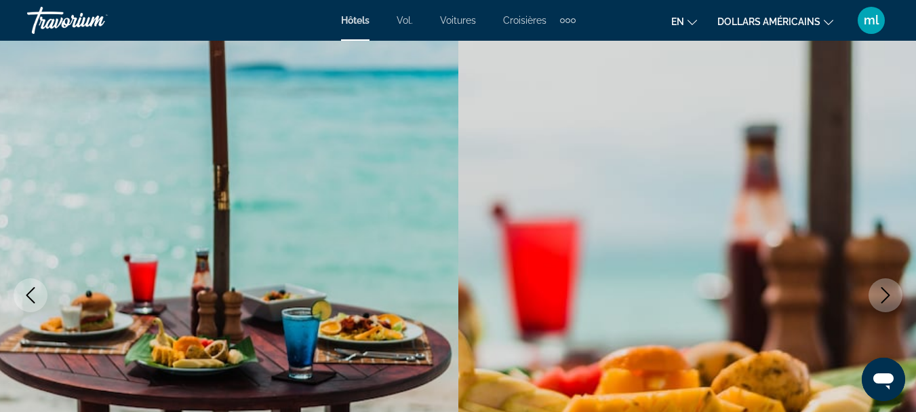
click at [884, 293] on icon "Next image" at bounding box center [886, 295] width 16 height 16
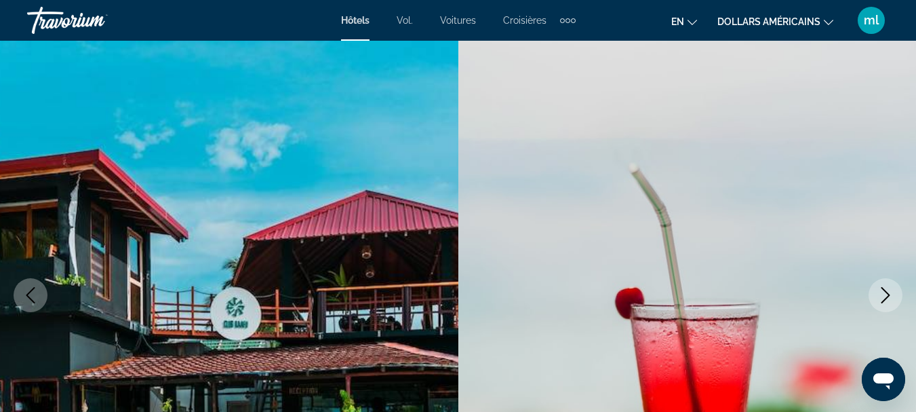
click at [884, 293] on icon "Next image" at bounding box center [886, 295] width 16 height 16
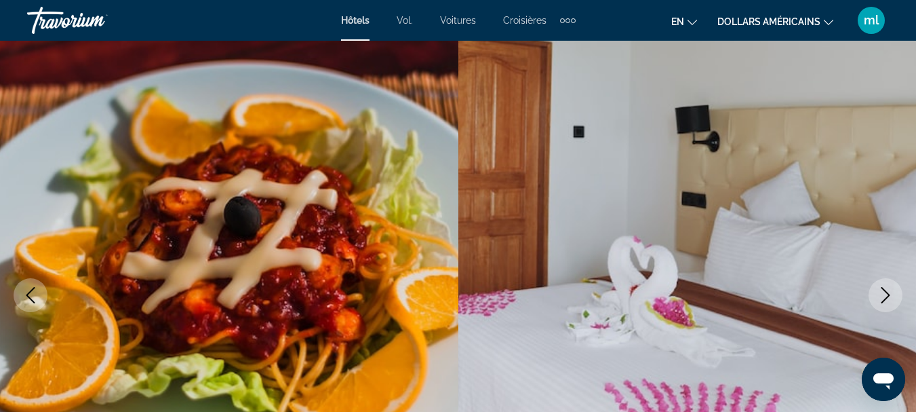
click at [884, 293] on icon "Next image" at bounding box center [886, 295] width 16 height 16
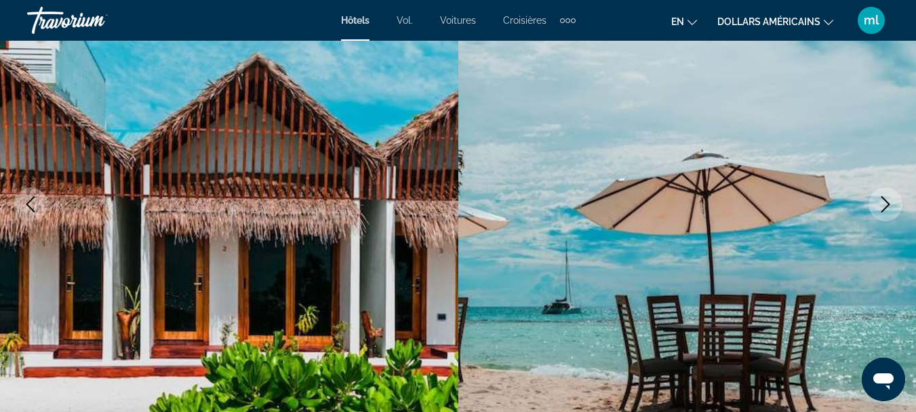
scroll to position [0, 0]
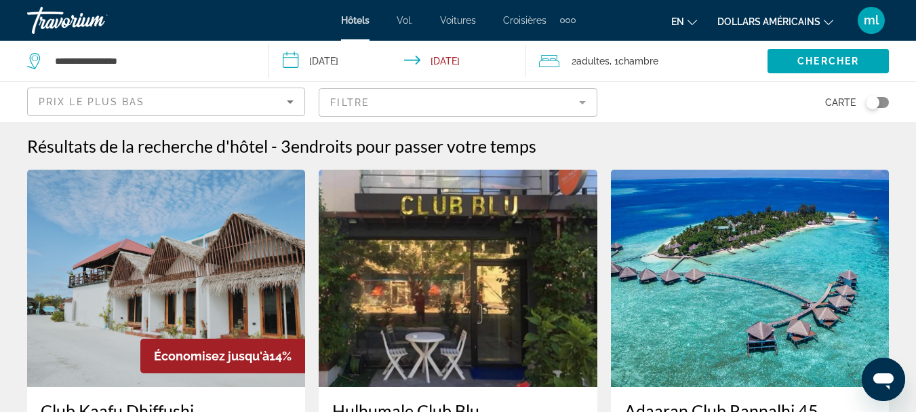
click at [75, 100] on span "Prix le plus bas" at bounding box center [92, 101] width 106 height 11
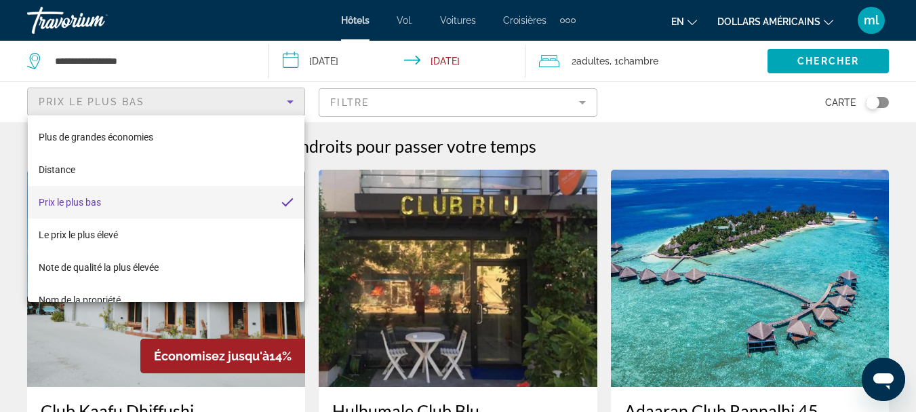
click at [684, 250] on div at bounding box center [458, 206] width 916 height 412
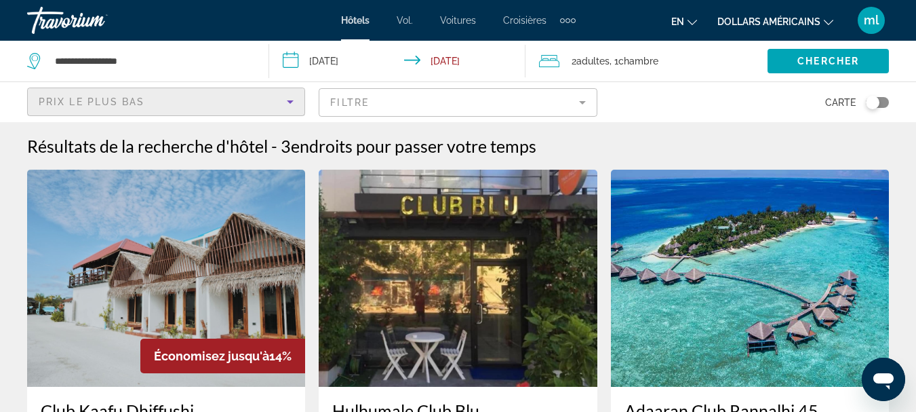
click at [216, 106] on div "Prix ​​le plus bas" at bounding box center [163, 102] width 248 height 16
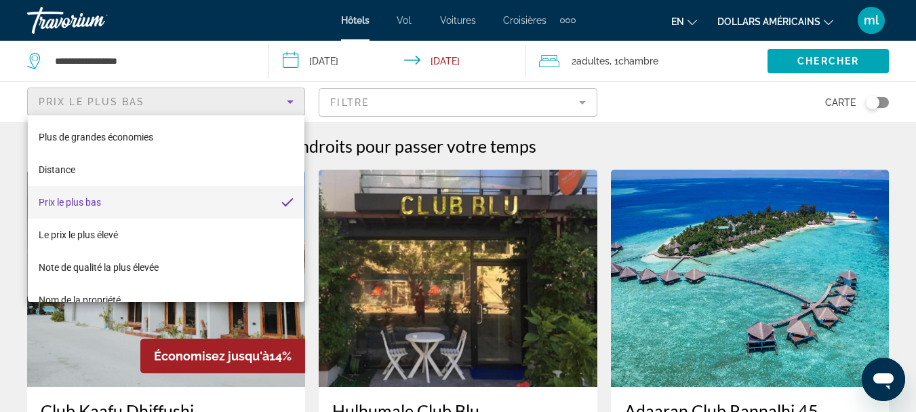
drag, startPoint x: 192, startPoint y: 71, endPoint x: 191, endPoint y: 62, distance: 8.8
click at [191, 70] on div at bounding box center [458, 206] width 916 height 412
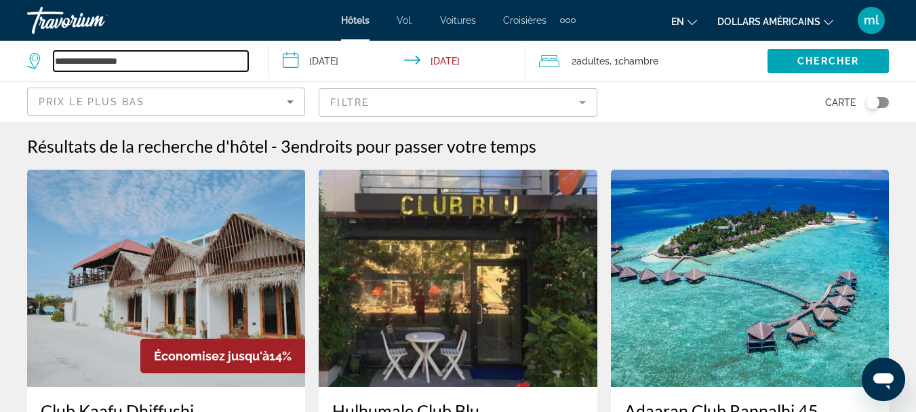
click at [191, 60] on input "**********" at bounding box center [151, 61] width 195 height 20
type input "*"
click at [137, 62] on input "******" at bounding box center [151, 61] width 195 height 20
type input "*"
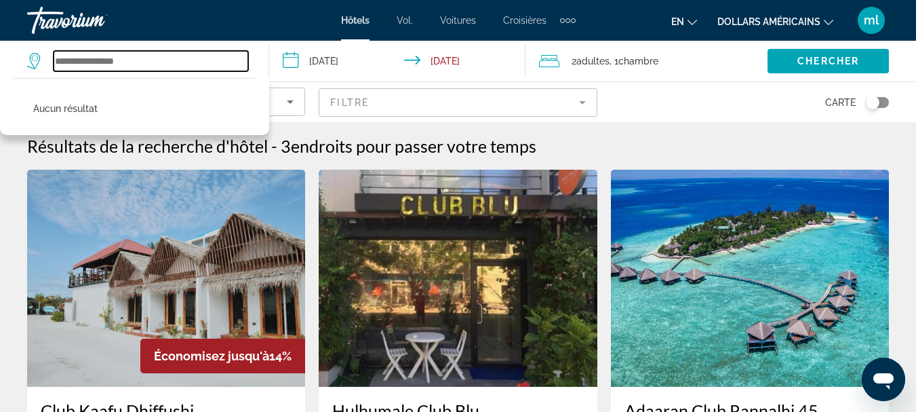
click at [88, 60] on input "Search widget" at bounding box center [151, 61] width 195 height 20
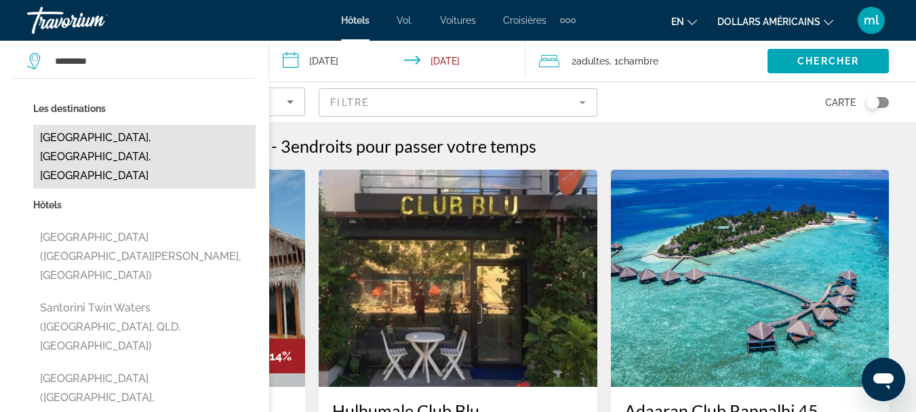
click at [102, 138] on button "[GEOGRAPHIC_DATA], [GEOGRAPHIC_DATA], [GEOGRAPHIC_DATA]" at bounding box center [144, 157] width 222 height 64
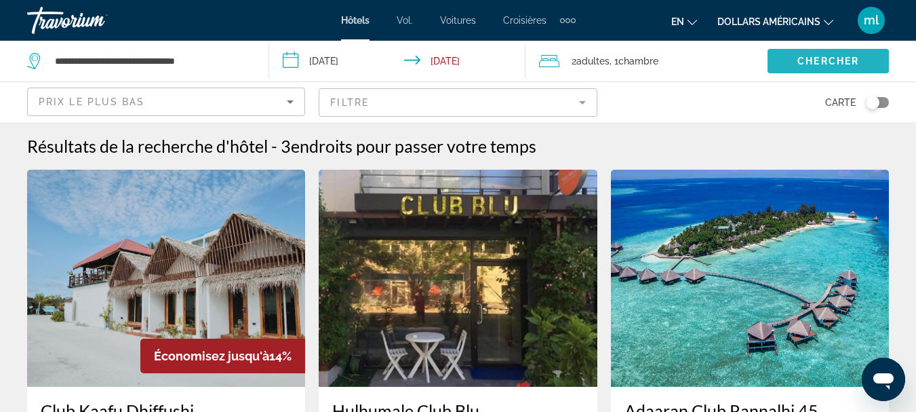
click at [803, 62] on span "Chercher" at bounding box center [829, 61] width 62 height 11
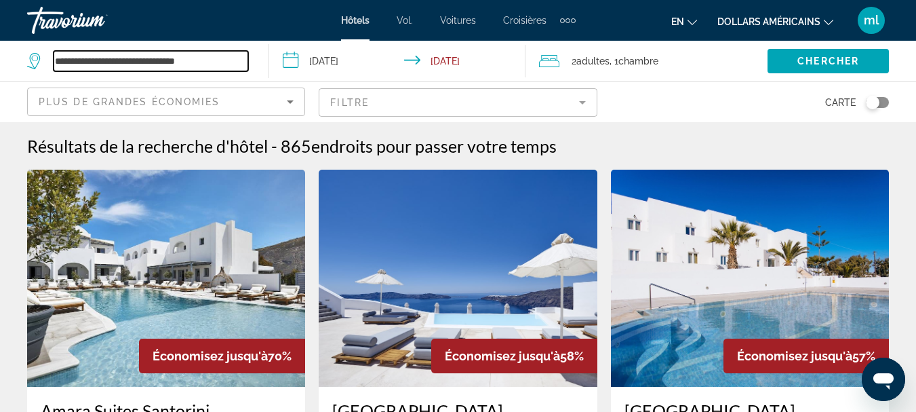
click at [203, 63] on input "**********" at bounding box center [151, 61] width 195 height 20
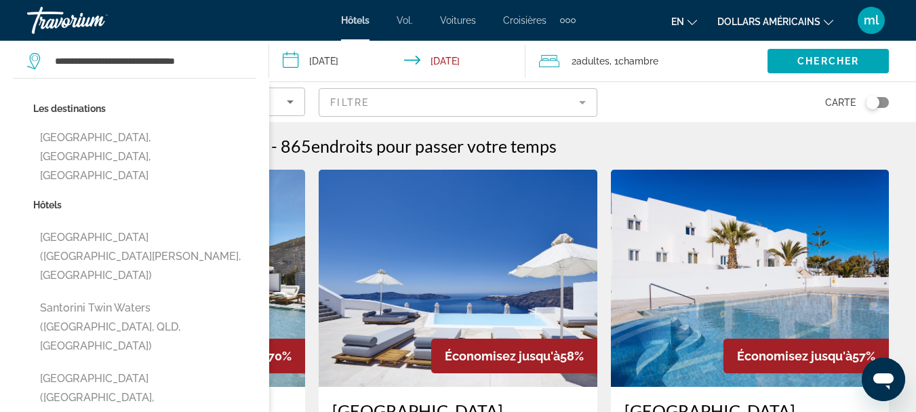
click at [585, 97] on mat-form-field "Filtre" at bounding box center [458, 102] width 278 height 28
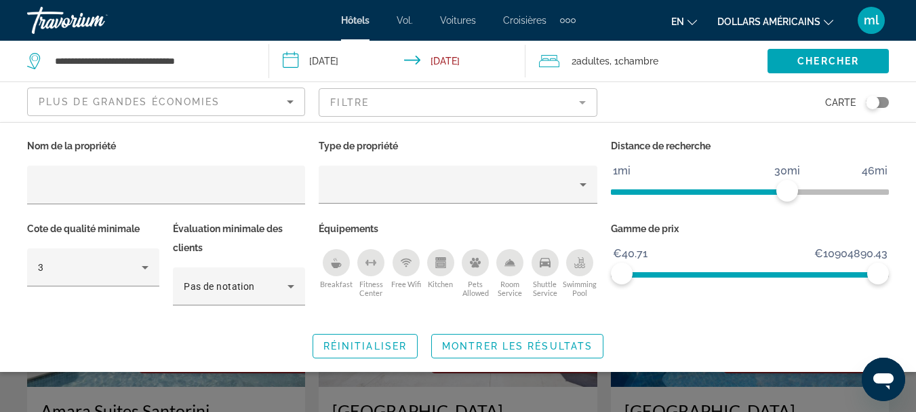
click at [885, 104] on div "Toggle map" at bounding box center [877, 102] width 23 height 11
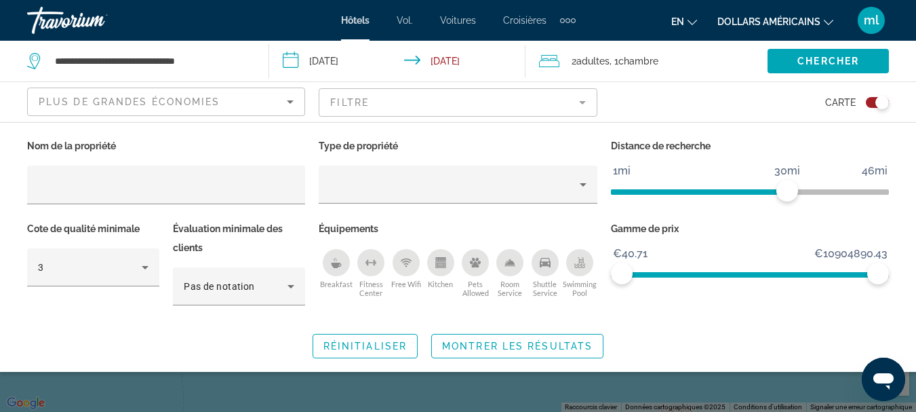
click at [471, 100] on mat-form-field "Filtre" at bounding box center [458, 102] width 278 height 28
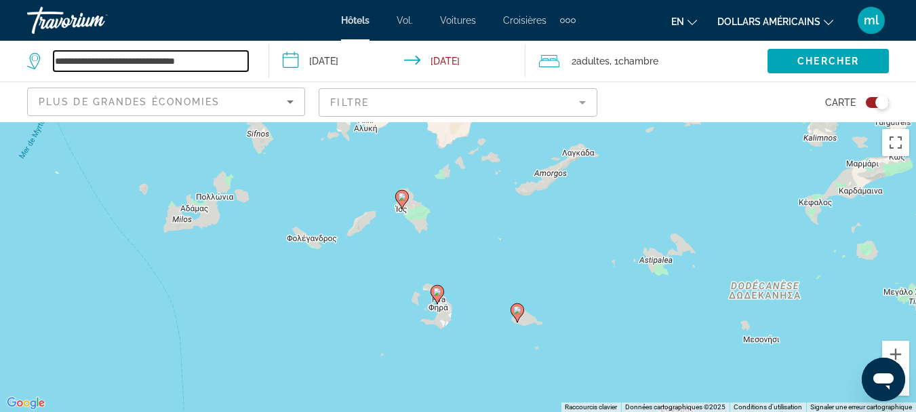
click at [207, 65] on input "**********" at bounding box center [151, 61] width 195 height 20
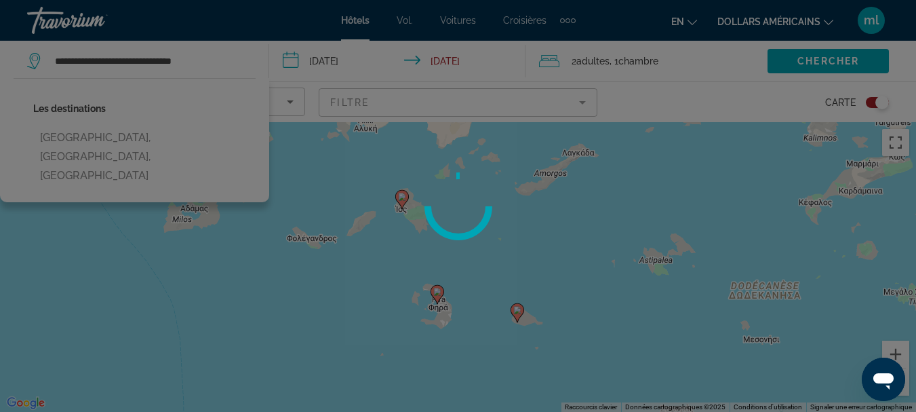
click at [207, 64] on div at bounding box center [458, 206] width 916 height 412
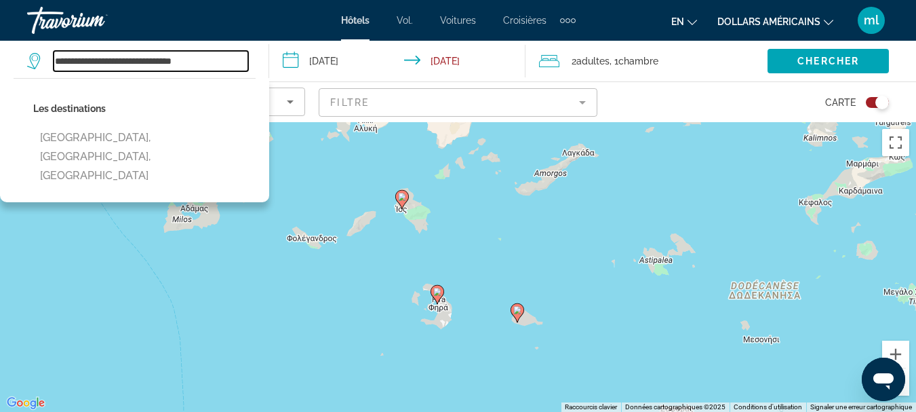
click at [207, 61] on input "**********" at bounding box center [151, 61] width 195 height 20
type input "*"
click at [186, 64] on input "Search widget" at bounding box center [151, 61] width 195 height 20
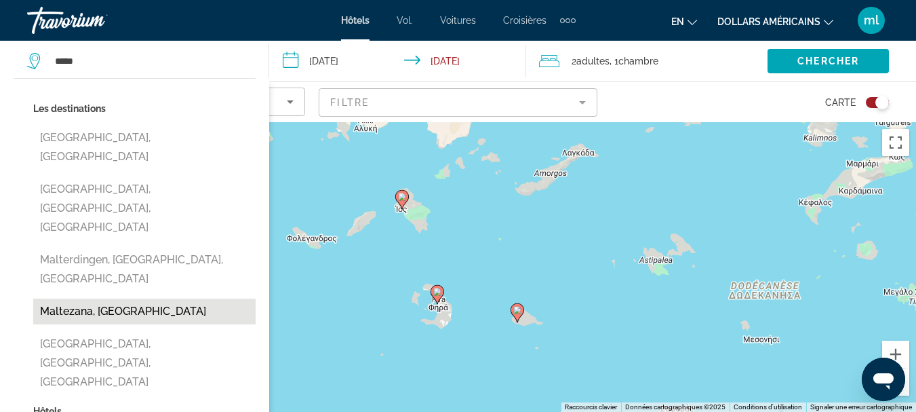
click at [174, 298] on button "Maltezana, [GEOGRAPHIC_DATA]" at bounding box center [144, 311] width 222 height 26
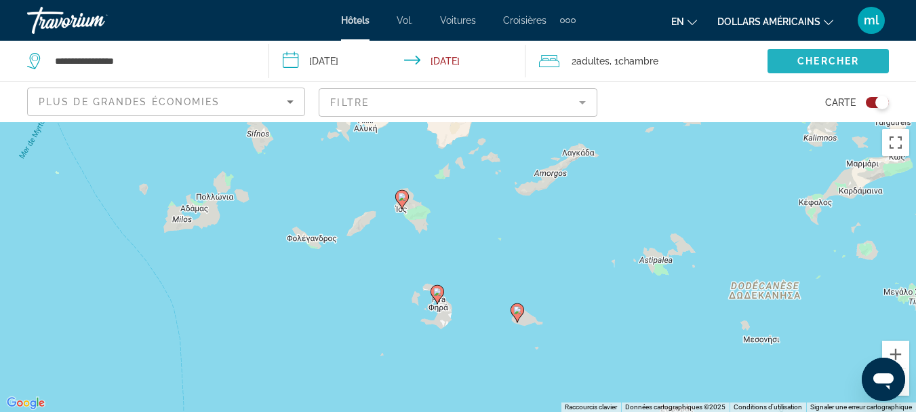
click at [835, 63] on span "Chercher" at bounding box center [829, 61] width 62 height 11
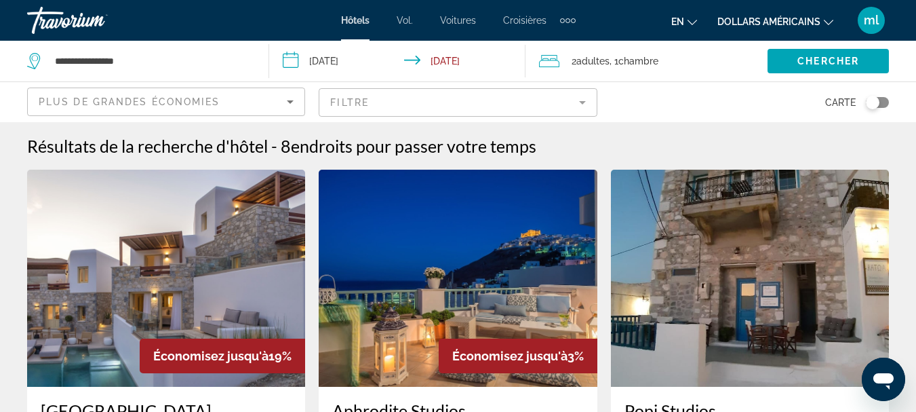
click at [886, 97] on div "Toggle map" at bounding box center [877, 102] width 23 height 11
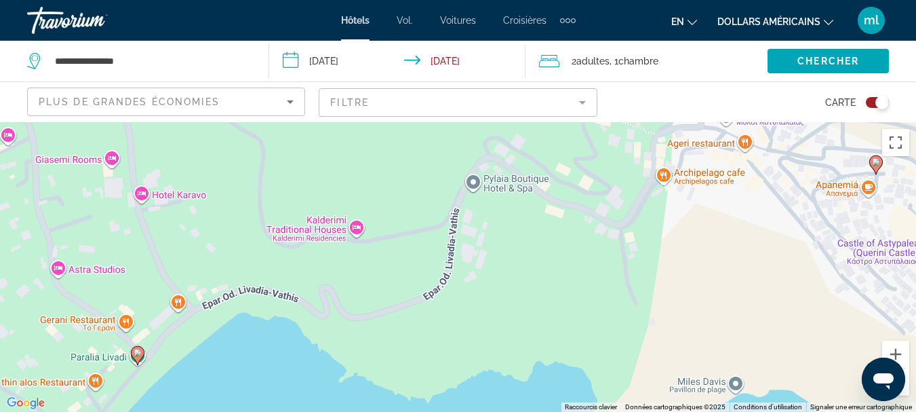
click at [323, 193] on div "Pour activer le glissement avec le clavier, appuyez sur Alt+Entrée. Une fois ce…" at bounding box center [458, 267] width 916 height 290
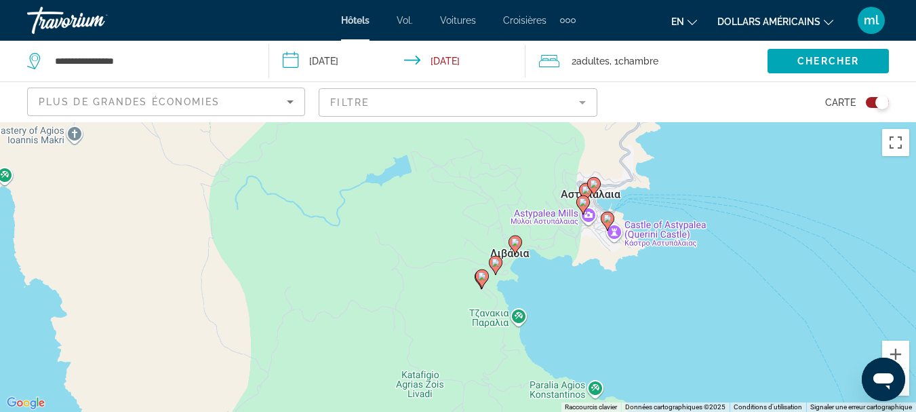
click at [518, 243] on image "Contenu principal" at bounding box center [515, 242] width 8 height 8
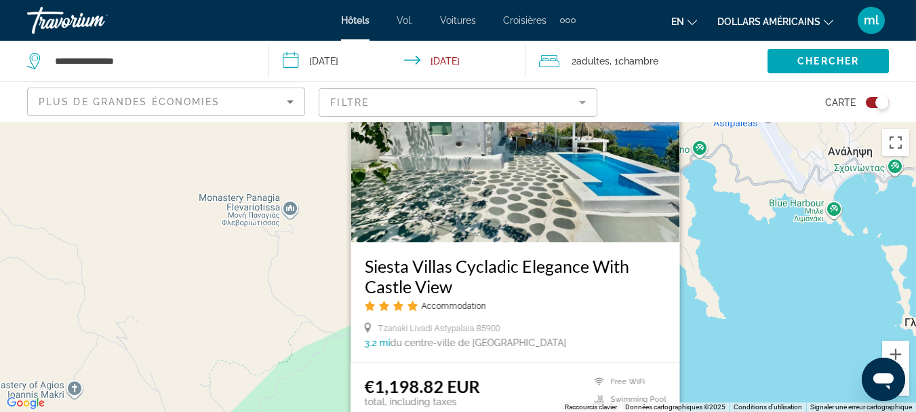
click at [800, 345] on div "Pour activer le glissement avec le clavier, appuyez sur Alt+Entrée. Une fois ce…" at bounding box center [458, 267] width 916 height 290
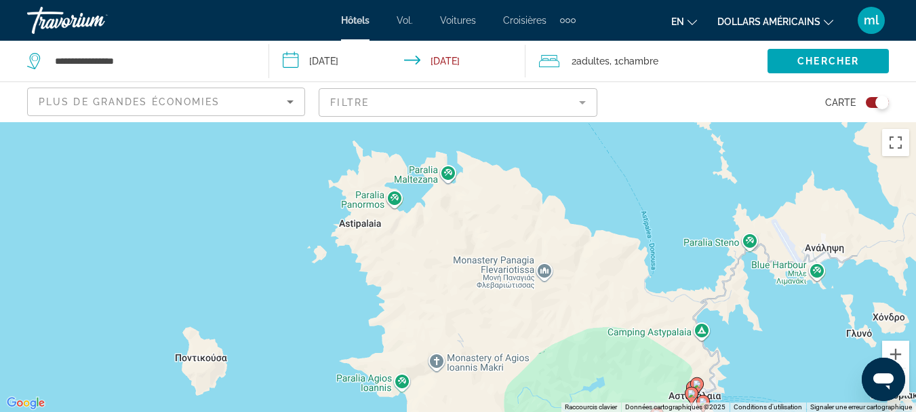
click at [686, 20] on button "en English Español Français Italiano Português русский" at bounding box center [684, 22] width 26 height 20
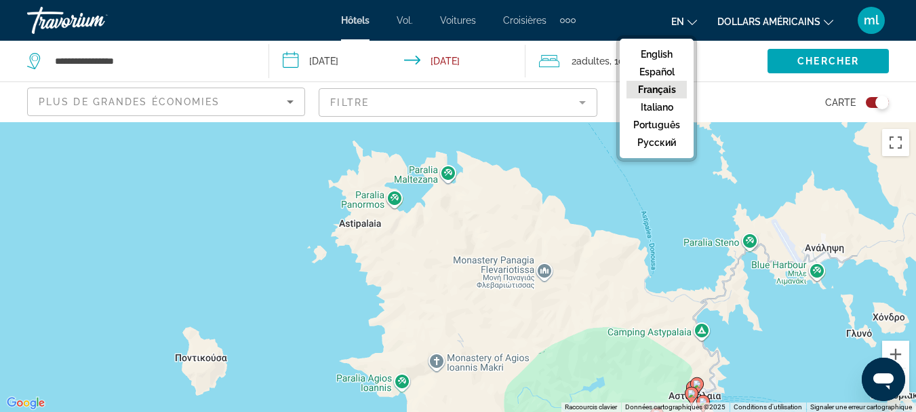
click at [660, 90] on button "Français" at bounding box center [657, 90] width 60 height 18
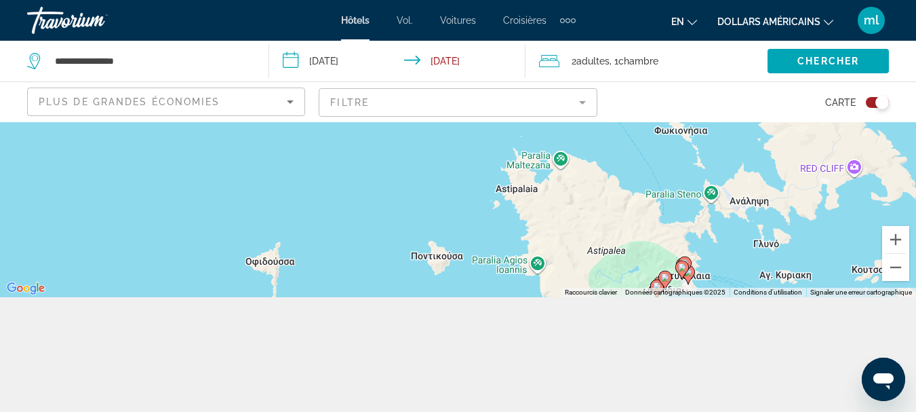
scroll to position [122, 0]
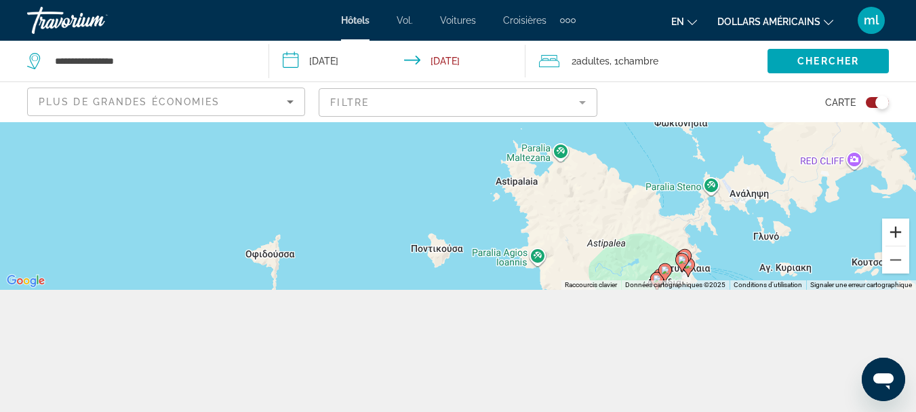
click at [893, 238] on button "Zoom avant" at bounding box center [895, 231] width 27 height 27
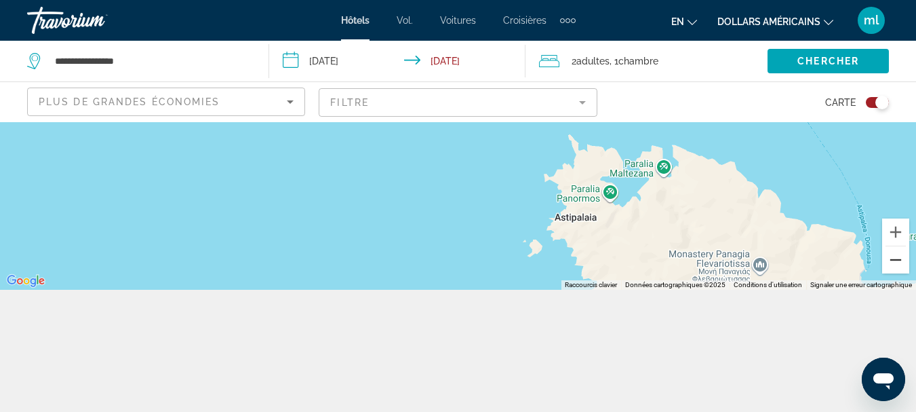
click at [894, 259] on button "Zoom arrière" at bounding box center [895, 259] width 27 height 27
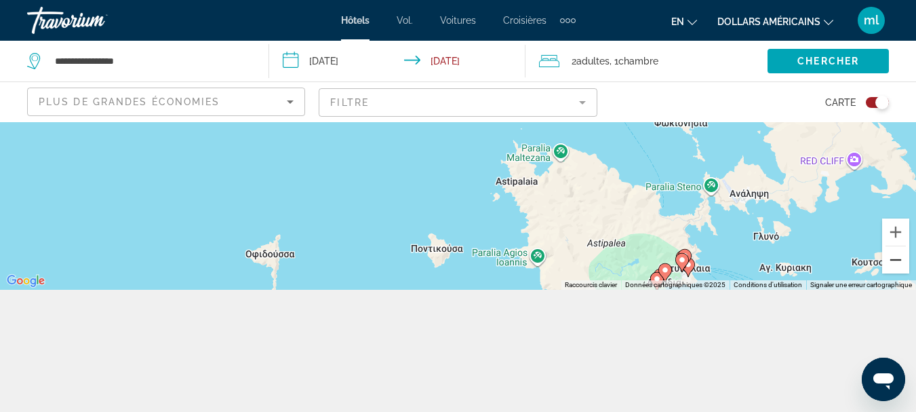
click at [894, 259] on button "Zoom arrière" at bounding box center [895, 259] width 27 height 27
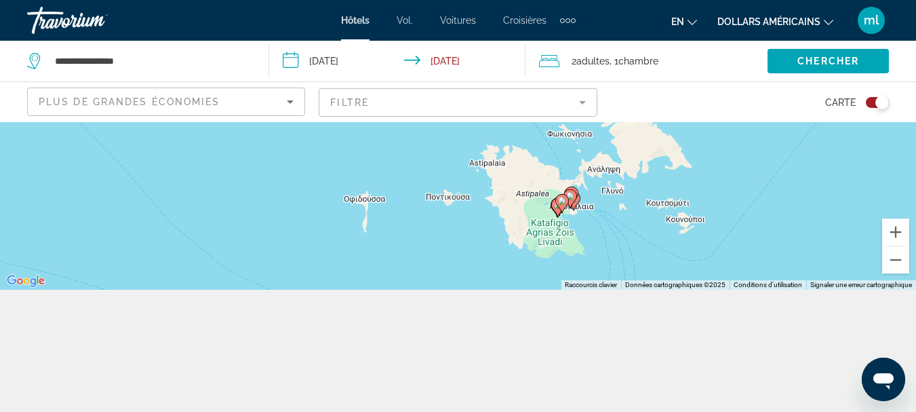
click at [556, 206] on gmp-advanced-marker "Contenu principal" at bounding box center [562, 203] width 14 height 20
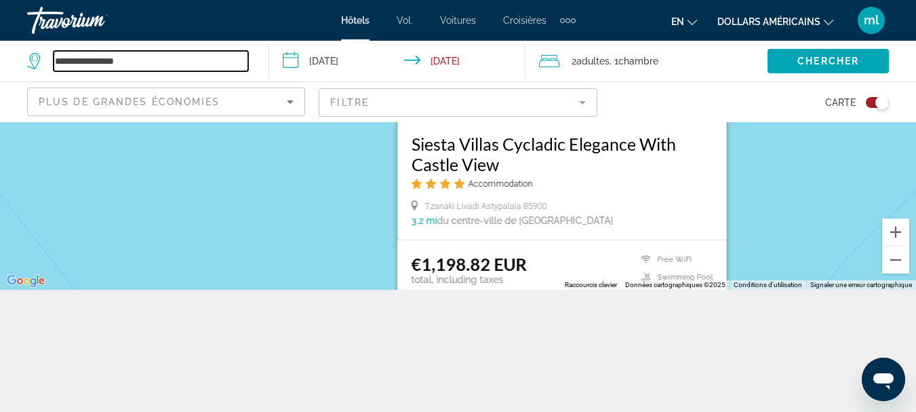
click at [195, 55] on input "**********" at bounding box center [151, 61] width 195 height 20
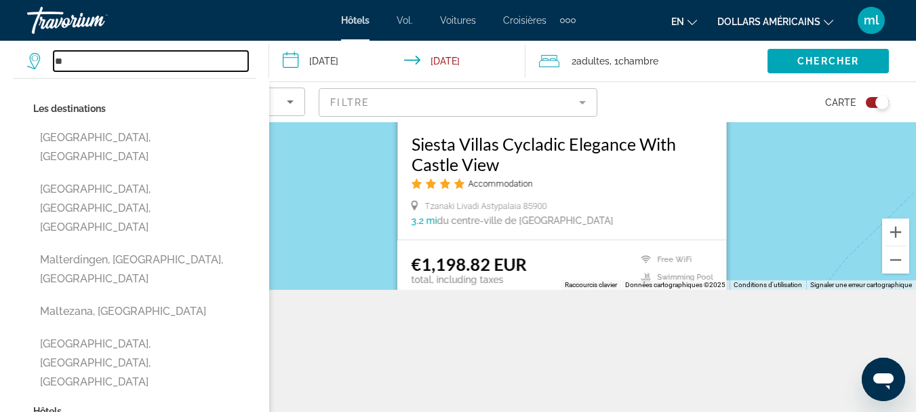
type input "*"
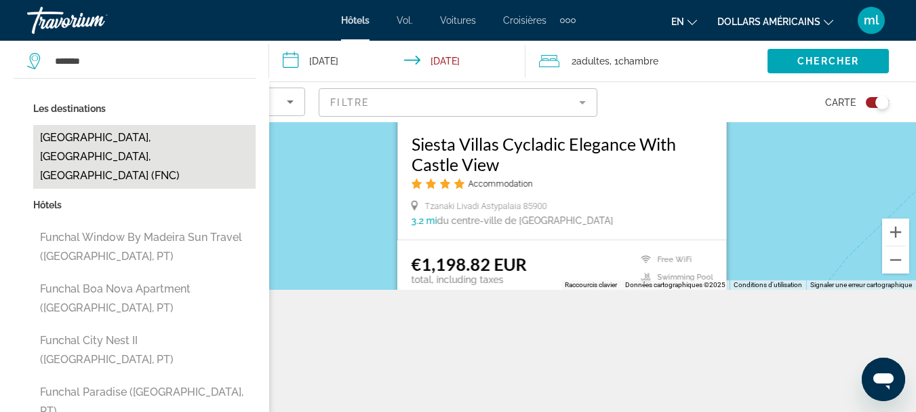
click at [191, 136] on button "[GEOGRAPHIC_DATA], [GEOGRAPHIC_DATA], [GEOGRAPHIC_DATA] (FNC)" at bounding box center [144, 157] width 222 height 64
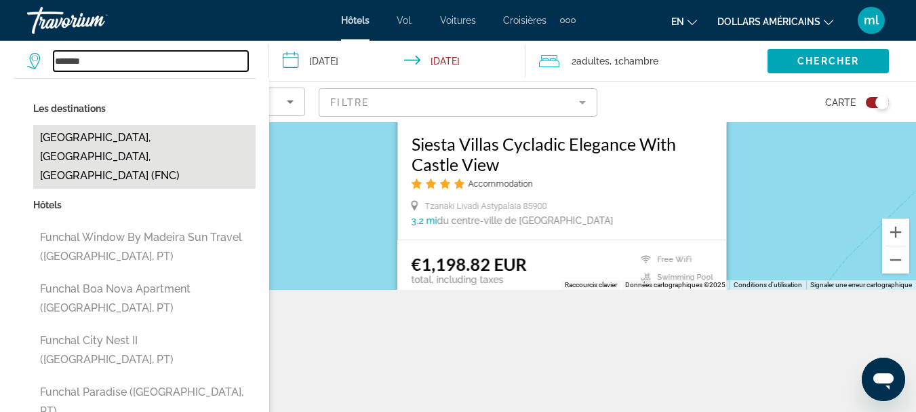
type input "**********"
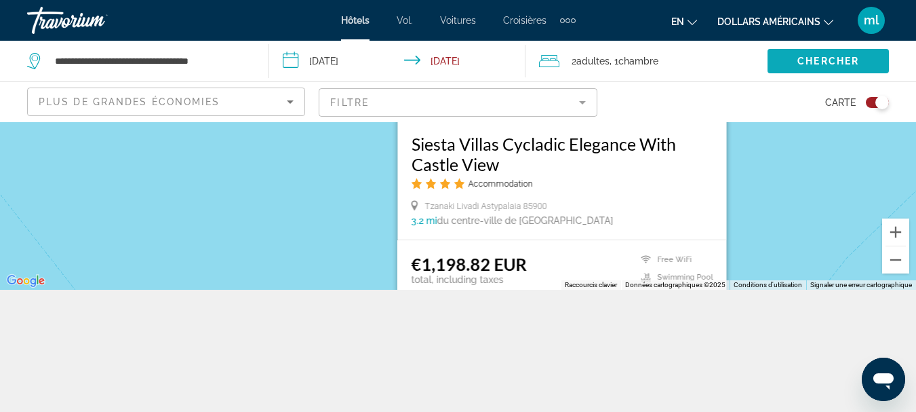
click at [802, 65] on span "Chercher" at bounding box center [829, 61] width 62 height 11
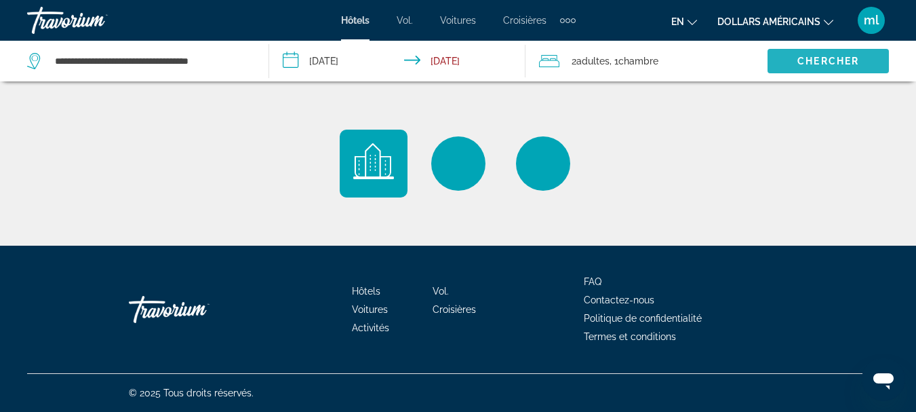
scroll to position [0, 0]
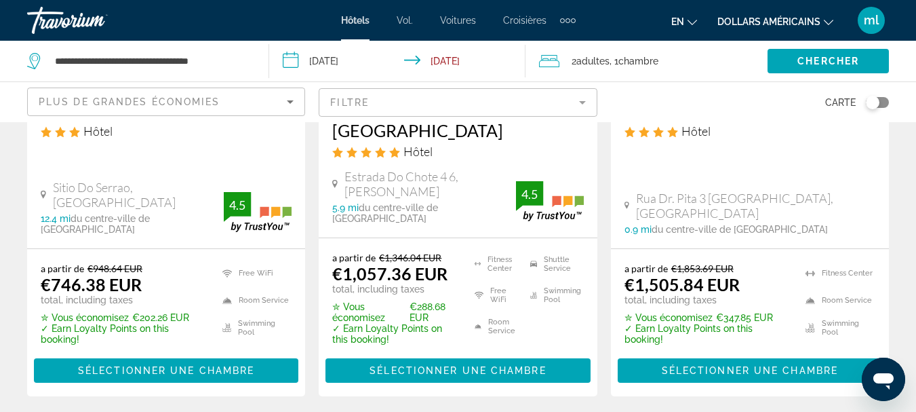
scroll to position [1967, 0]
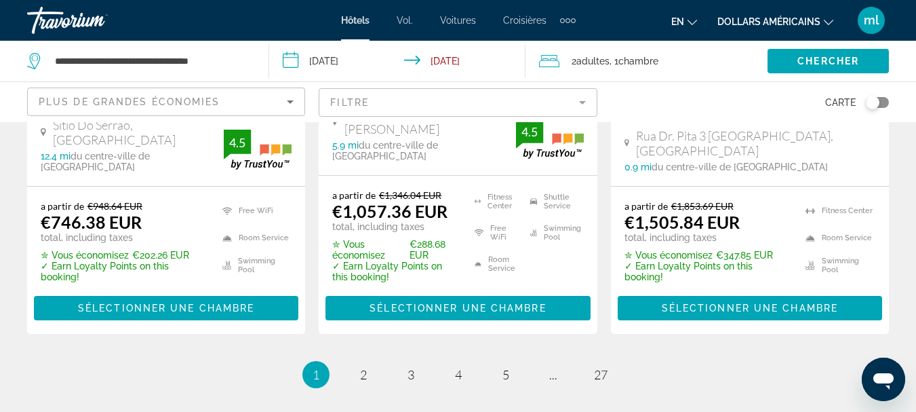
click at [349, 102] on mat-form-field "Filtre" at bounding box center [458, 102] width 278 height 28
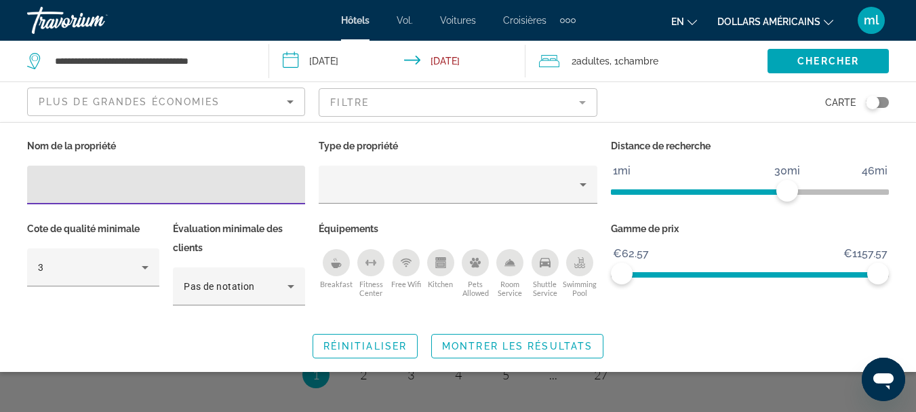
click at [239, 184] on input "Hotel Filters" at bounding box center [166, 185] width 256 height 16
type input "****"
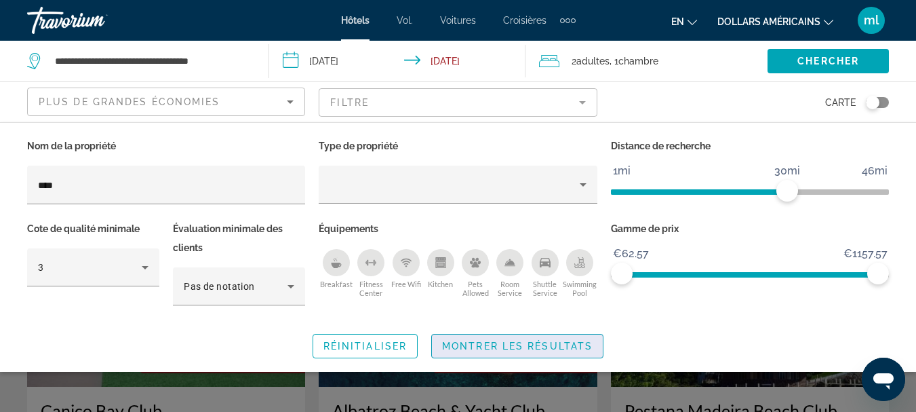
click at [462, 347] on span "Montrer les résultats" at bounding box center [517, 345] width 151 height 11
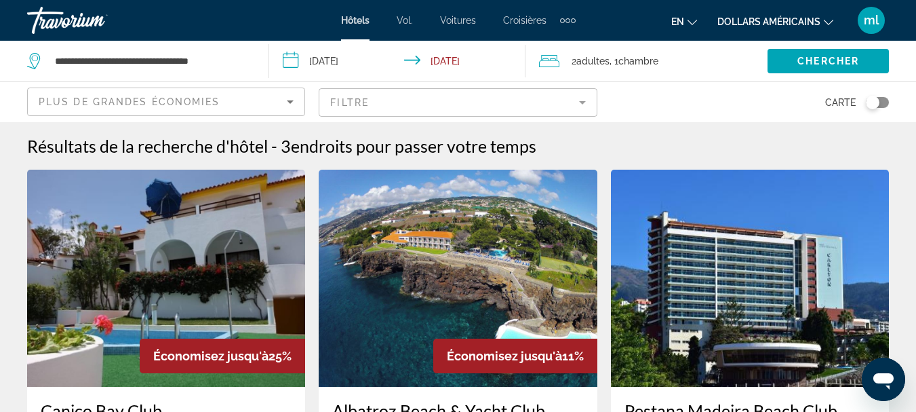
click at [882, 102] on div "Toggle map" at bounding box center [877, 102] width 23 height 11
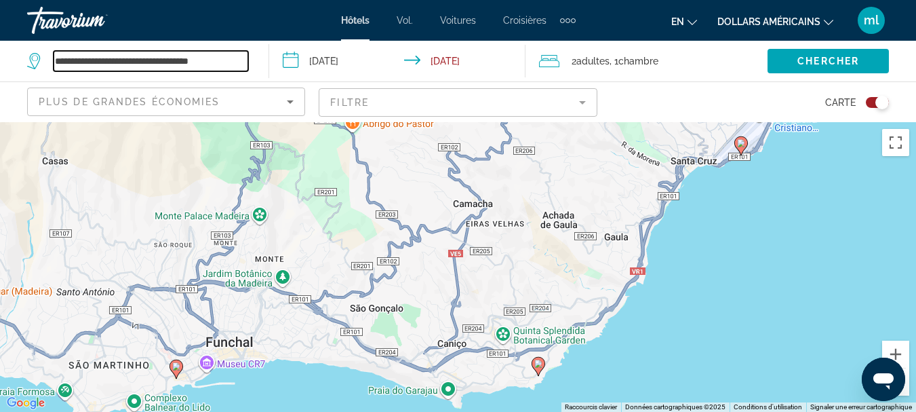
click at [223, 60] on input "**********" at bounding box center [151, 61] width 195 height 20
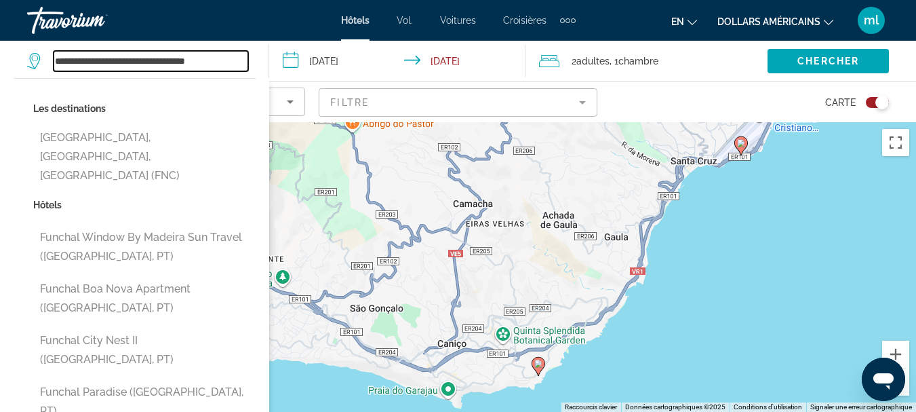
click at [229, 60] on input "**********" at bounding box center [151, 61] width 195 height 20
click at [233, 60] on input "**********" at bounding box center [151, 61] width 195 height 20
type input "*"
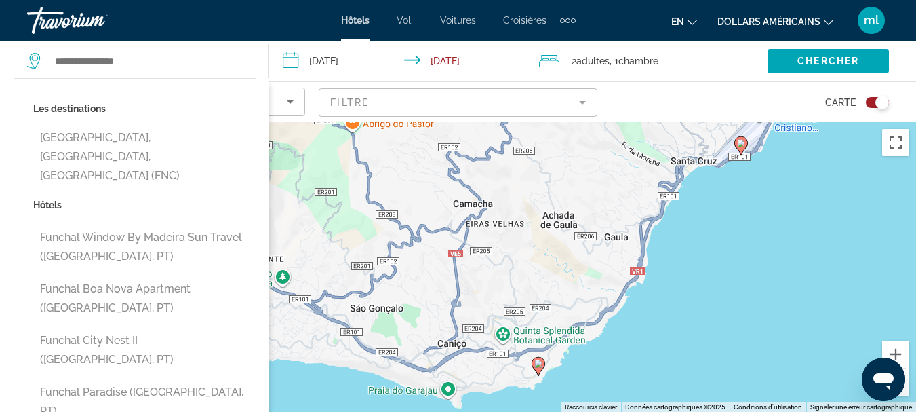
click at [682, 16] on font "en" at bounding box center [677, 21] width 13 height 11
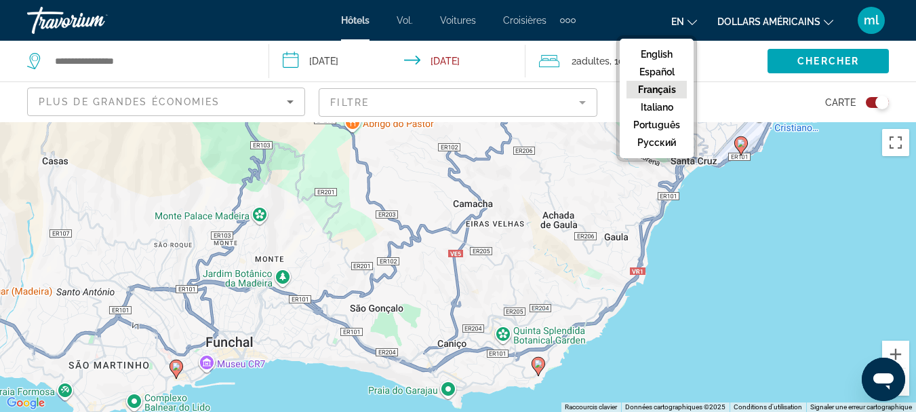
click at [671, 88] on button "Français" at bounding box center [657, 90] width 60 height 18
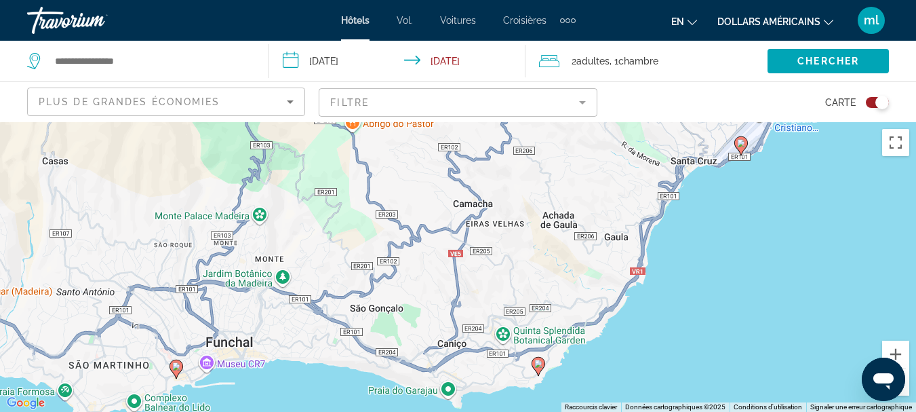
click at [176, 370] on image "Contenu principal" at bounding box center [176, 366] width 8 height 8
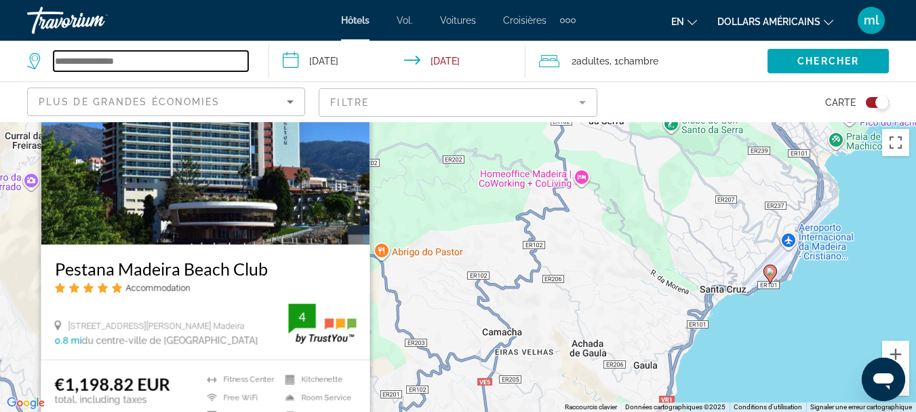
click at [147, 61] on input "Search widget" at bounding box center [151, 61] width 195 height 20
click at [187, 56] on input "Search widget" at bounding box center [151, 61] width 195 height 20
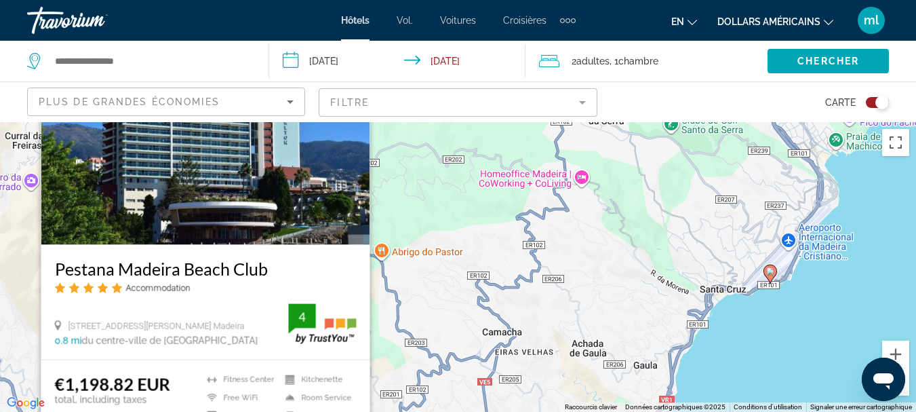
click at [372, 106] on mat-form-field "Filtre" at bounding box center [458, 102] width 278 height 28
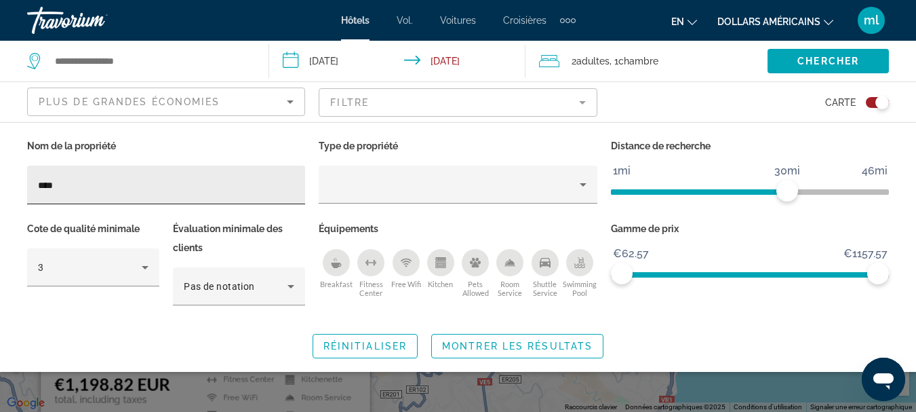
click at [165, 176] on div "****" at bounding box center [166, 184] width 256 height 39
type input "*"
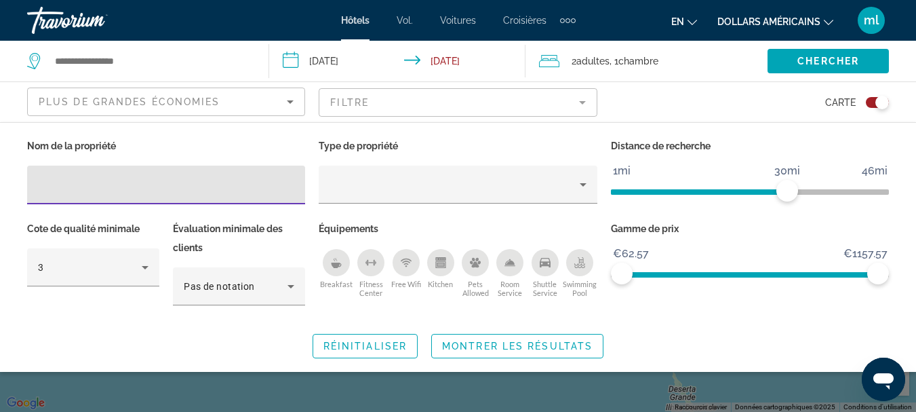
click at [96, 16] on div "Travorium" at bounding box center [95, 20] width 136 height 35
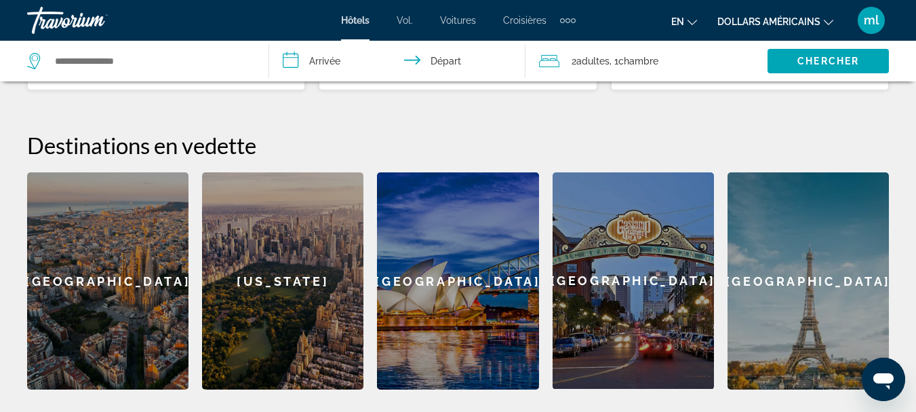
scroll to position [490, 0]
